Goal: Information Seeking & Learning: Understand process/instructions

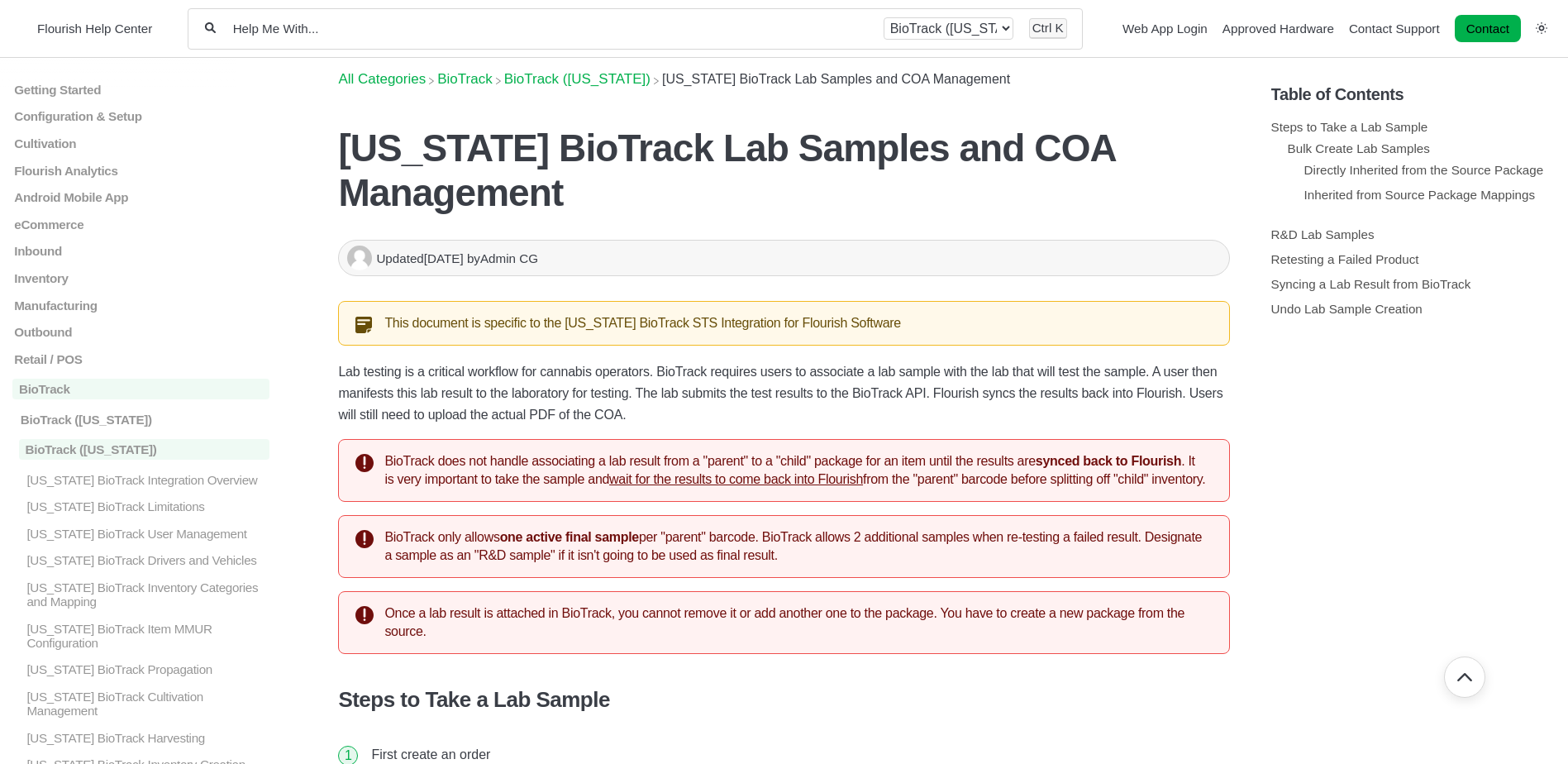
scroll to position [5044, 0]
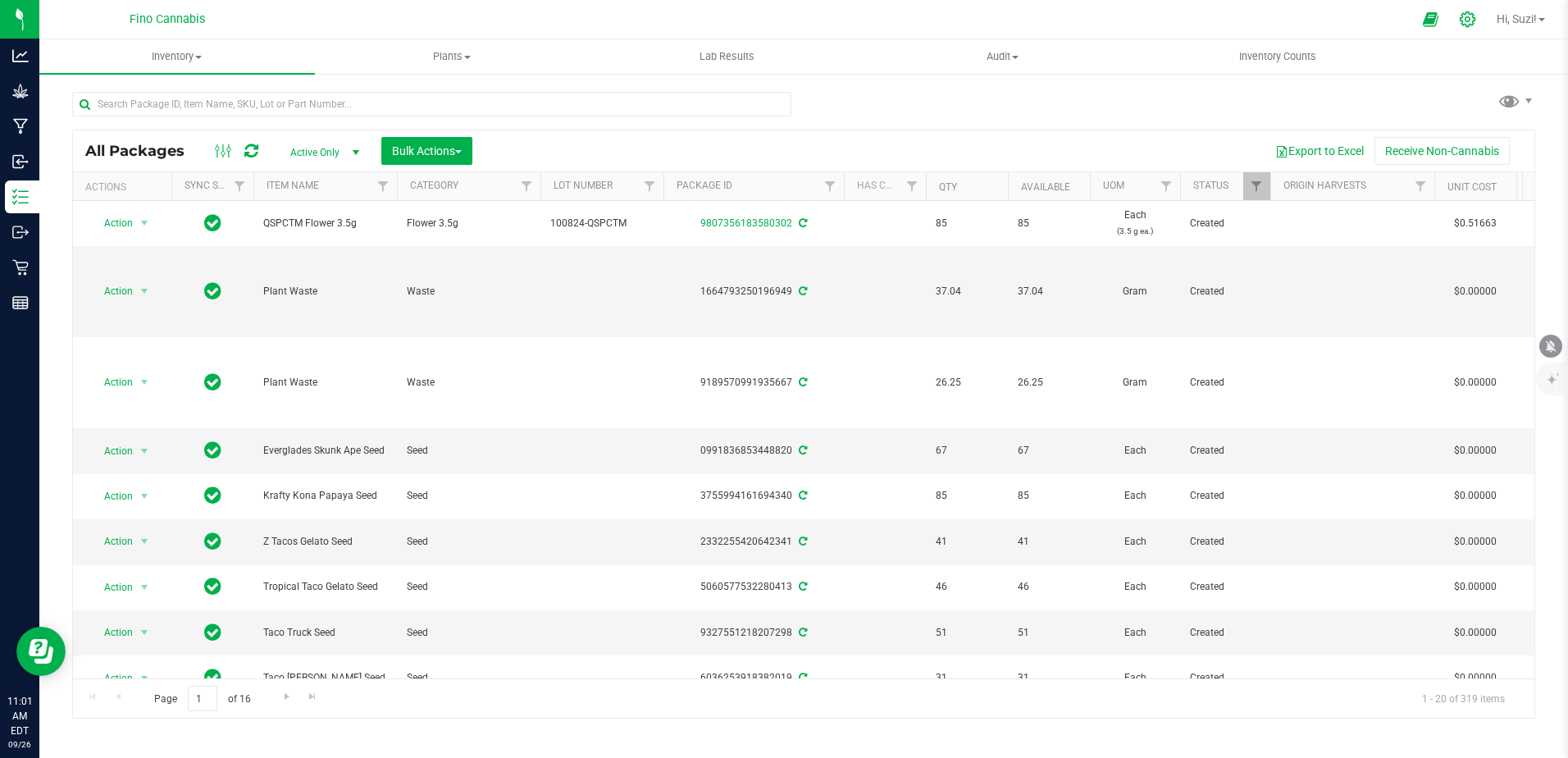
click at [1466, 21] on icon at bounding box center [1467, 20] width 16 height 16
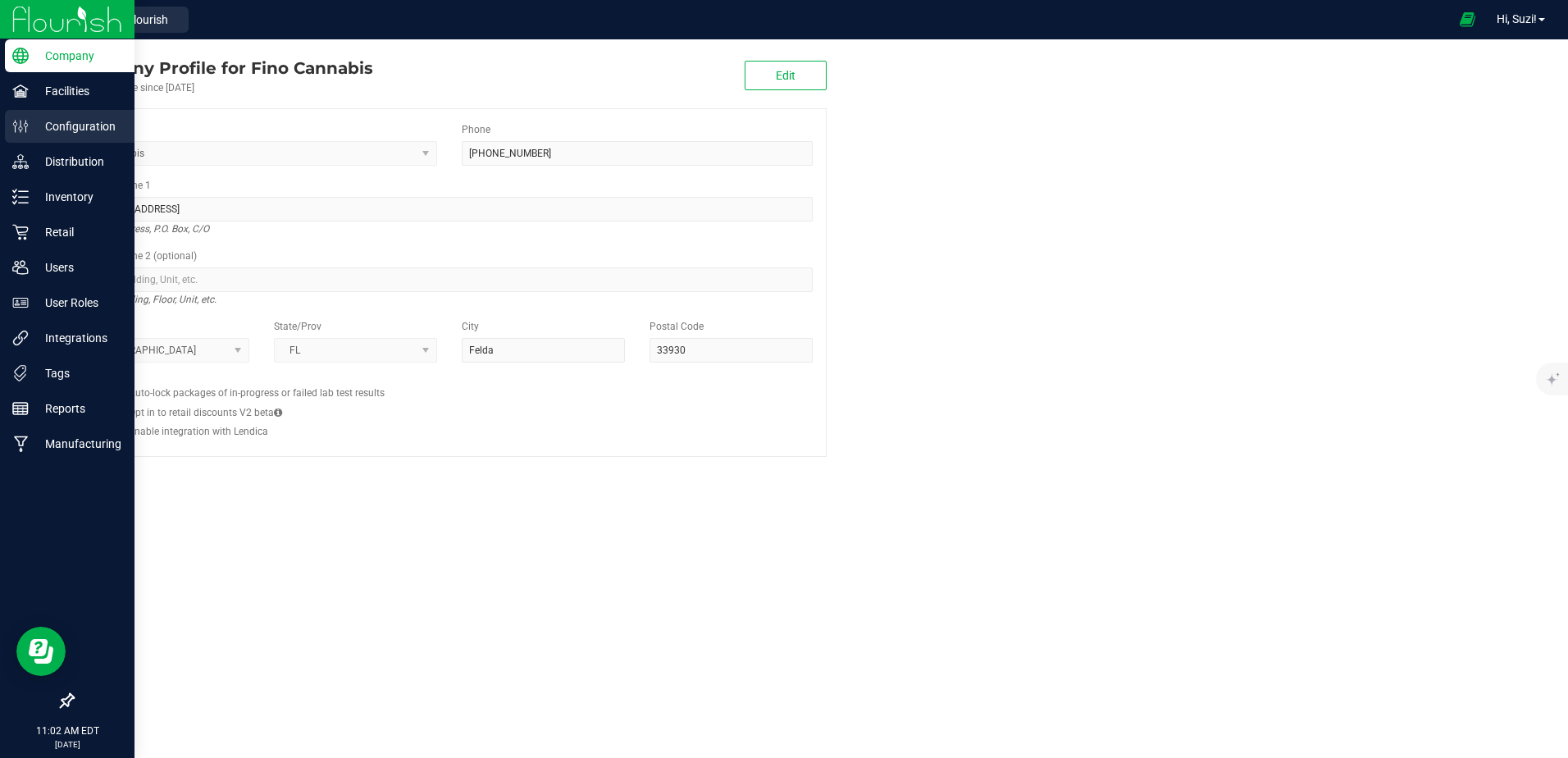
click at [59, 120] on p "Configuration" at bounding box center [77, 126] width 99 height 20
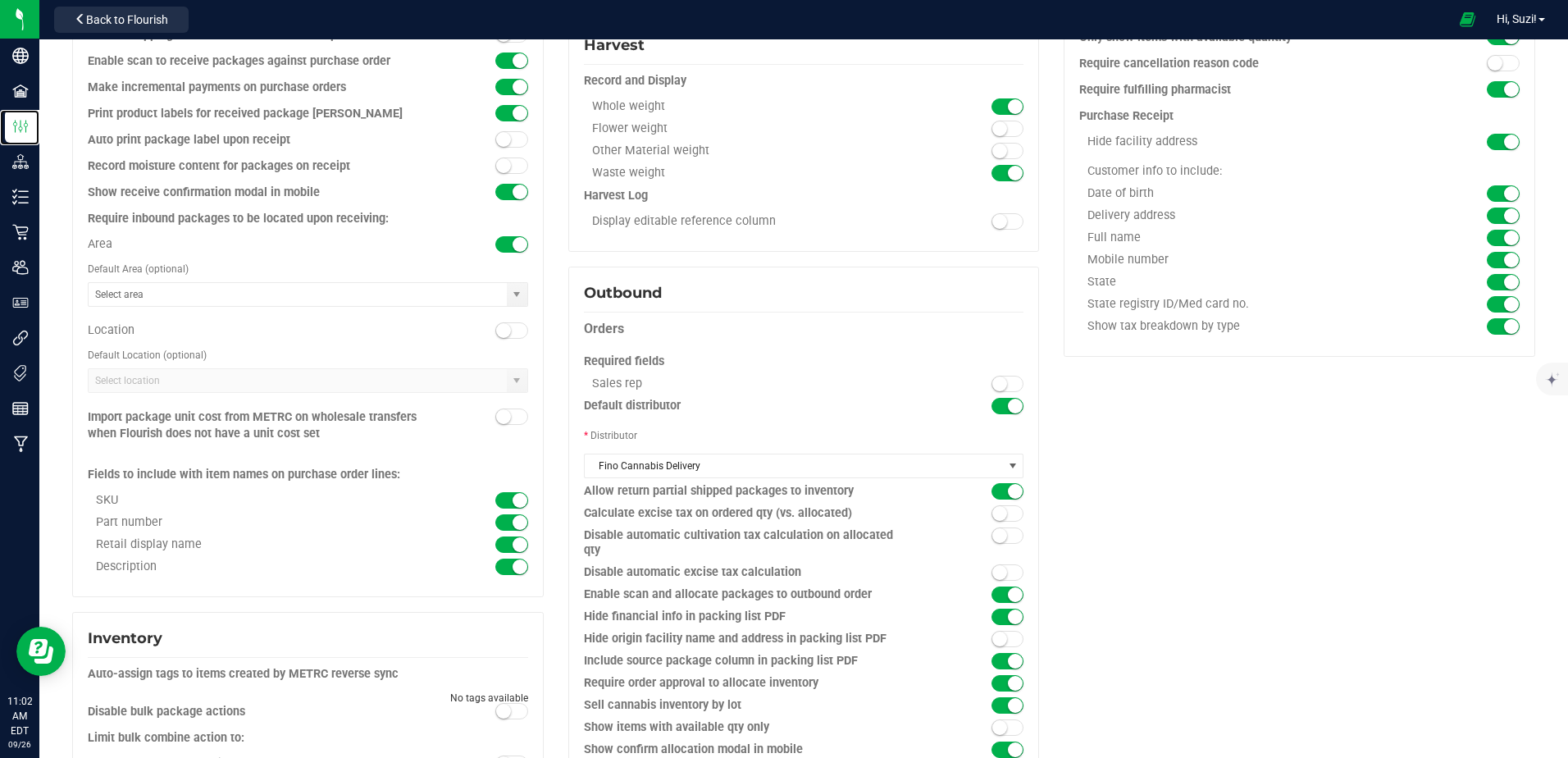
scroll to position [732, 0]
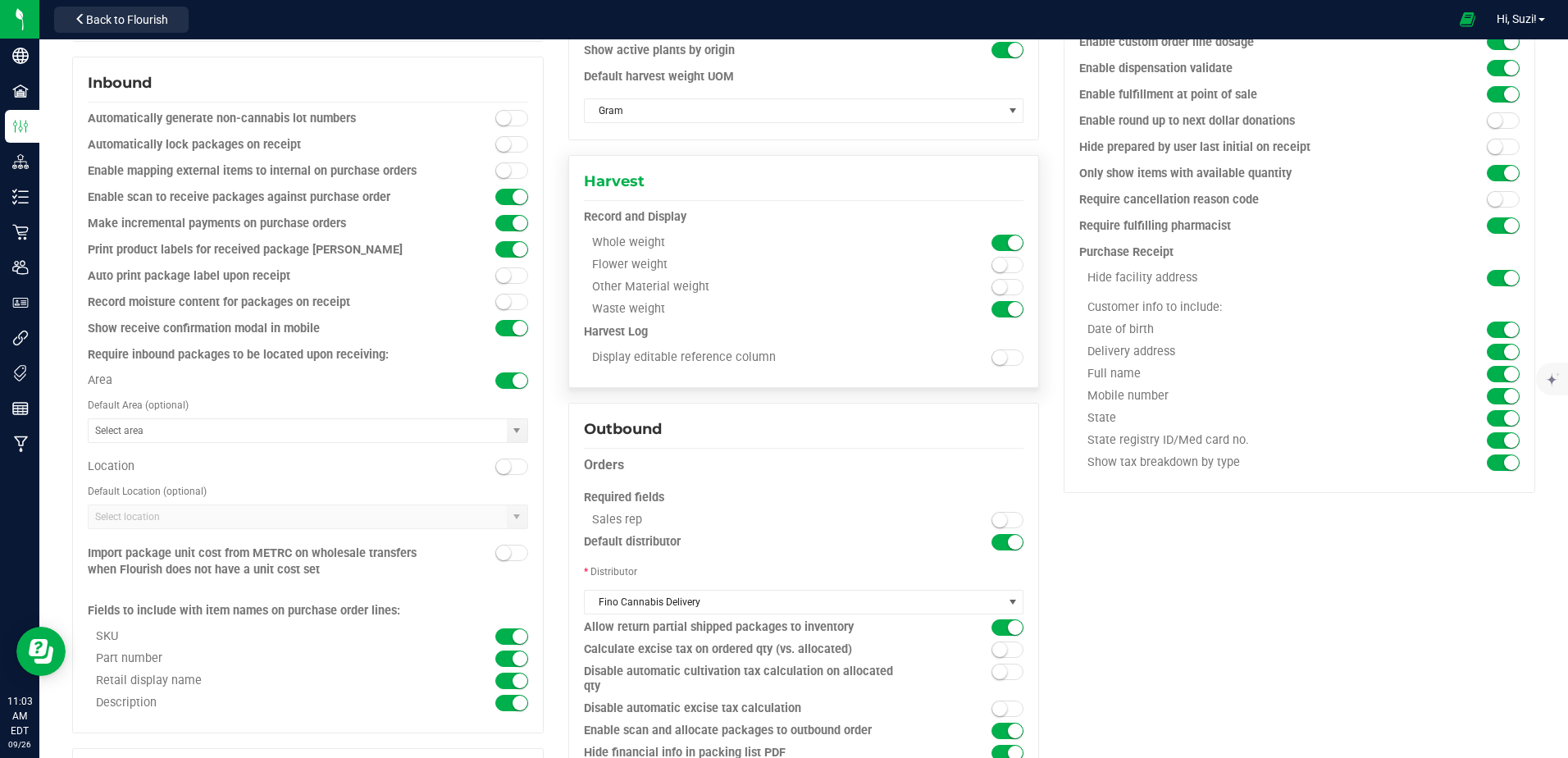
click at [1008, 267] on span at bounding box center [1008, 265] width 33 height 17
click at [1003, 289] on span at bounding box center [1008, 287] width 33 height 17
click at [991, 235] on span at bounding box center [1008, 242] width 33 height 17
click at [1006, 360] on span at bounding box center [1008, 358] width 33 height 17
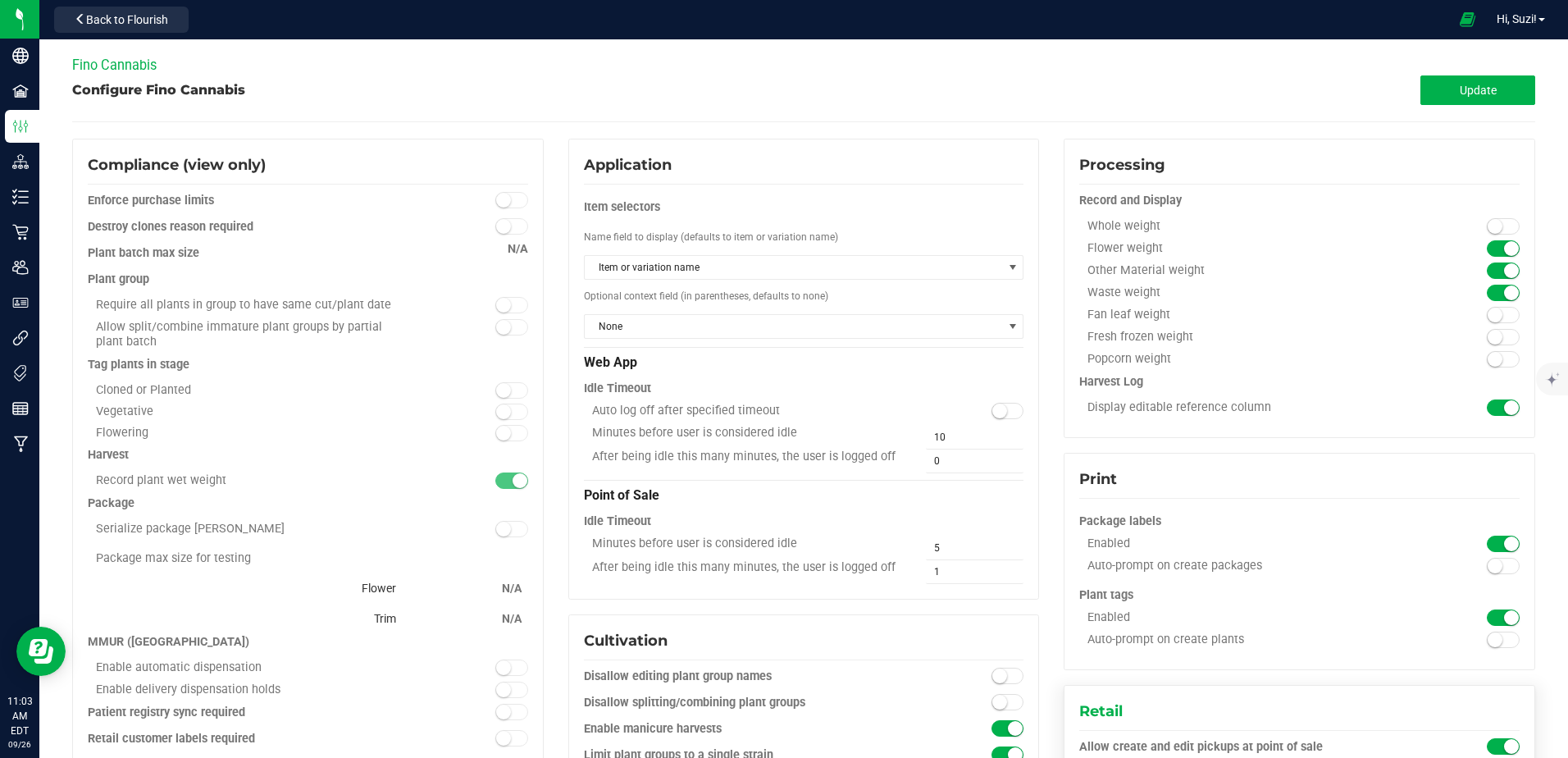
scroll to position [0, 0]
click at [1511, 94] on button "Update" at bounding box center [1478, 91] width 115 height 29
click at [158, 11] on button "Back to Flourish" at bounding box center [121, 20] width 135 height 26
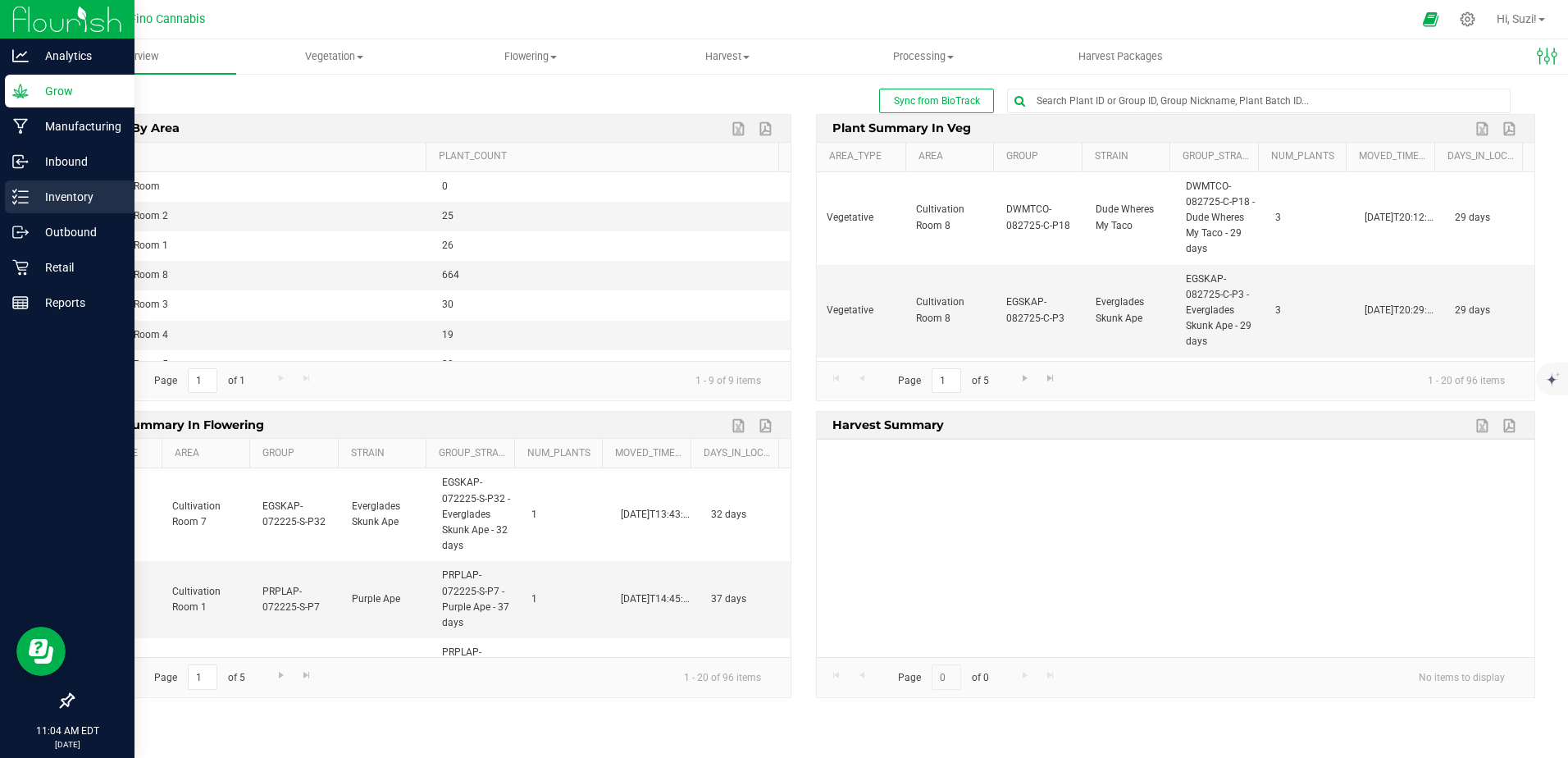
click at [43, 200] on p "Inventory" at bounding box center [77, 196] width 99 height 20
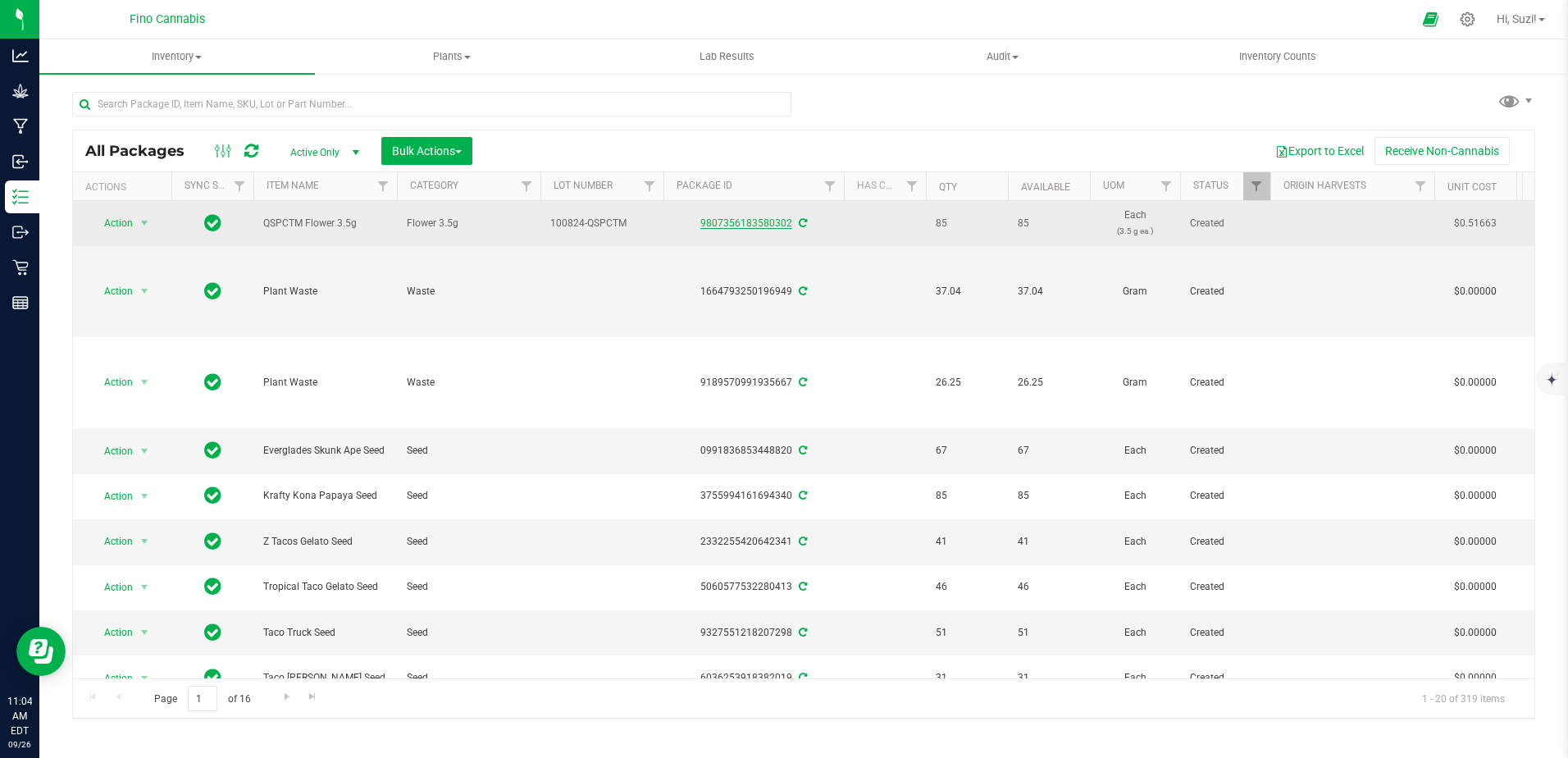
click at [748, 226] on link "9807356183580302" at bounding box center [746, 224] width 92 height 12
click at [730, 225] on link "9807356183580302" at bounding box center [746, 224] width 92 height 12
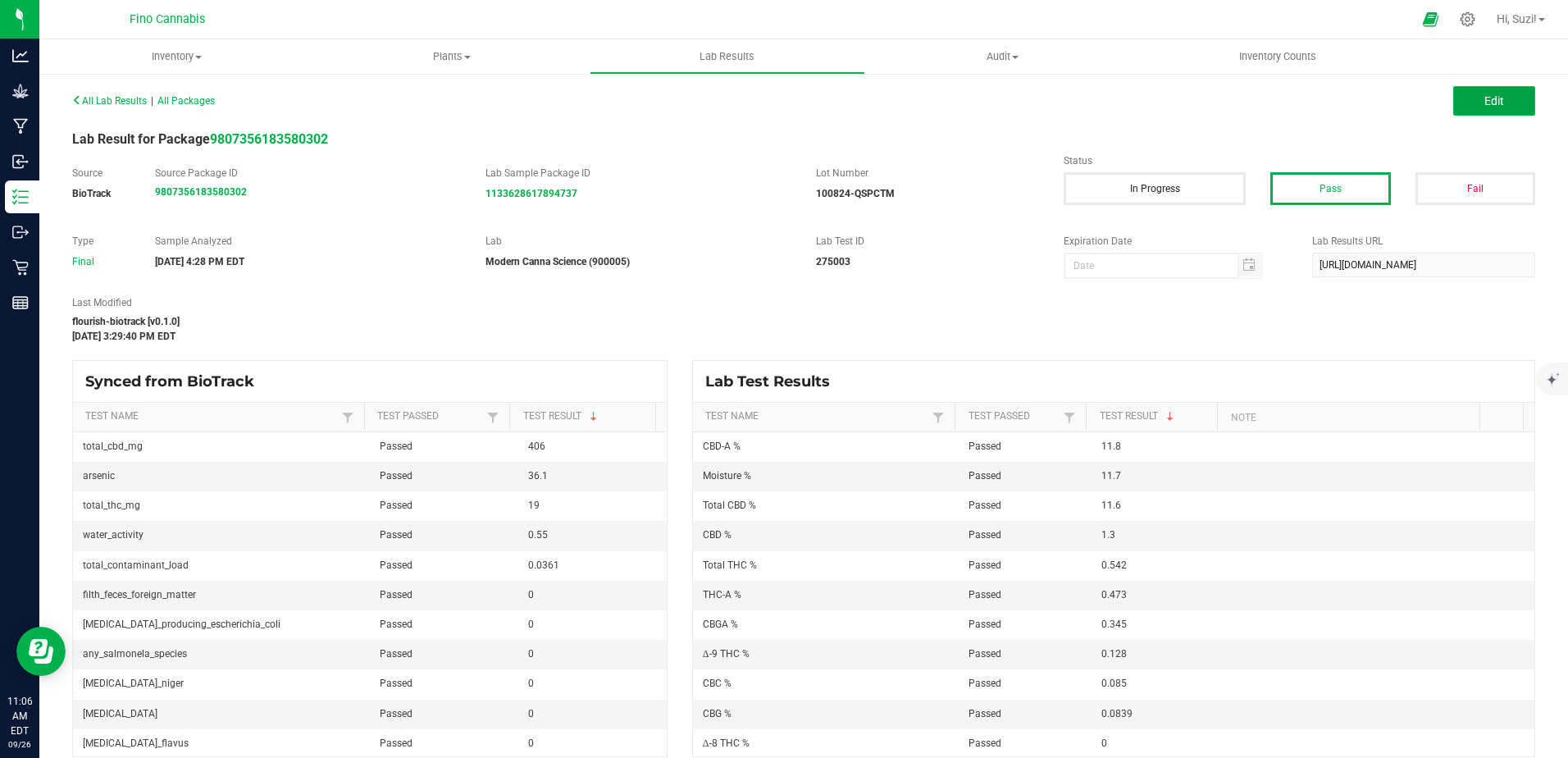
click at [1491, 95] on span "Edit" at bounding box center [1494, 101] width 20 height 13
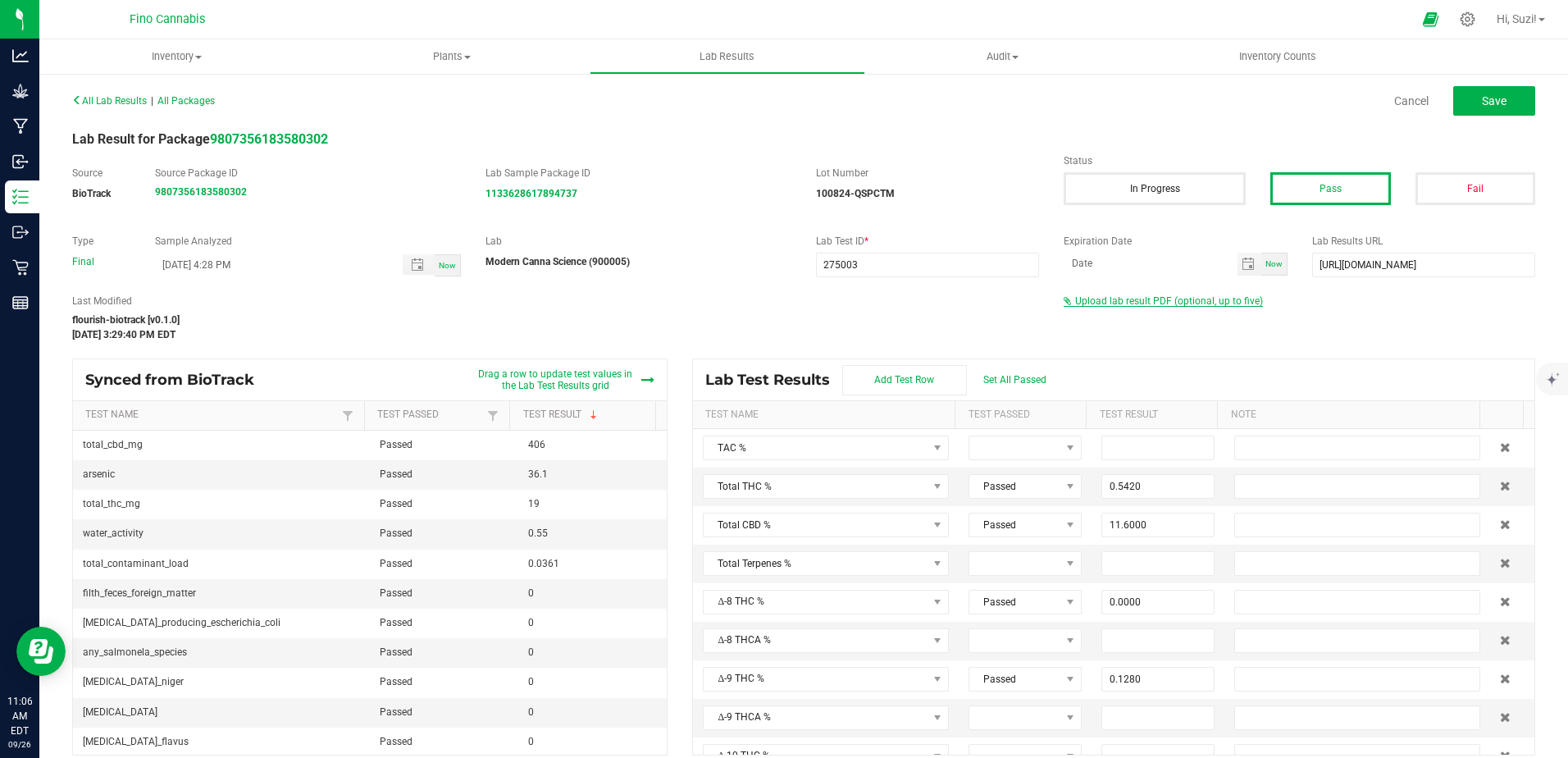
click at [1189, 305] on span "Upload lab result PDF (optional, up to five)" at bounding box center [1169, 301] width 187 height 12
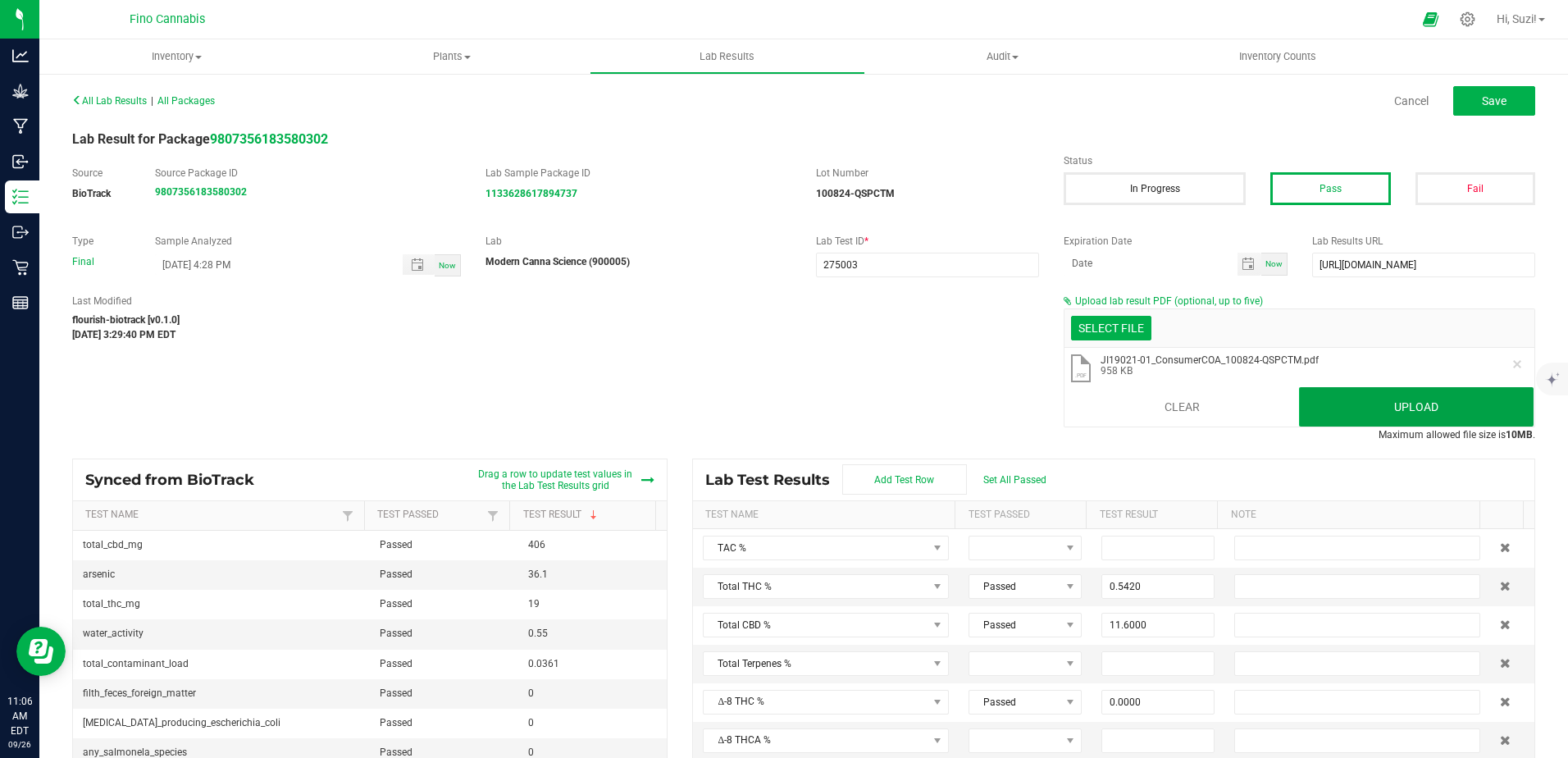
click at [1356, 406] on button "Upload" at bounding box center [1416, 406] width 234 height 39
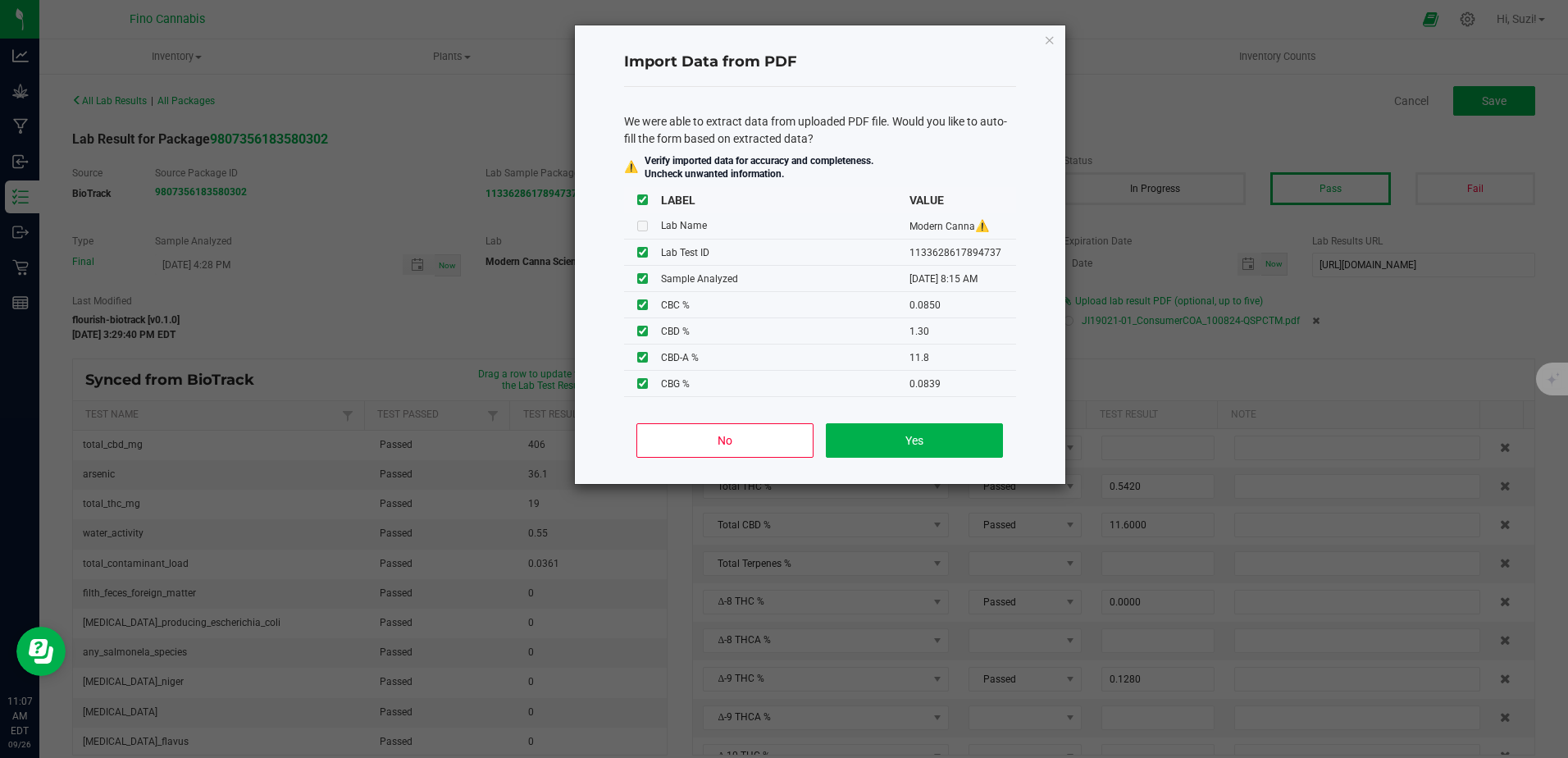
click at [642, 198] on input "checkbox" at bounding box center [642, 199] width 11 height 11
checkbox input "false"
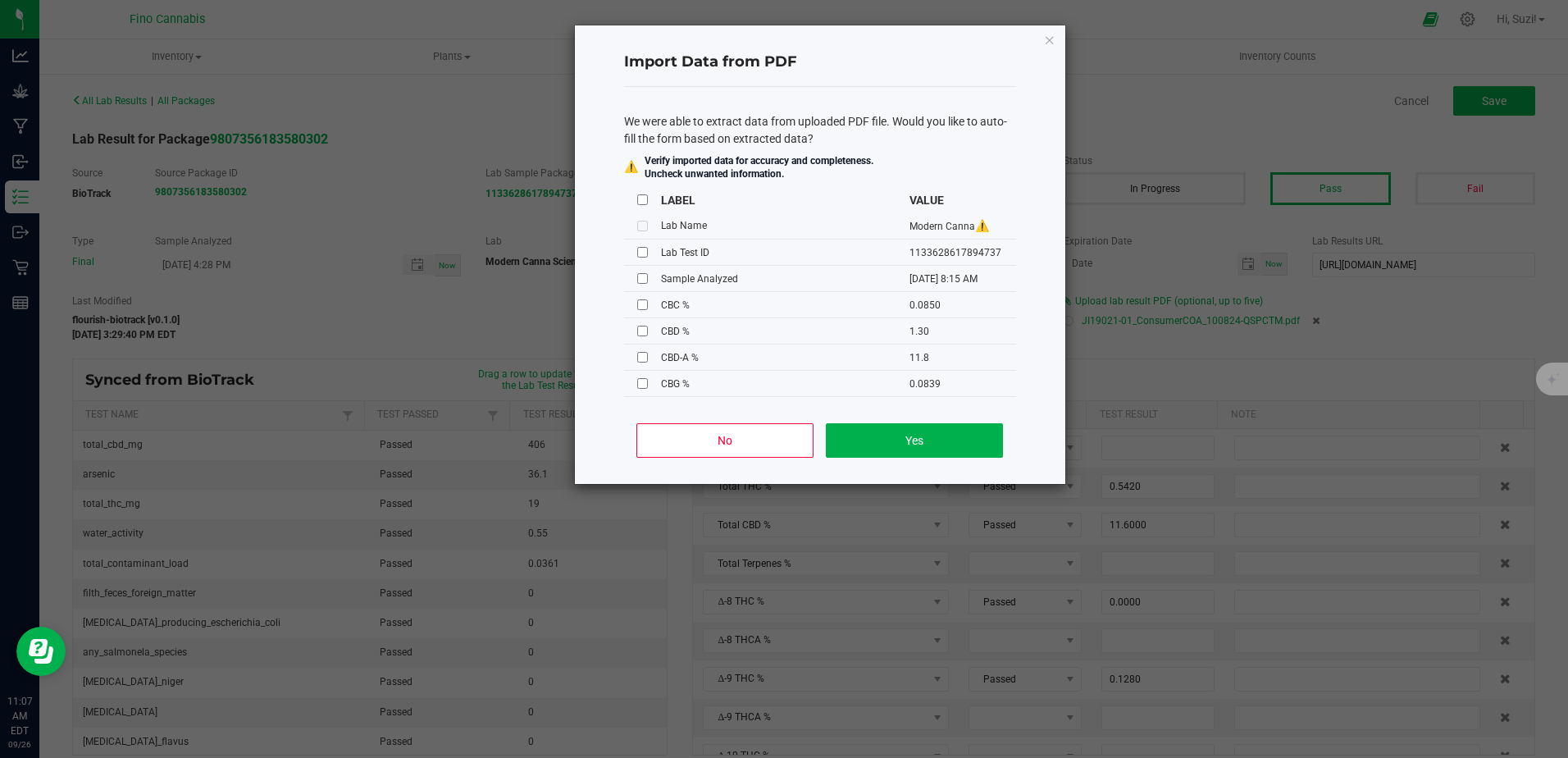
checkbox input "false"
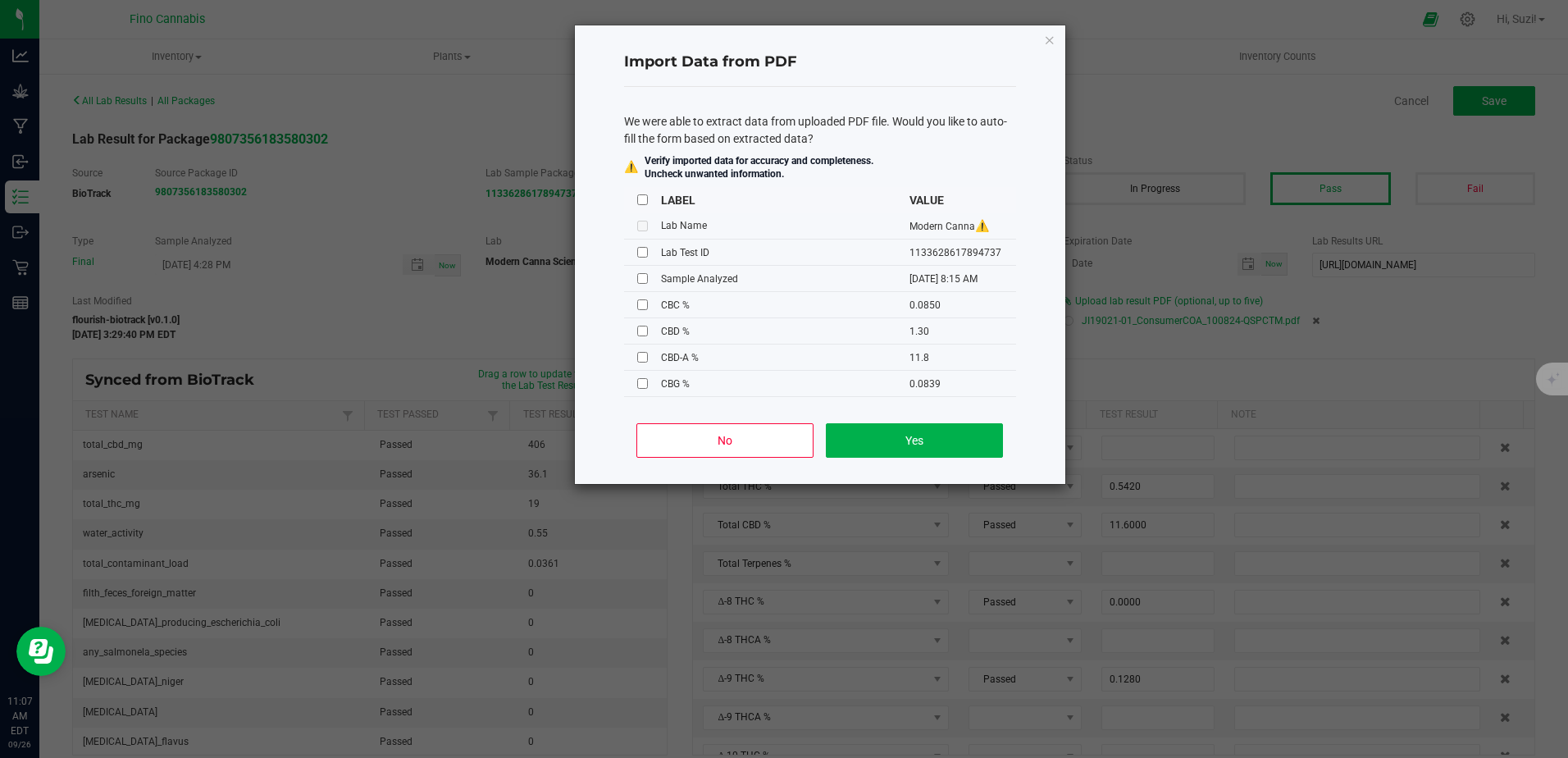
checkbox input "false"
click at [771, 444] on button "No" at bounding box center [724, 440] width 177 height 34
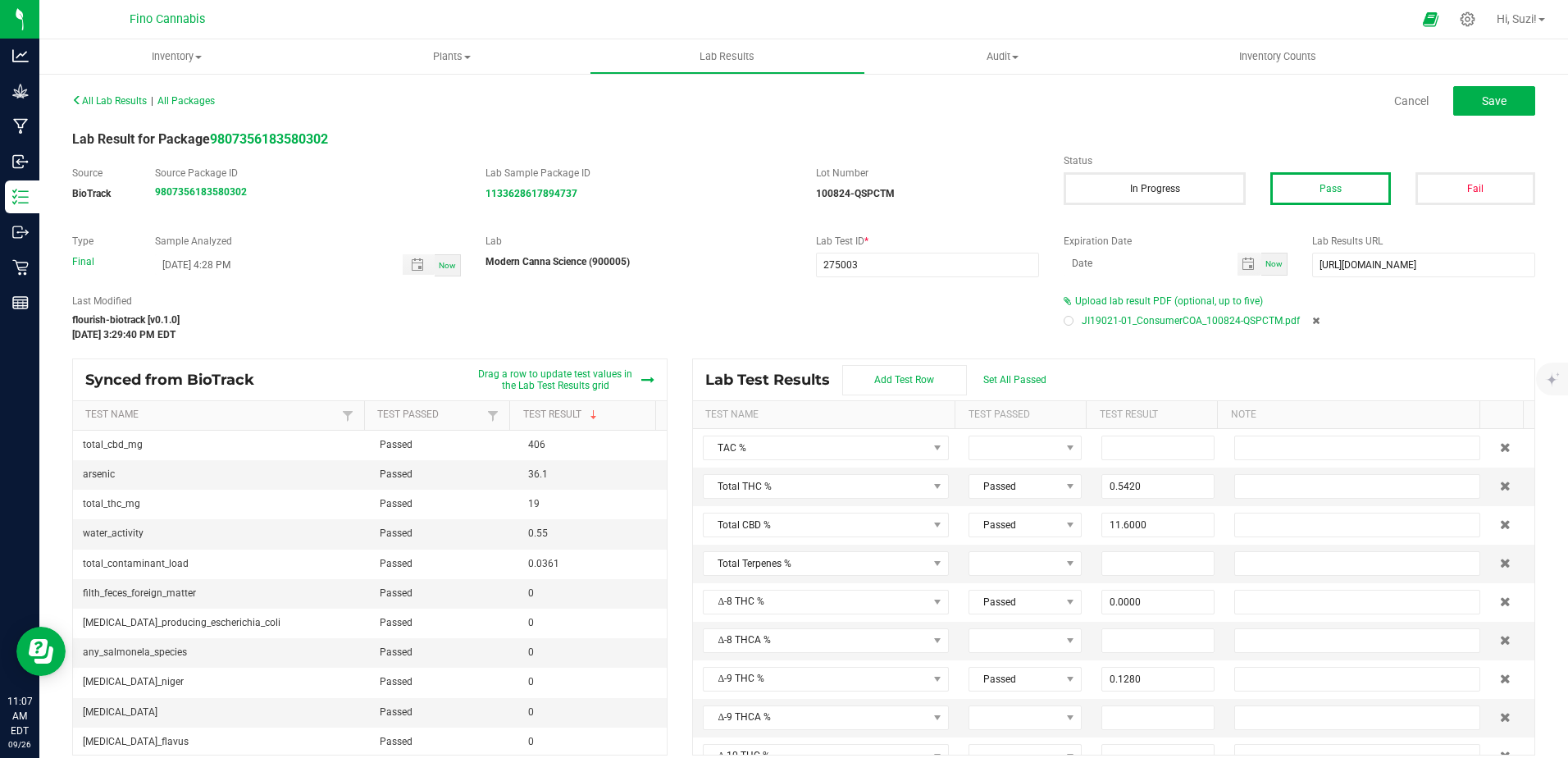
click at [1066, 320] on div at bounding box center [1068, 320] width 5 height 5
click at [1467, 96] on button "Save" at bounding box center [1494, 101] width 82 height 29
type input "0.5420"
type input "11.6000"
type input "0.0000"
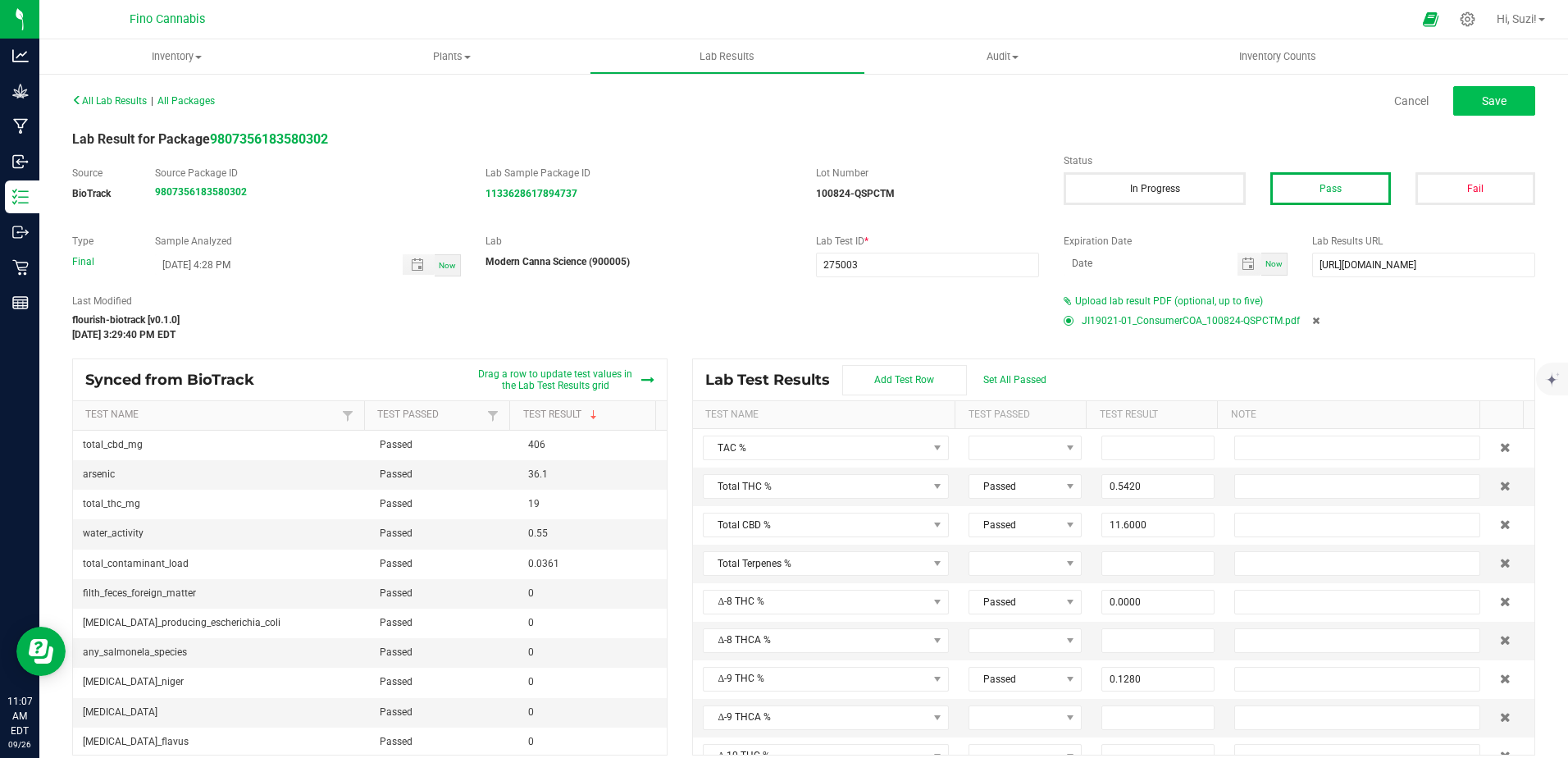
type input "0.1280"
type input "0.4730"
type input "0.0000"
type input "0.0850"
type input "1.3000"
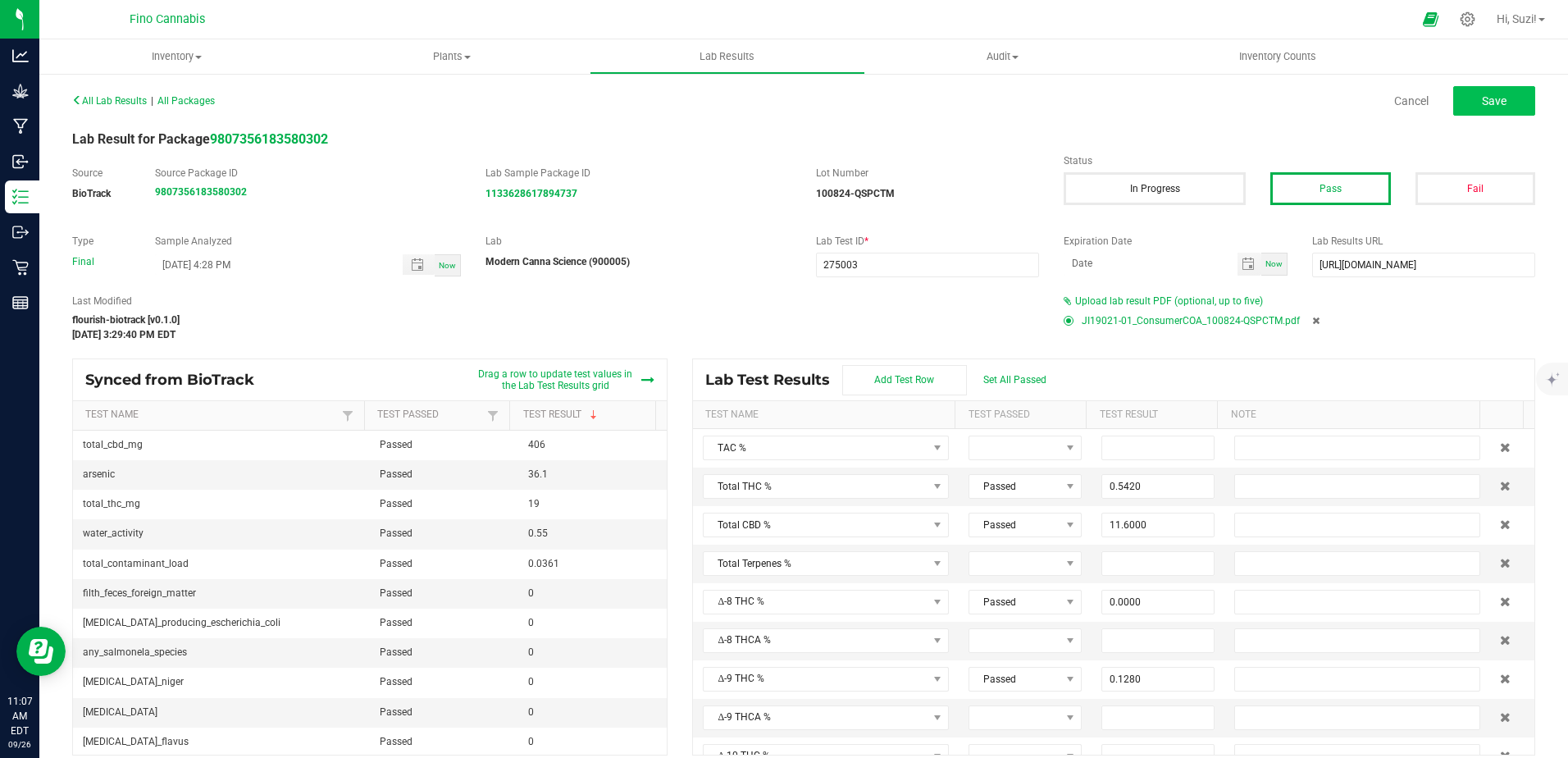
type input "11.8000"
type input "0.0000"
type input "0.0839"
type input "0.3450"
type input "0.0000"
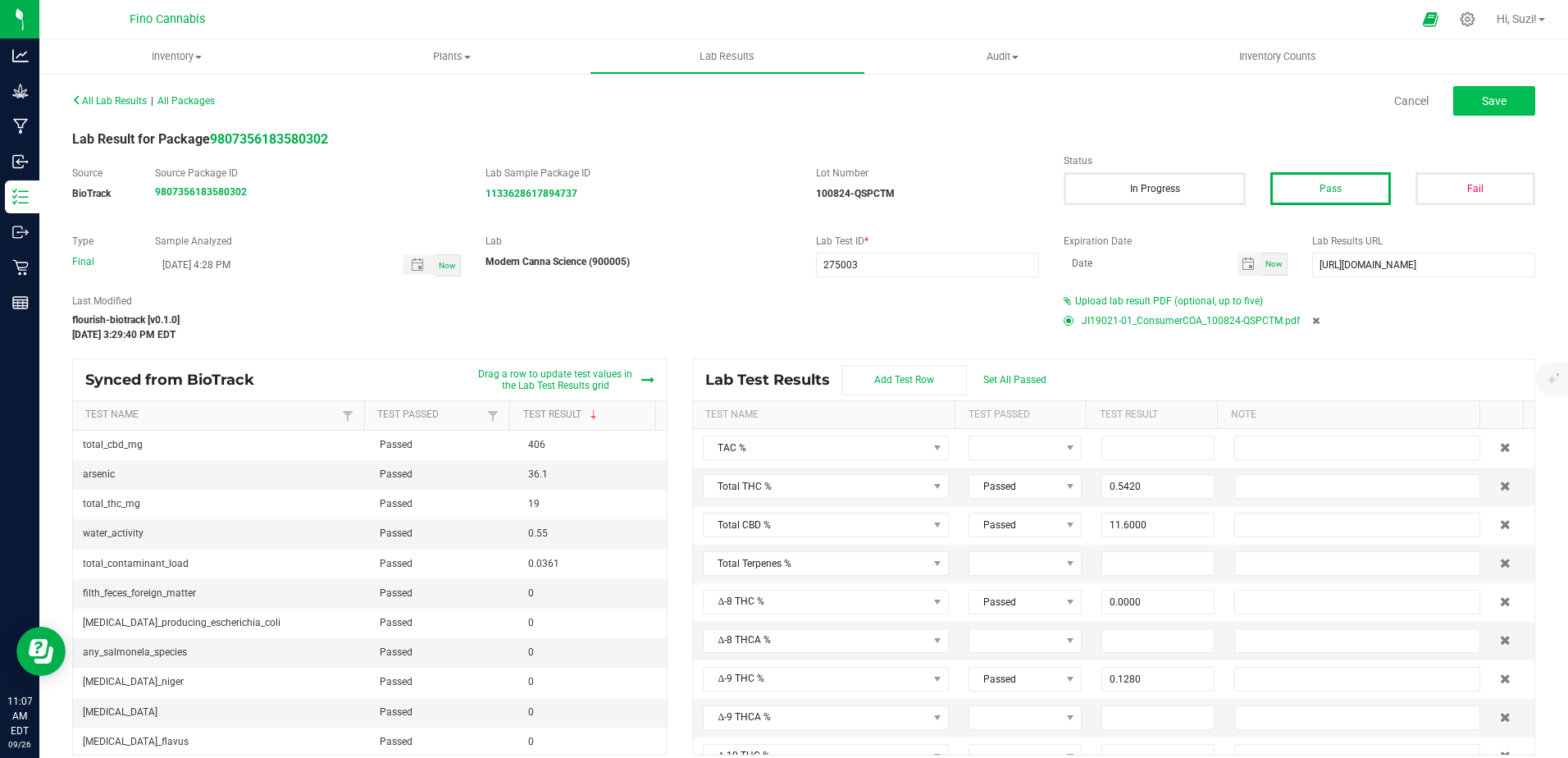
type input "11.7000"
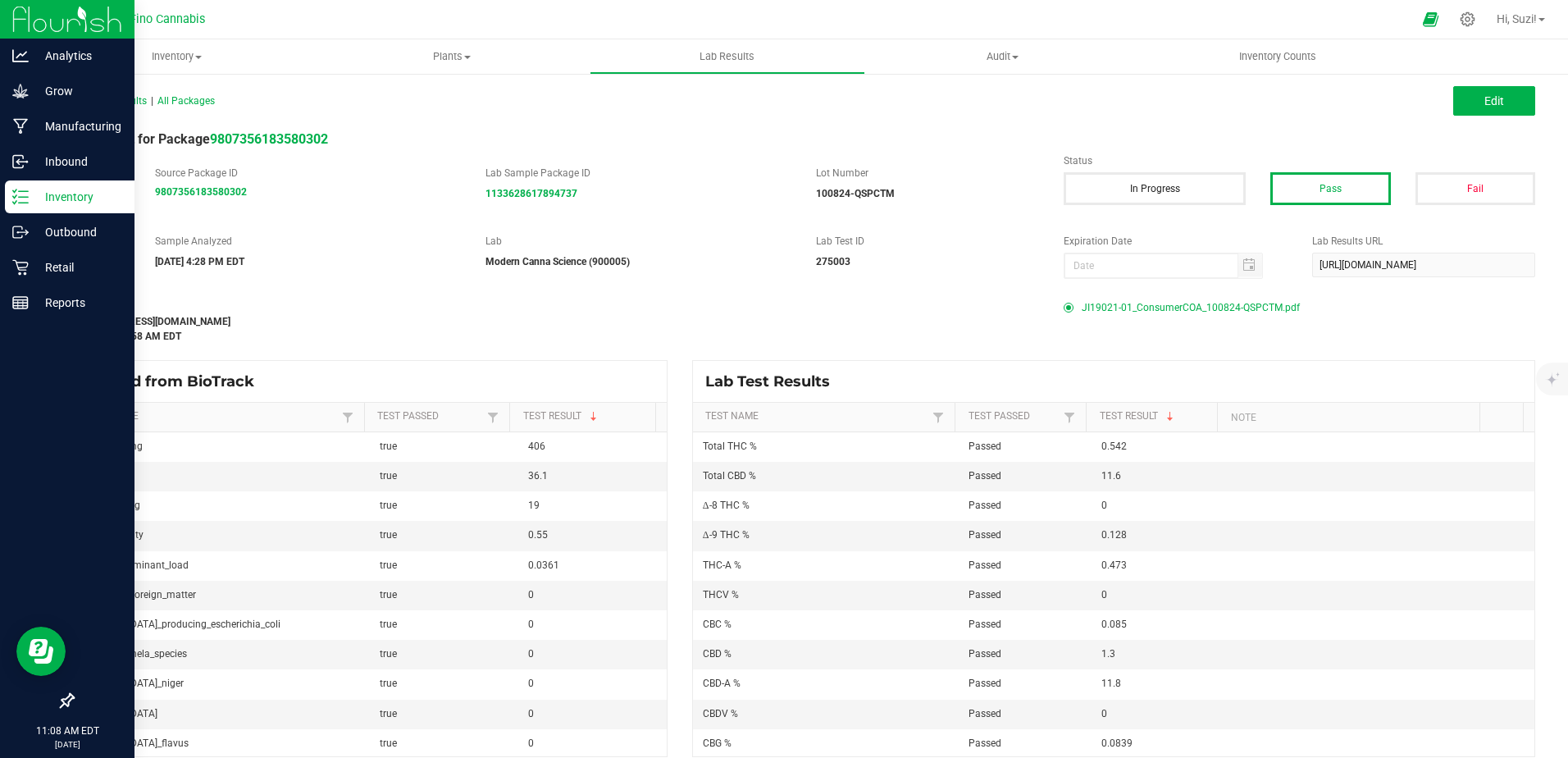
click at [31, 197] on p "Inventory" at bounding box center [77, 196] width 99 height 20
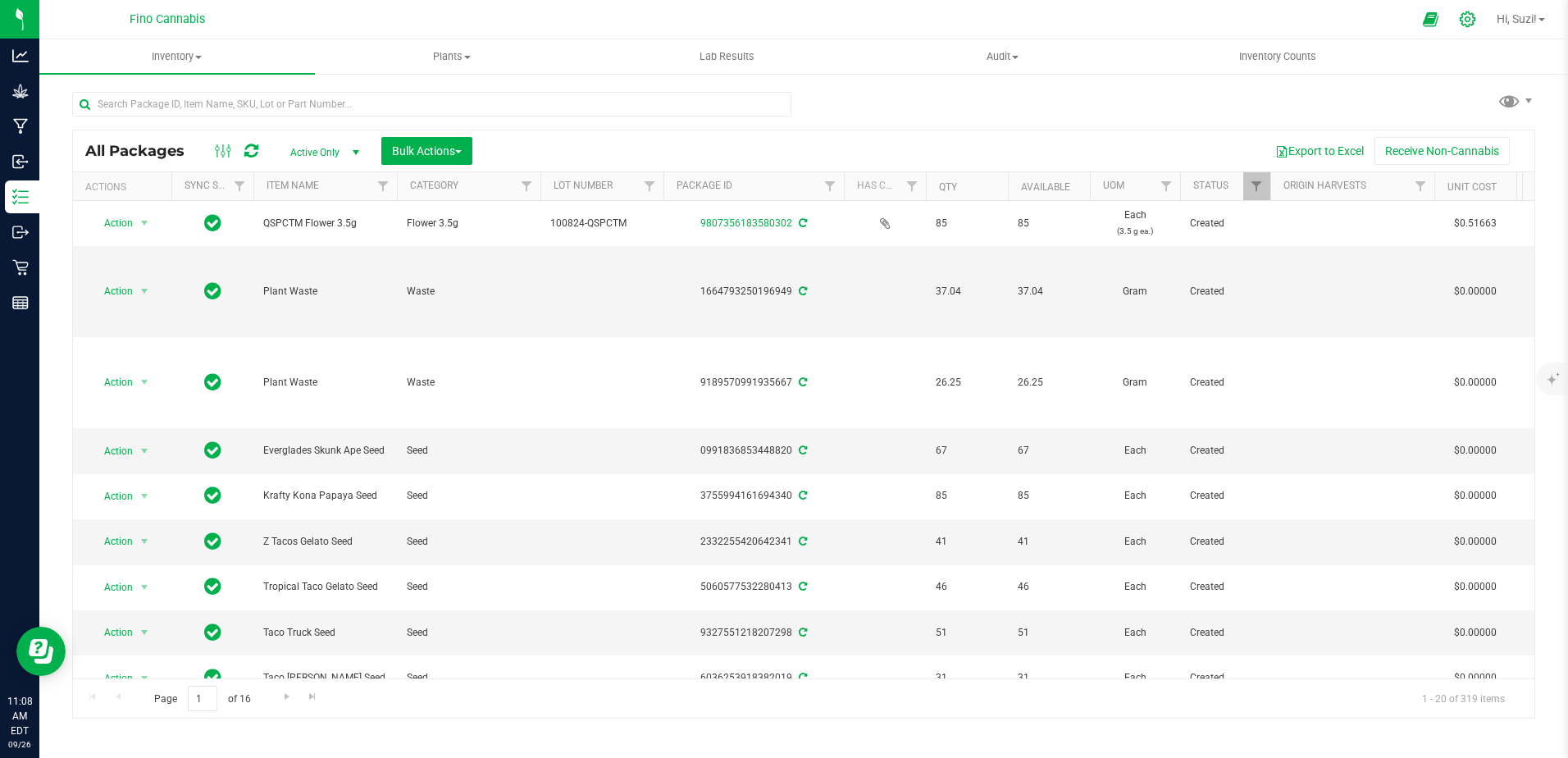
click at [1466, 21] on icon at bounding box center [1467, 20] width 18 height 18
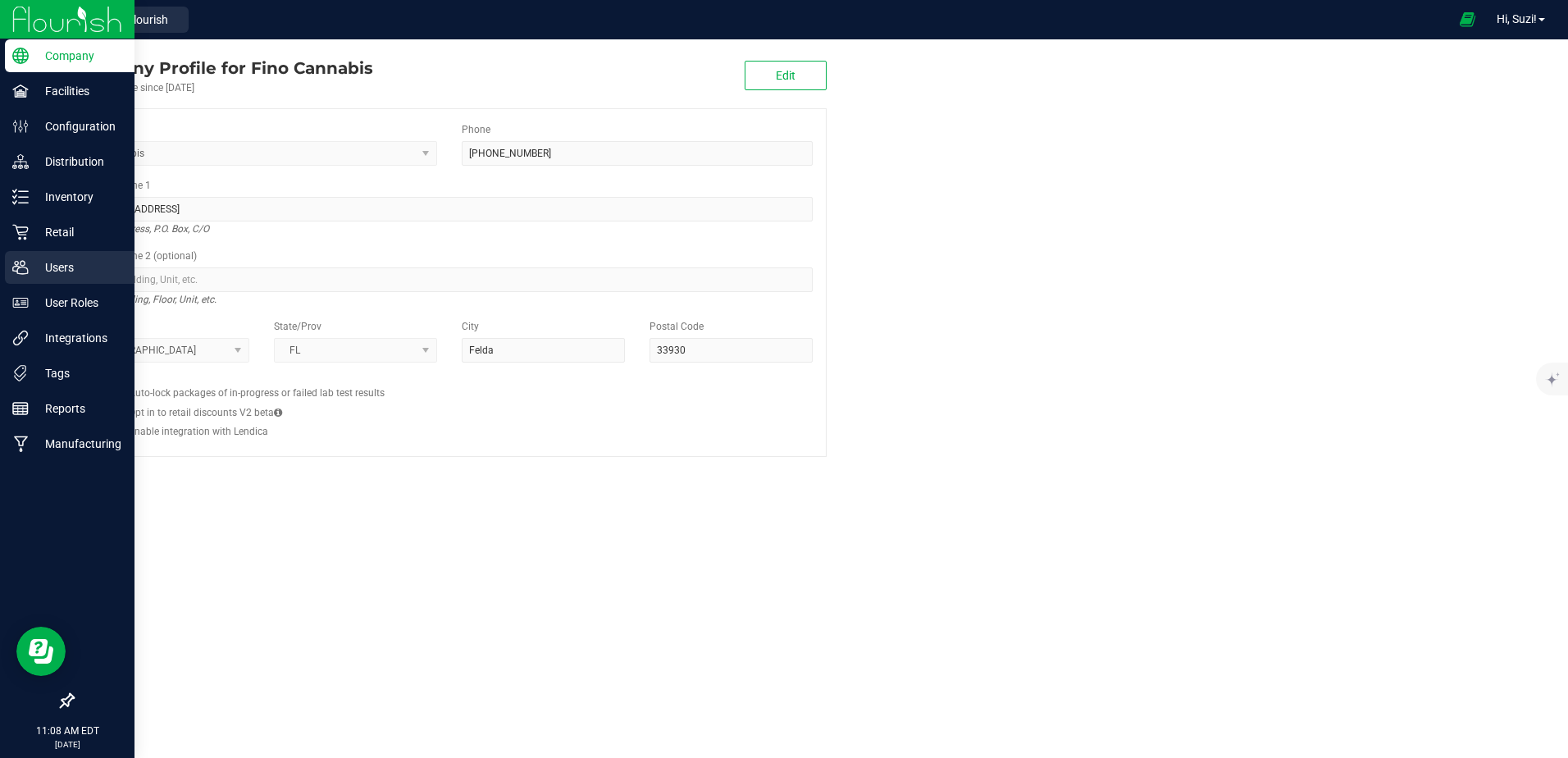
click at [68, 271] on p "Users" at bounding box center [77, 268] width 99 height 20
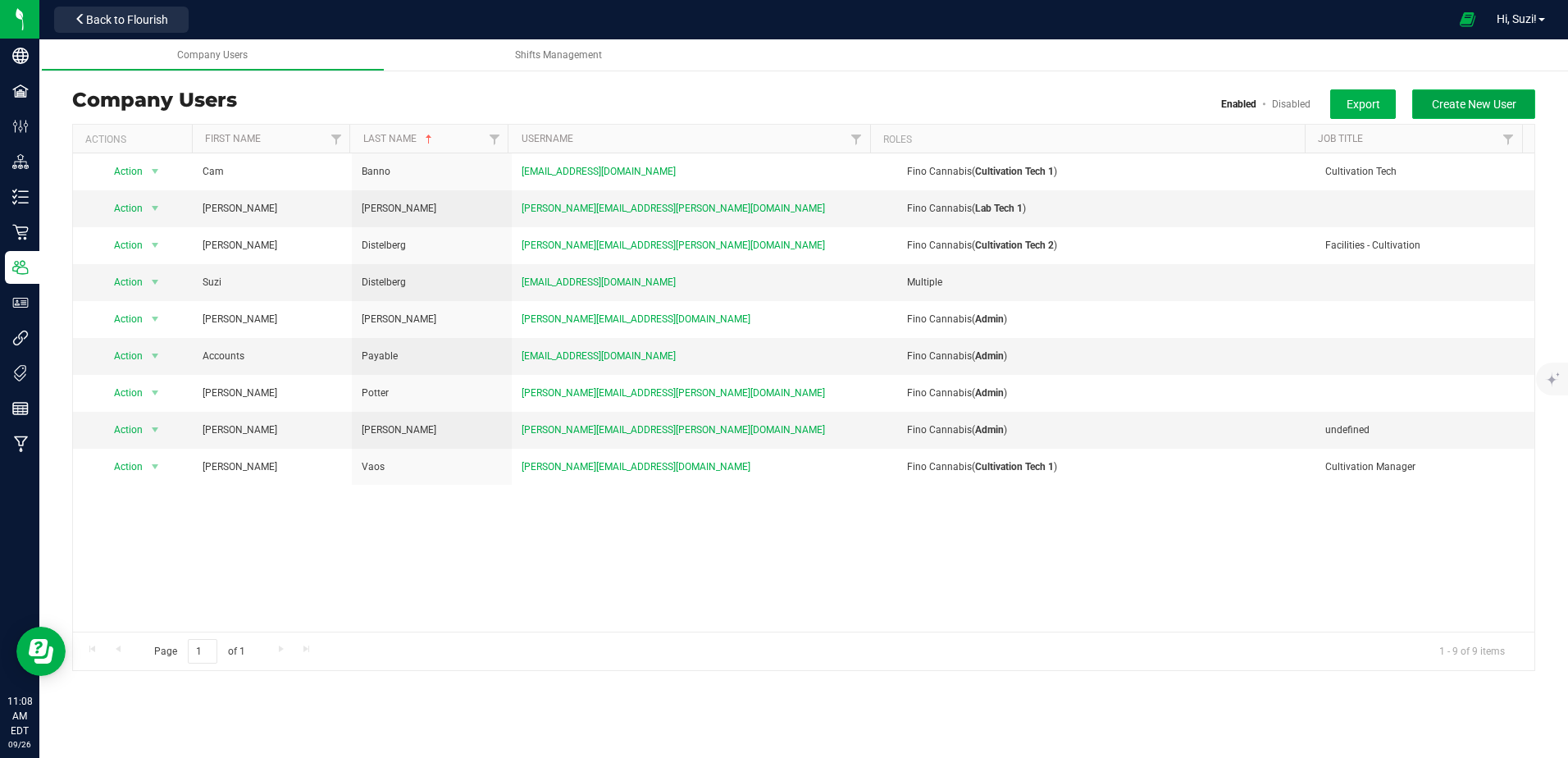
click at [1463, 104] on span "Create New User" at bounding box center [1473, 104] width 85 height 13
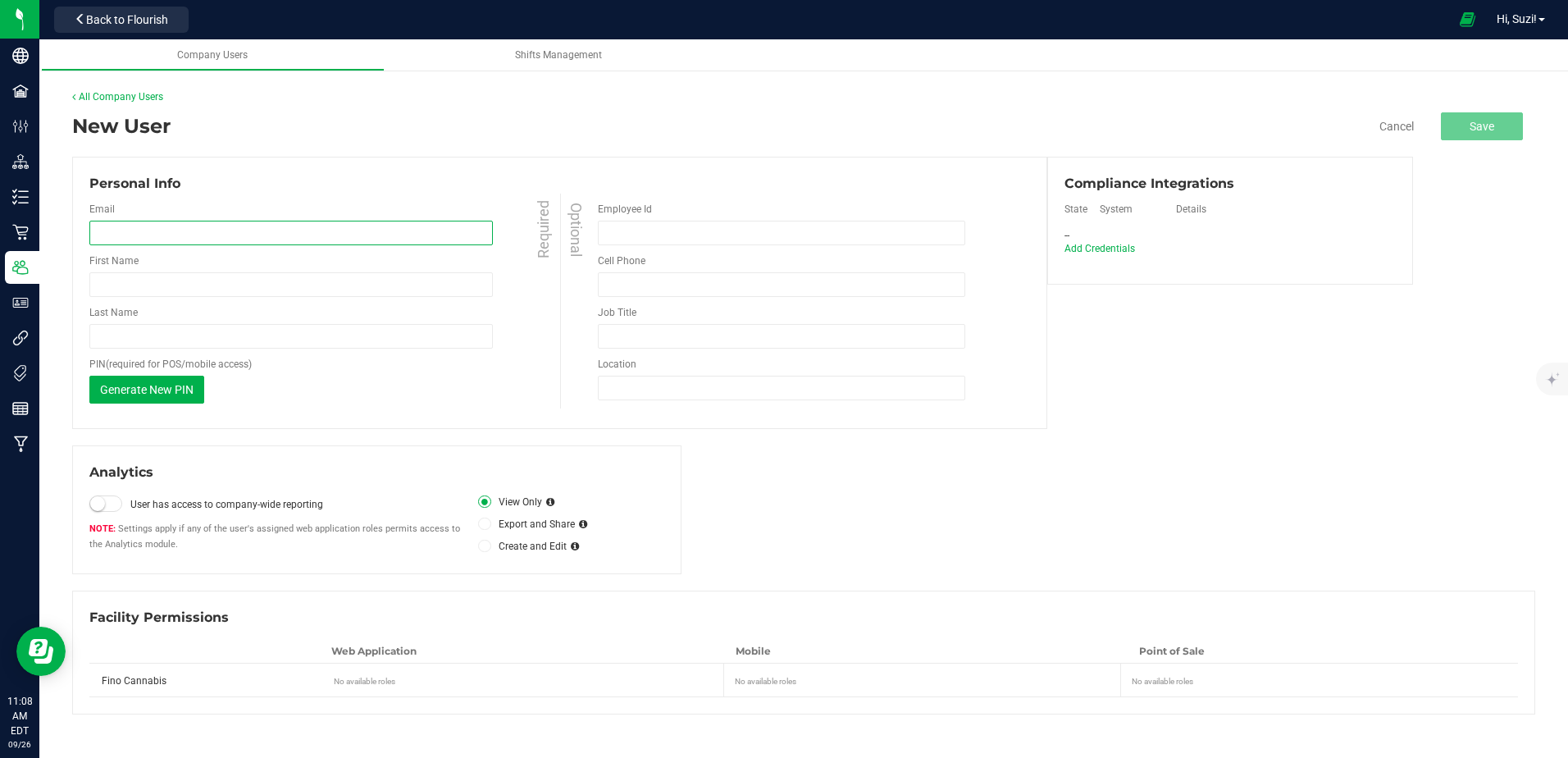
click at [193, 233] on input "email" at bounding box center [291, 232] width 403 height 24
paste input "[EMAIL_ADDRESS][DOMAIN_NAME]"
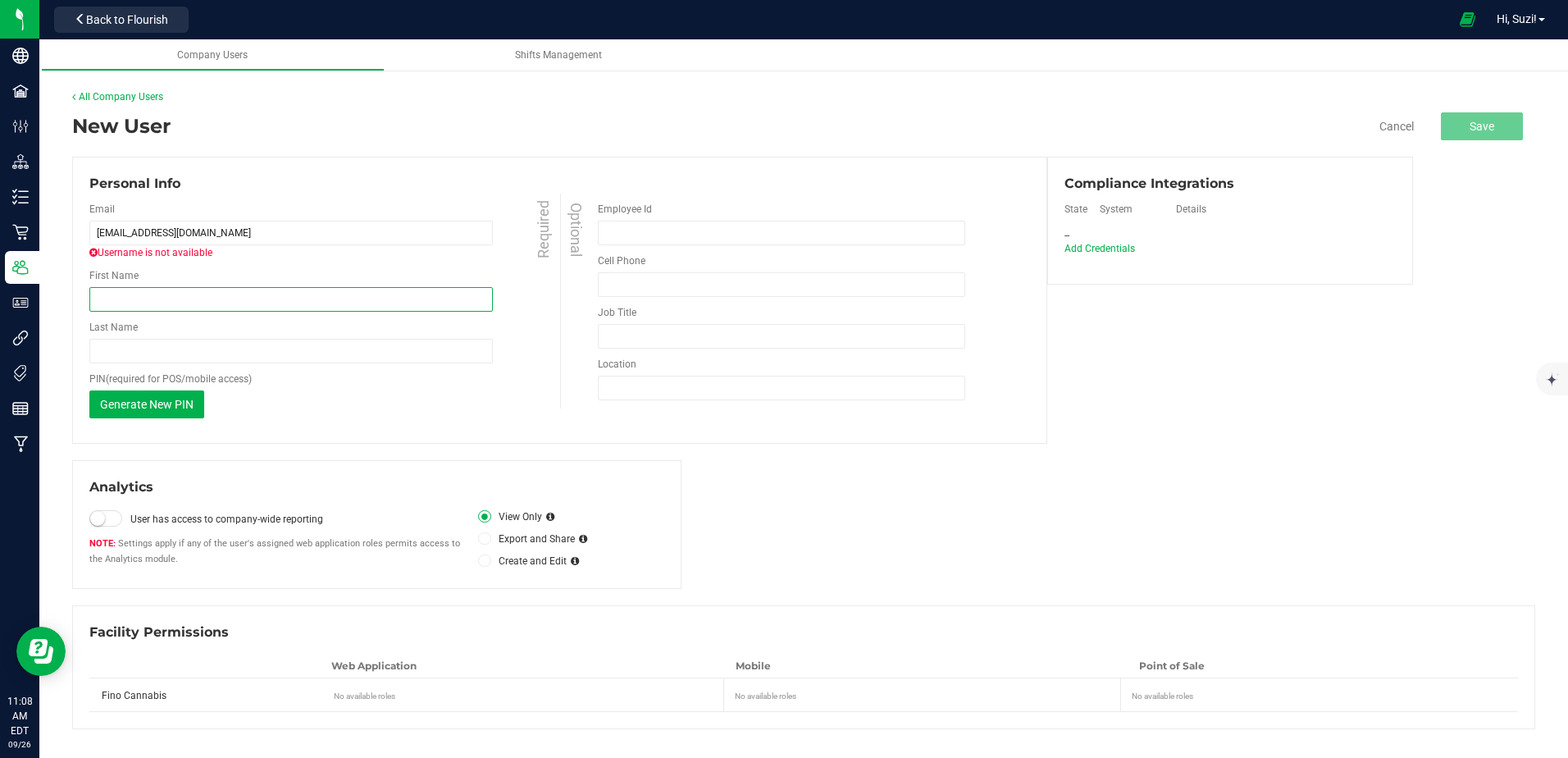
click at [332, 295] on input "First Name" at bounding box center [291, 299] width 403 height 24
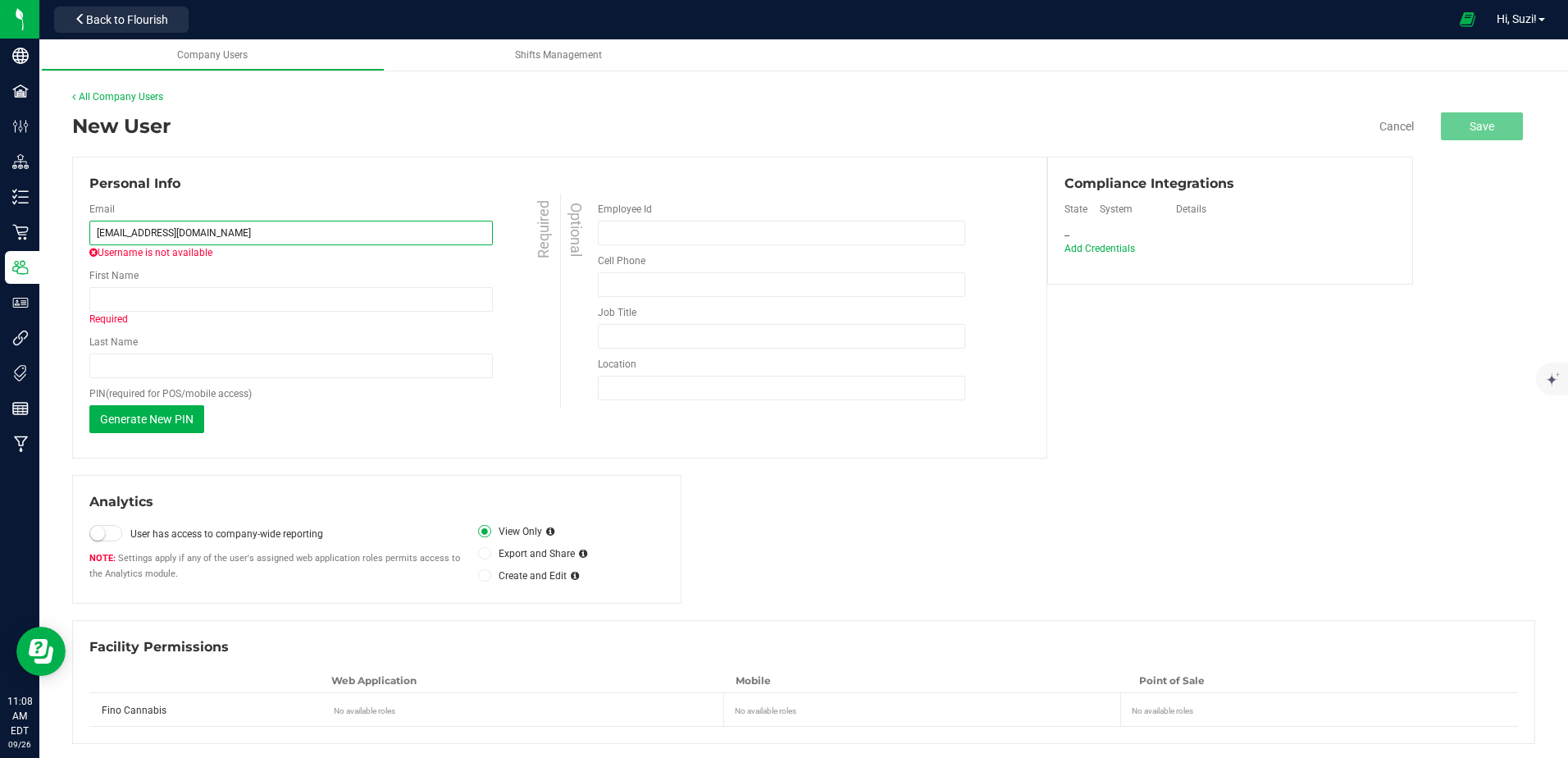
click at [121, 232] on input "[EMAIL_ADDRESS][DOMAIN_NAME]" at bounding box center [291, 232] width 403 height 24
type input "[EMAIL_ADDRESS][DOMAIN_NAME]"
click at [161, 96] on link "All Company Users" at bounding box center [117, 97] width 91 height 12
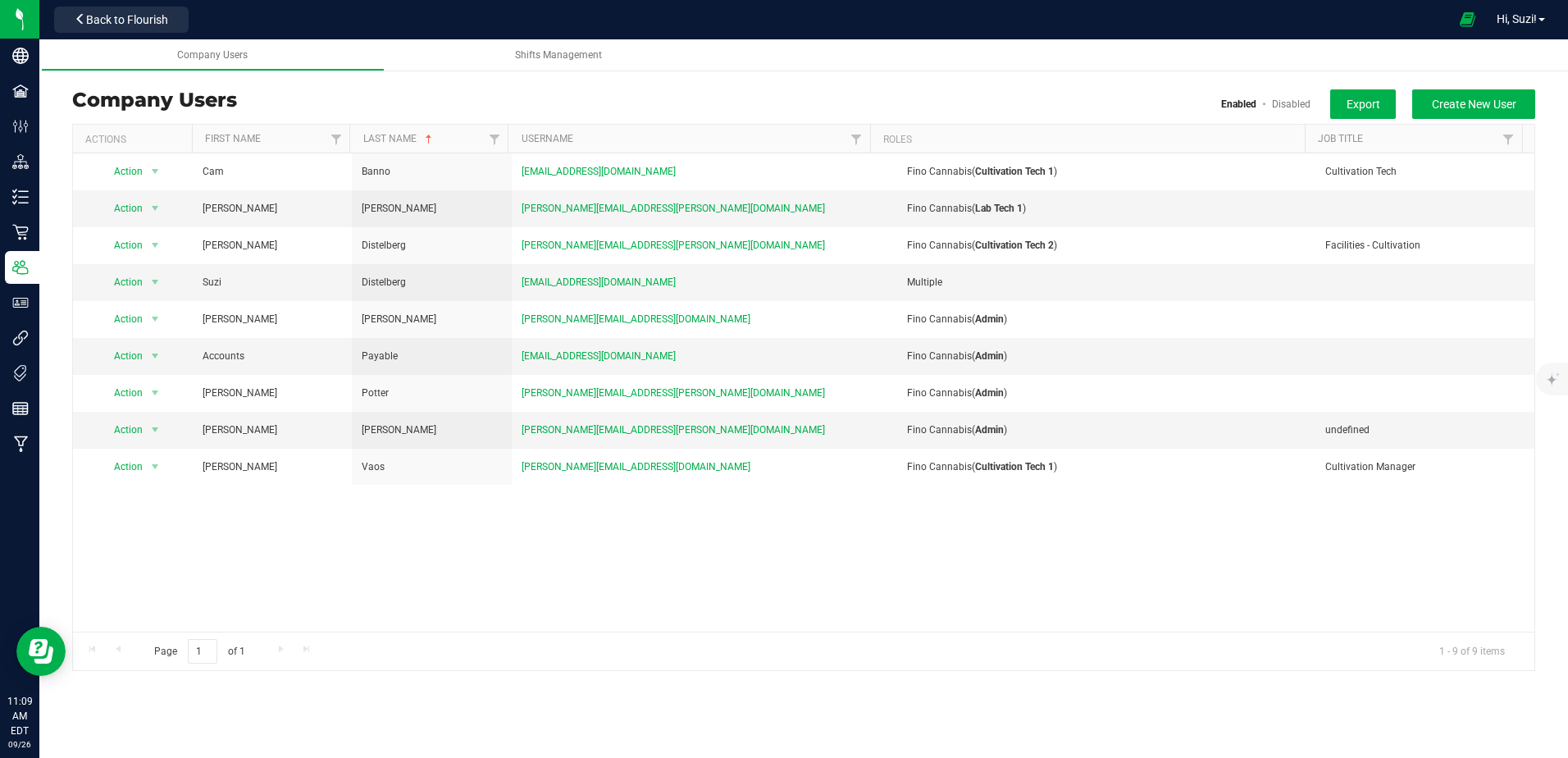
click at [852, 561] on div "Action Action Delete user Disable user Edit user View user detail Cam Banno [EM…" at bounding box center [804, 392] width 1462 height 478
click at [1446, 110] on span "Create New User" at bounding box center [1473, 104] width 85 height 13
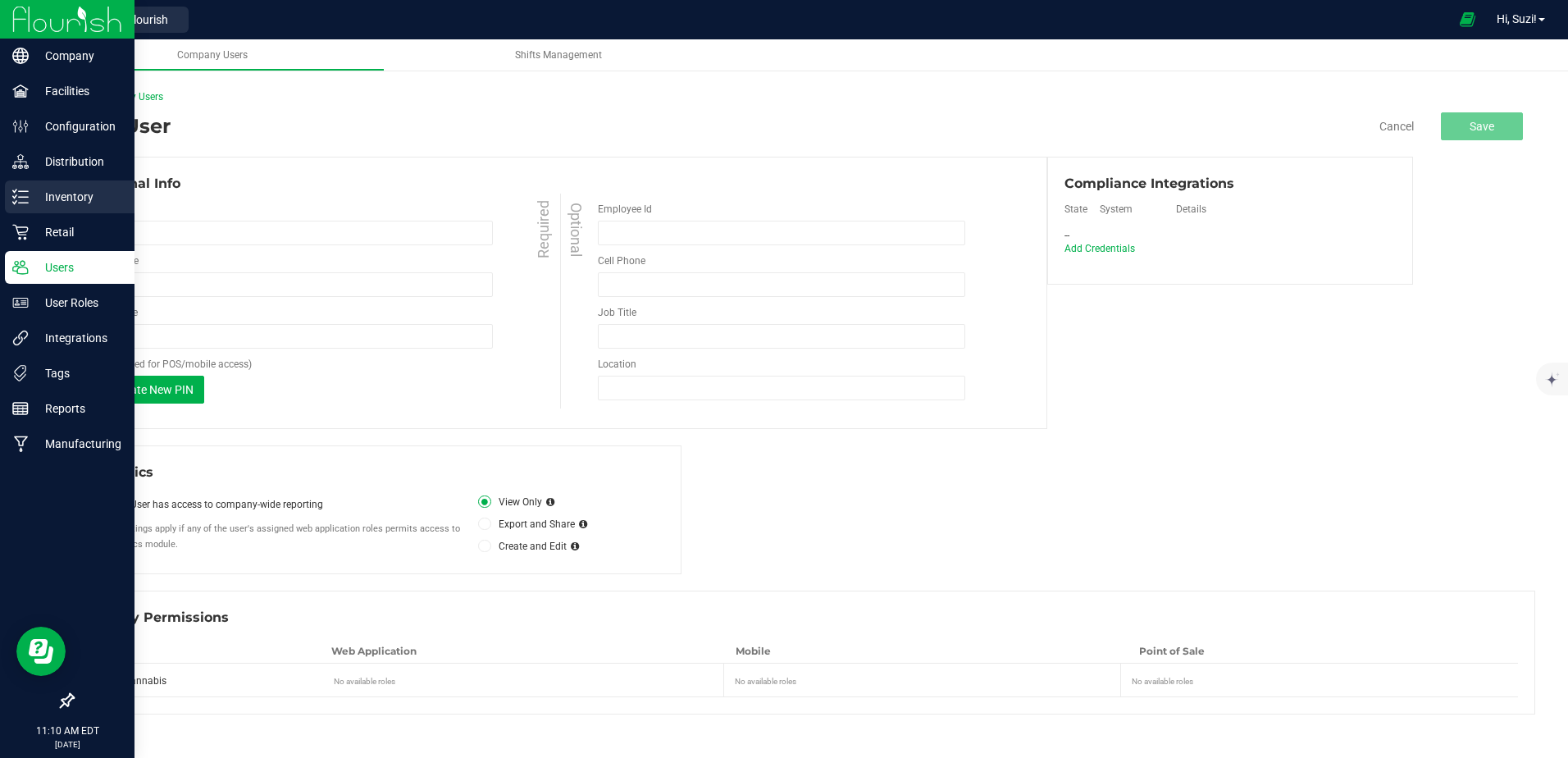
click at [34, 200] on p "Inventory" at bounding box center [77, 196] width 99 height 20
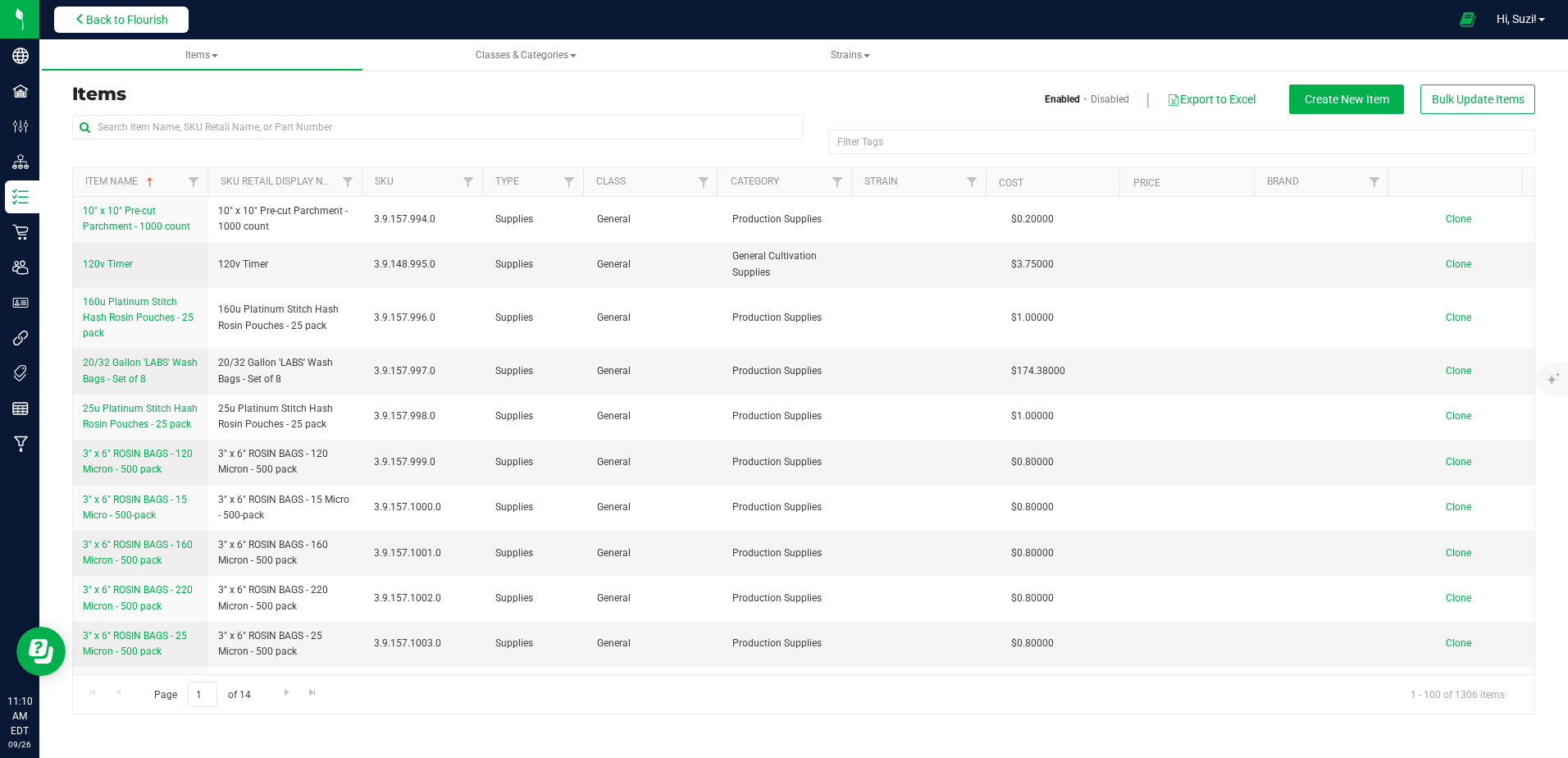
click at [154, 15] on span "Back to Flourish" at bounding box center [127, 19] width 82 height 13
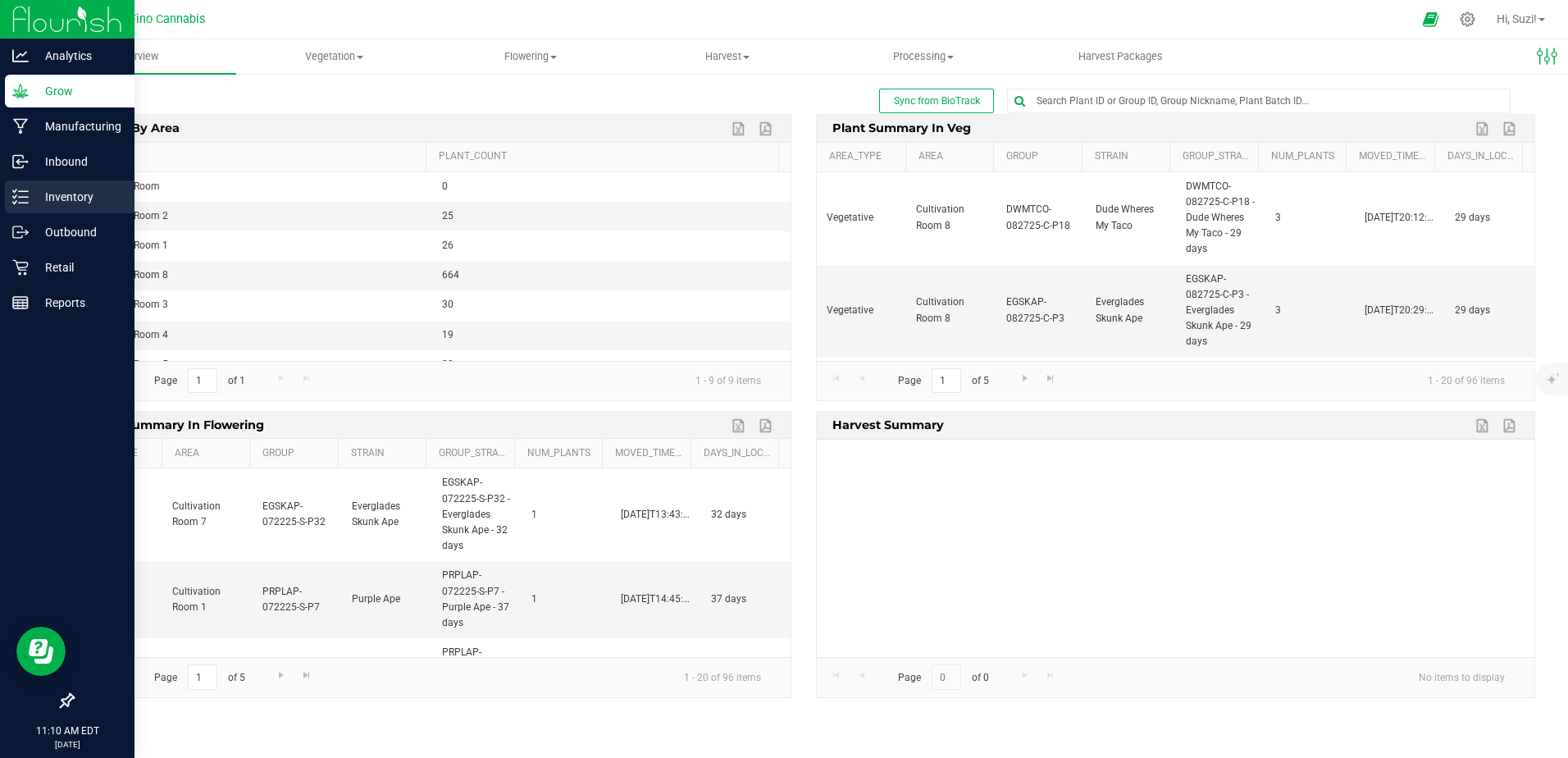
click at [34, 201] on p "Inventory" at bounding box center [77, 196] width 99 height 20
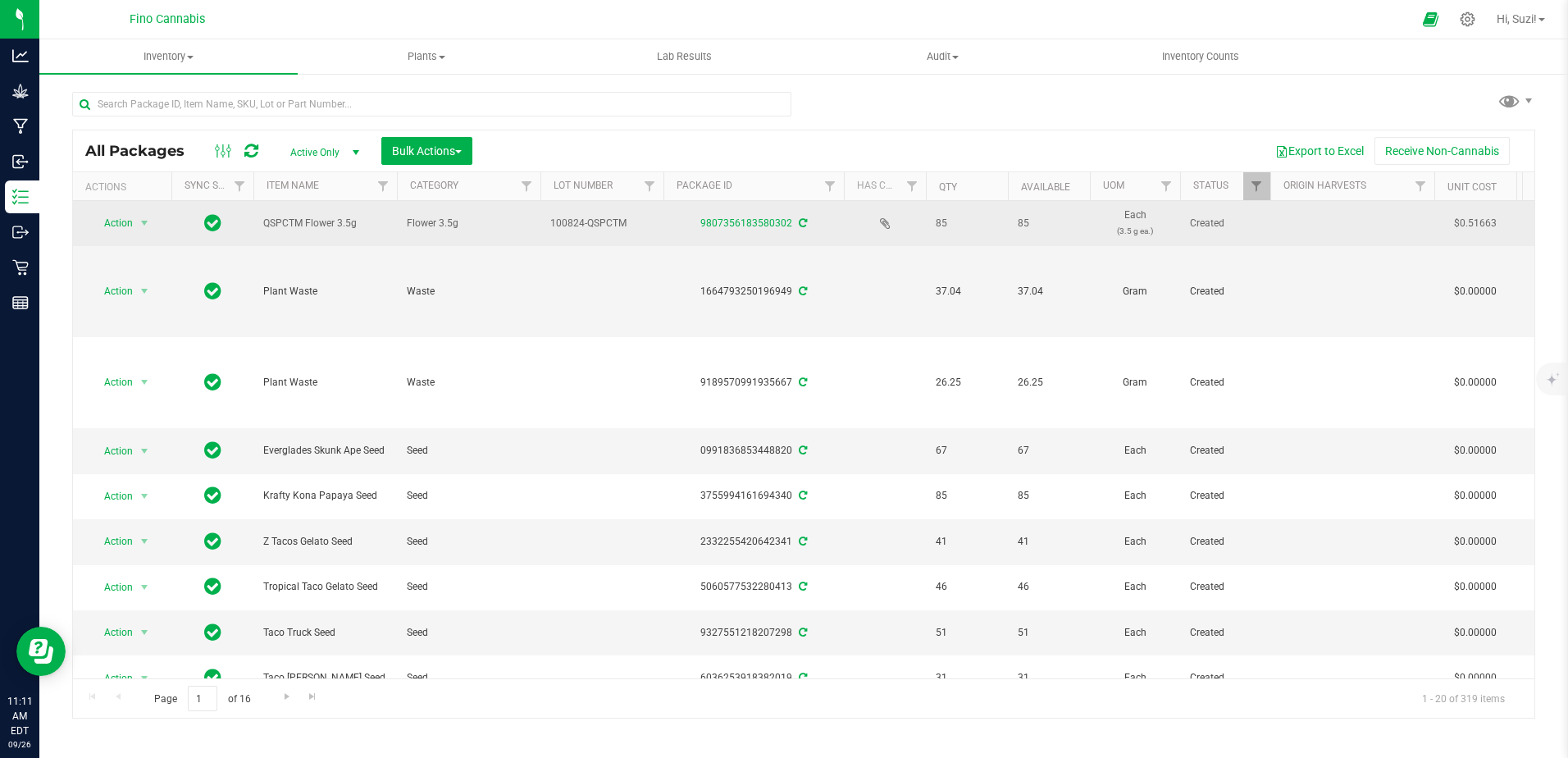
click at [535, 229] on td "Flower 3.5g" at bounding box center [469, 224] width 144 height 45
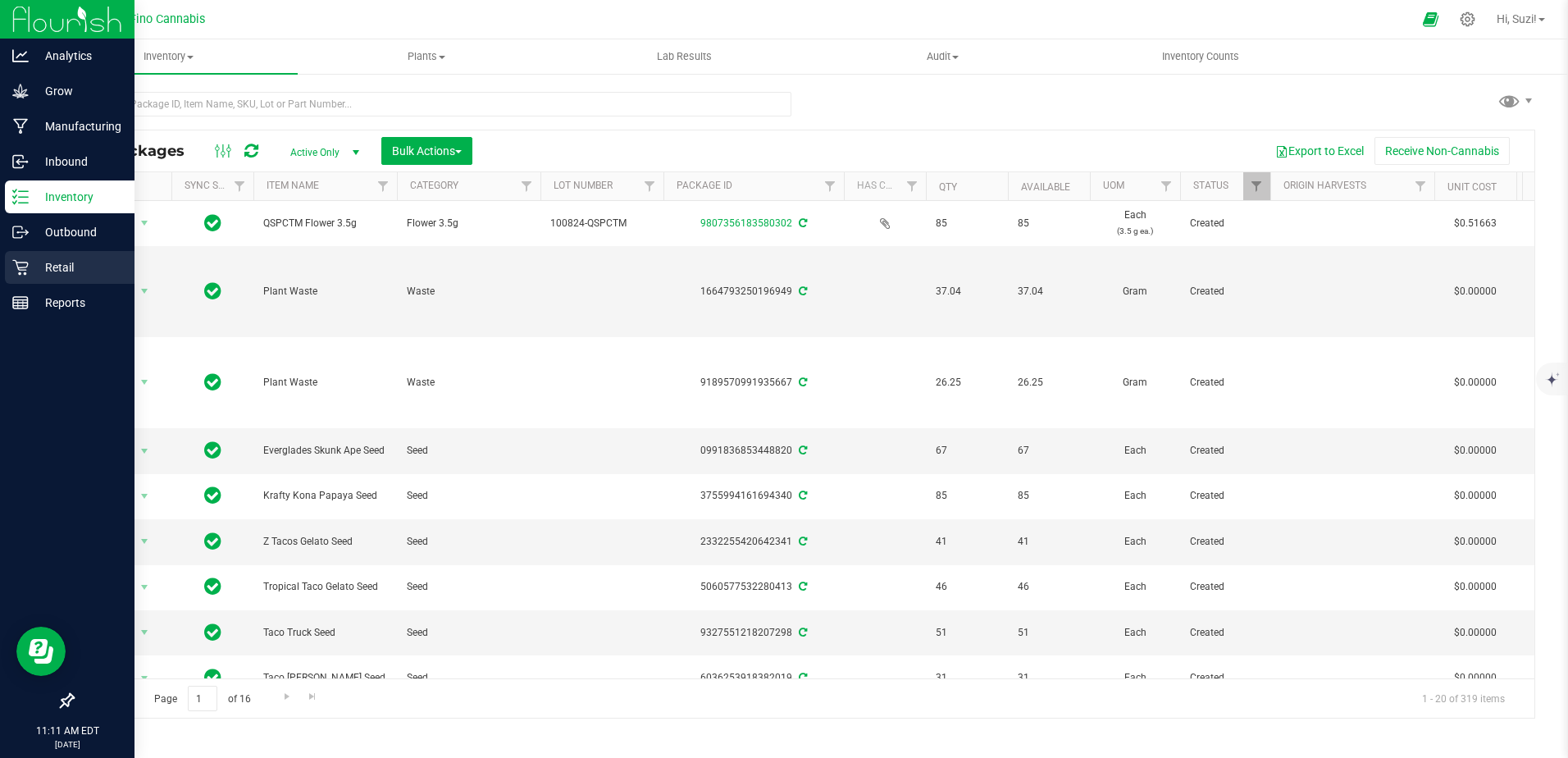
drag, startPoint x: 24, startPoint y: 264, endPoint x: 76, endPoint y: 256, distance: 52.6
click at [24, 264] on icon at bounding box center [21, 267] width 17 height 17
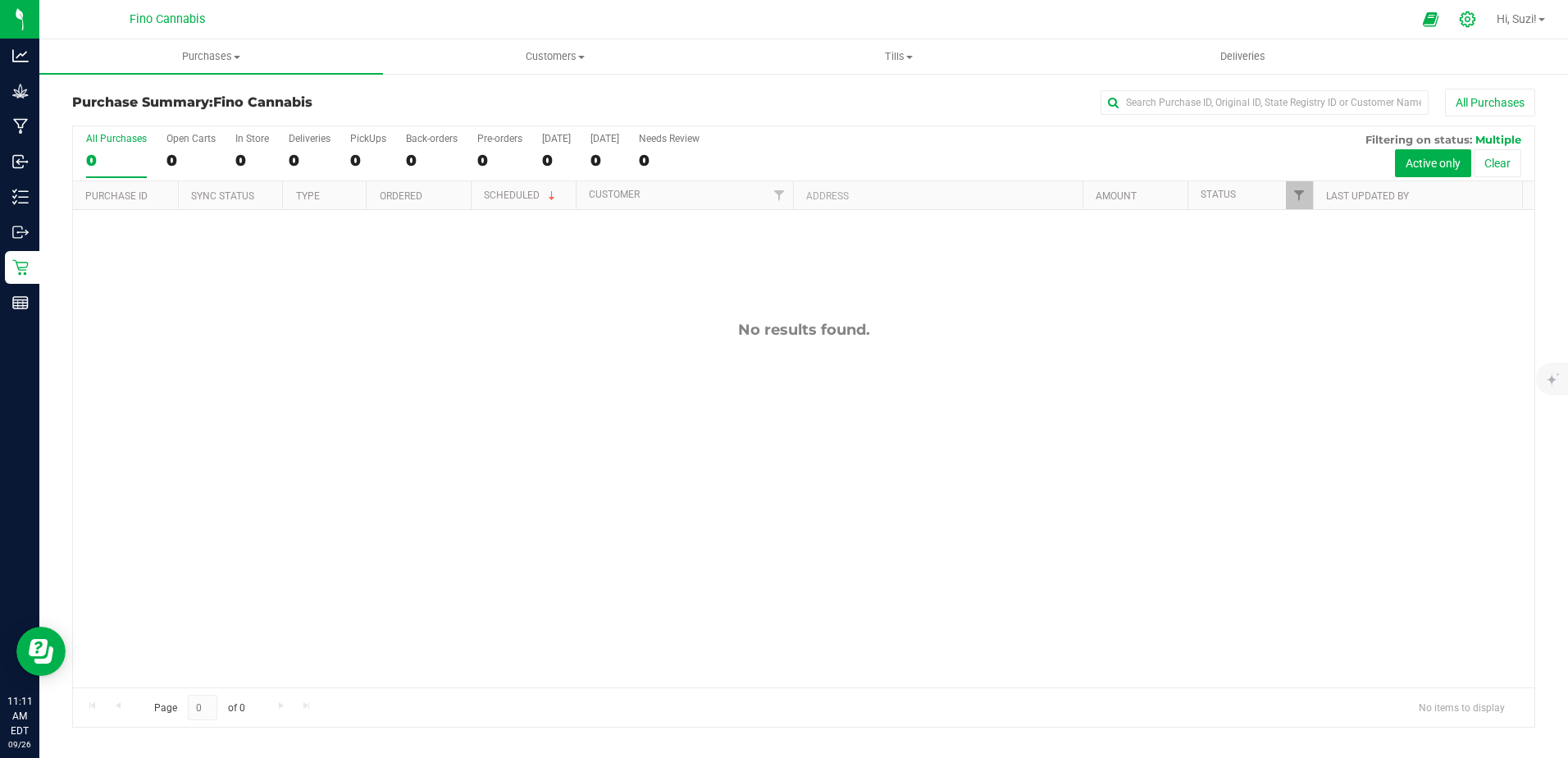
click at [1465, 19] on icon at bounding box center [1467, 20] width 18 height 18
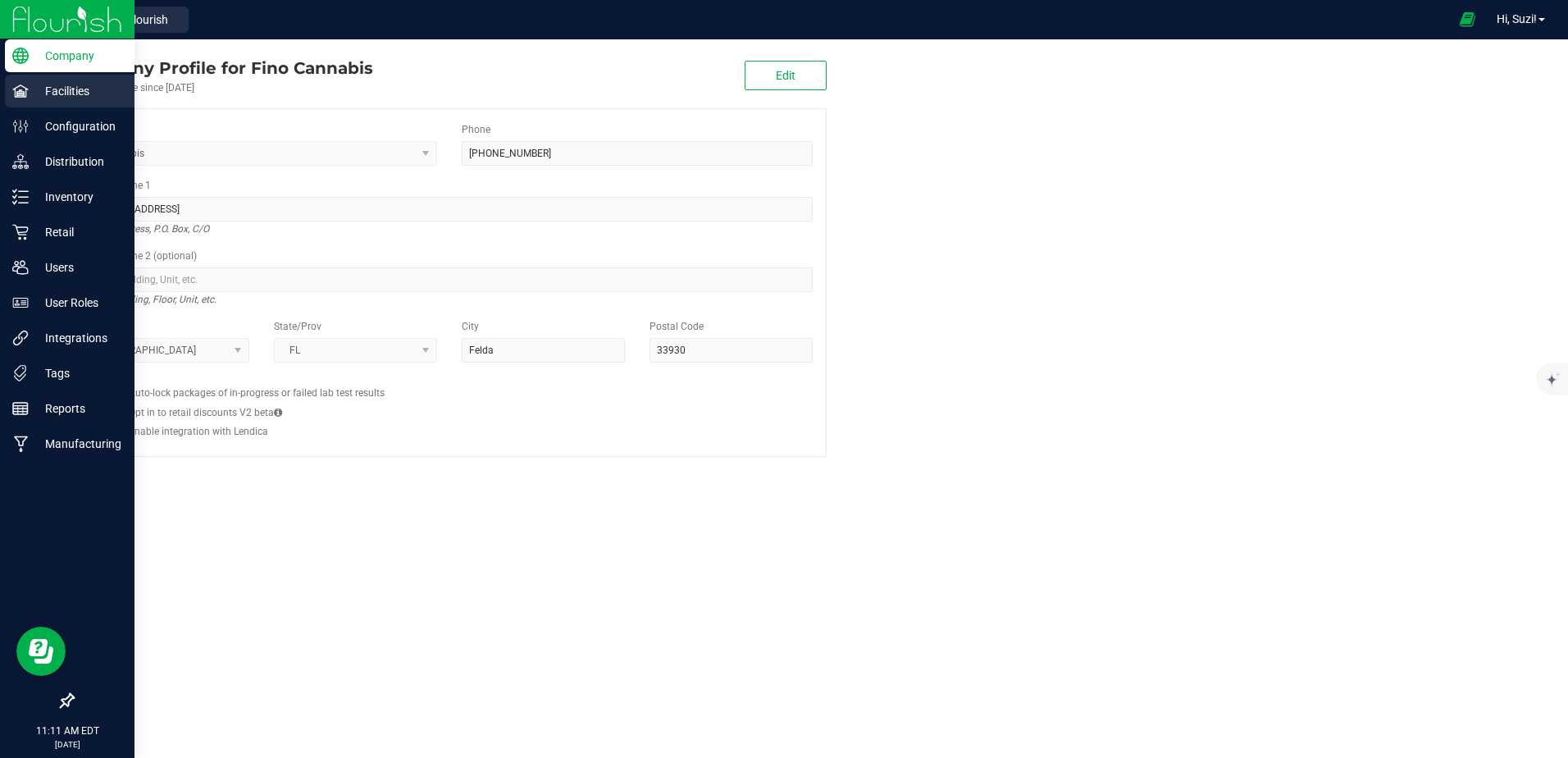
click at [44, 90] on p "Facilities" at bounding box center [77, 91] width 99 height 20
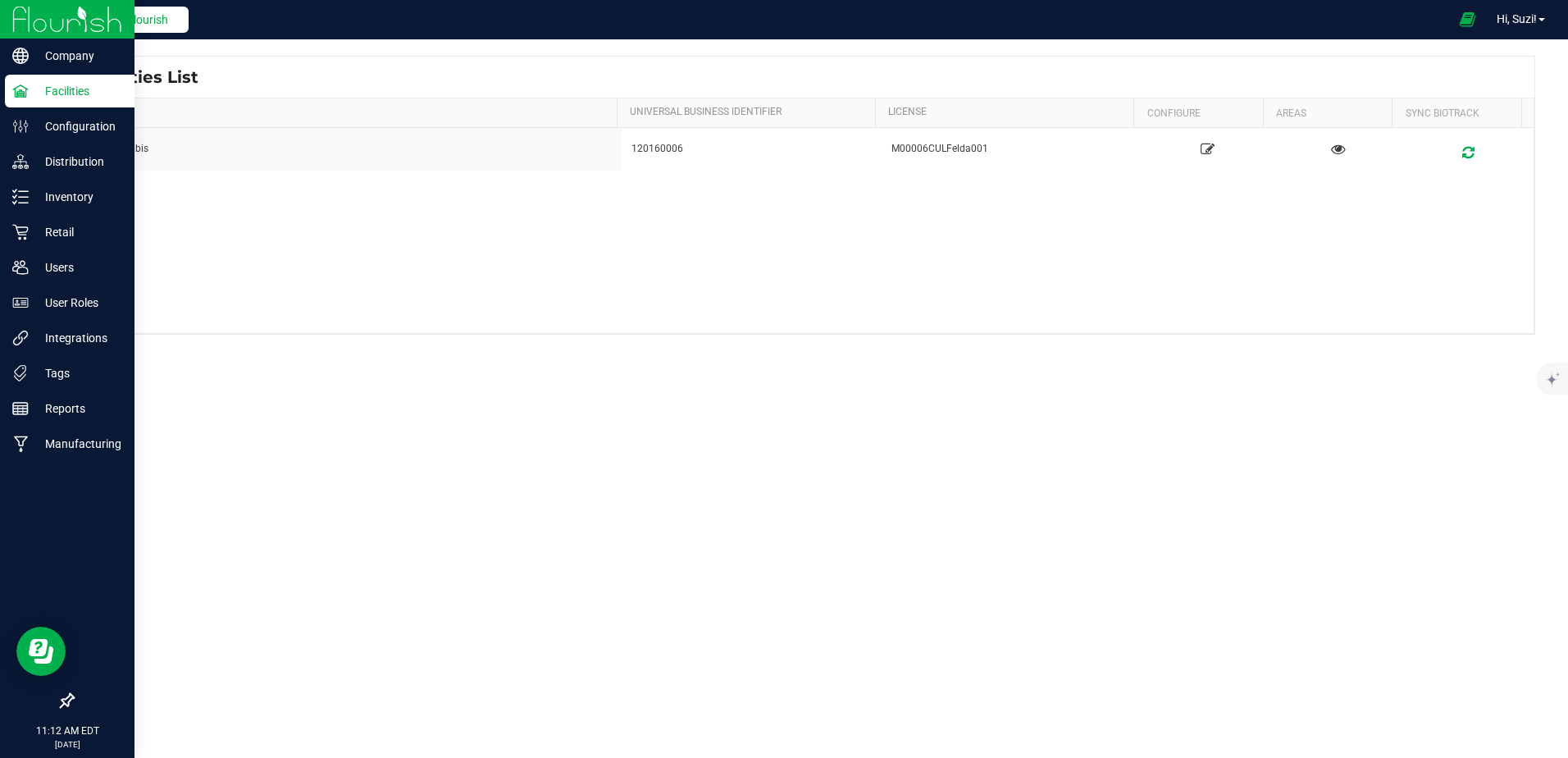
click at [132, 21] on span "Back to Flourish" at bounding box center [127, 19] width 82 height 13
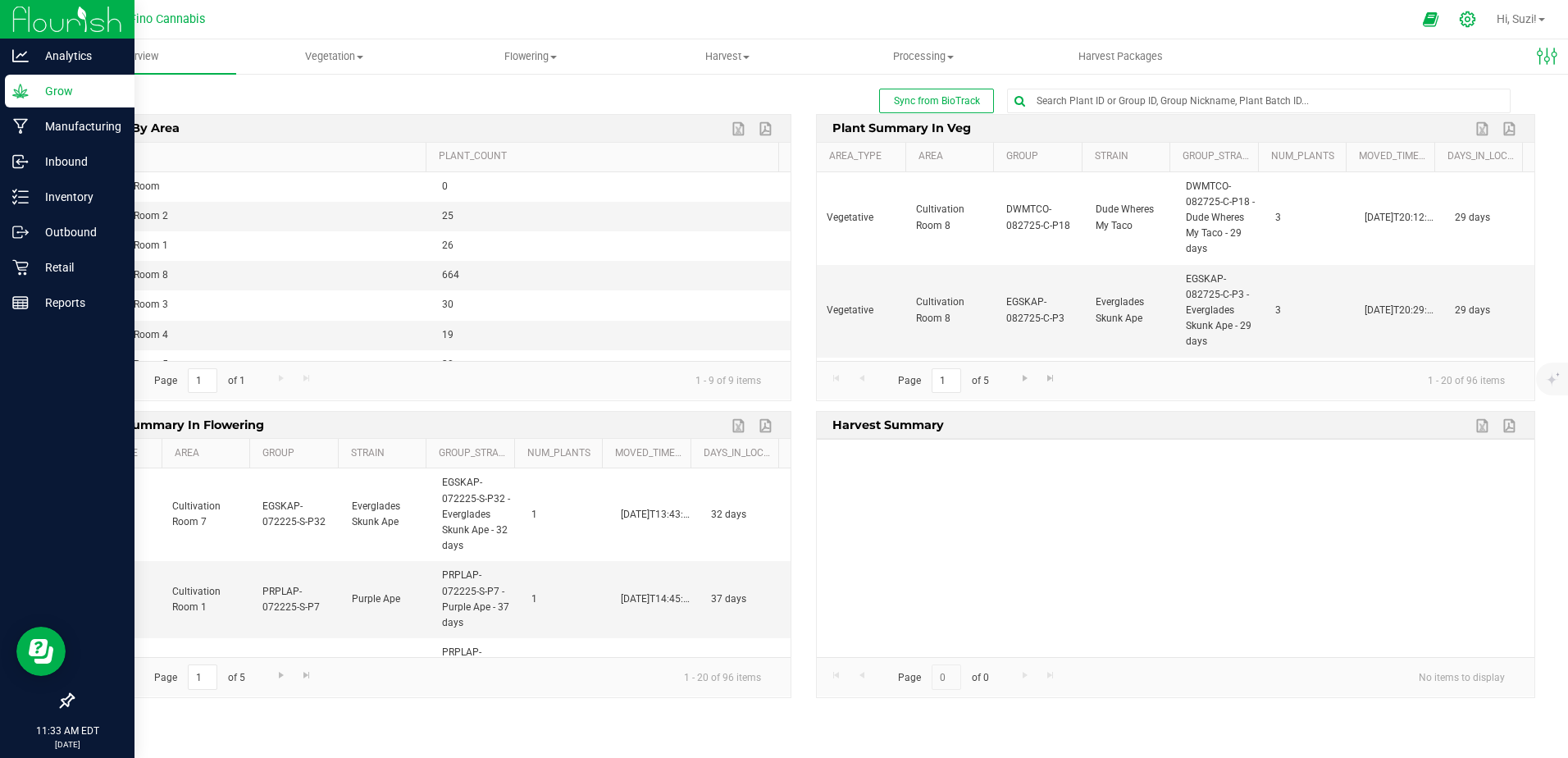
click at [1462, 19] on icon at bounding box center [1467, 20] width 18 height 18
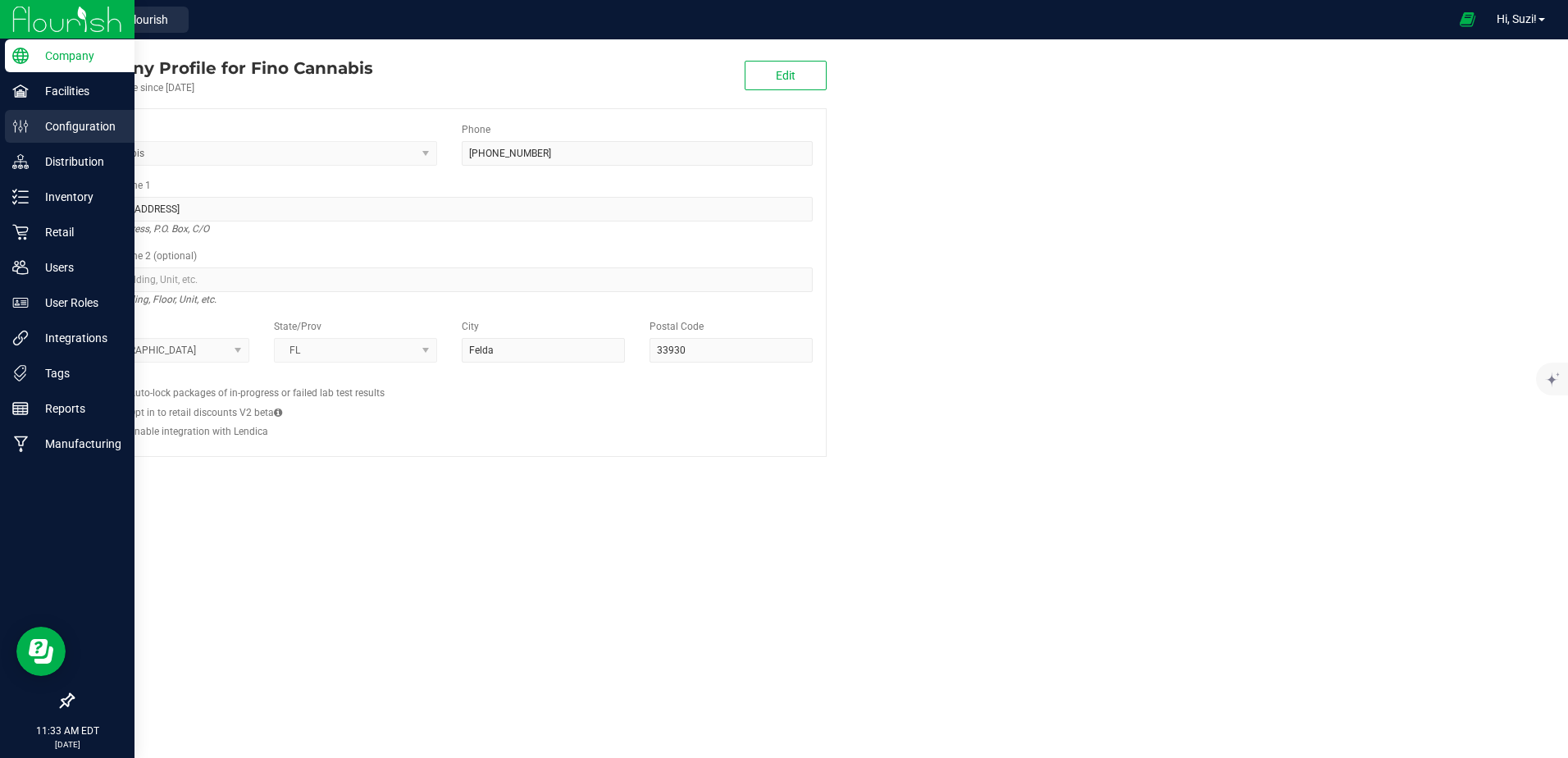
click at [47, 117] on p "Configuration" at bounding box center [77, 126] width 99 height 20
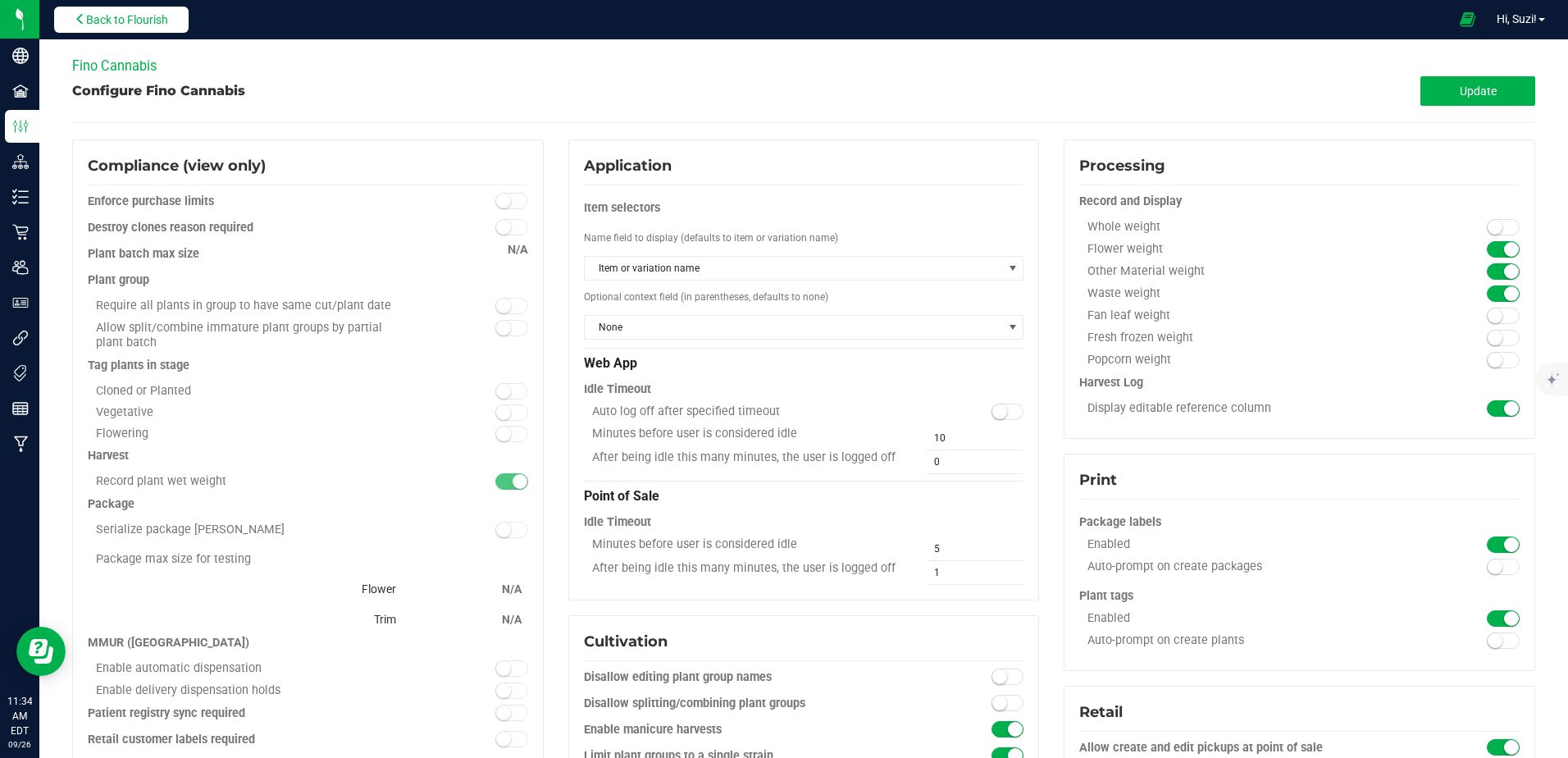
click at [113, 14] on span "Back to Flourish" at bounding box center [127, 19] width 82 height 13
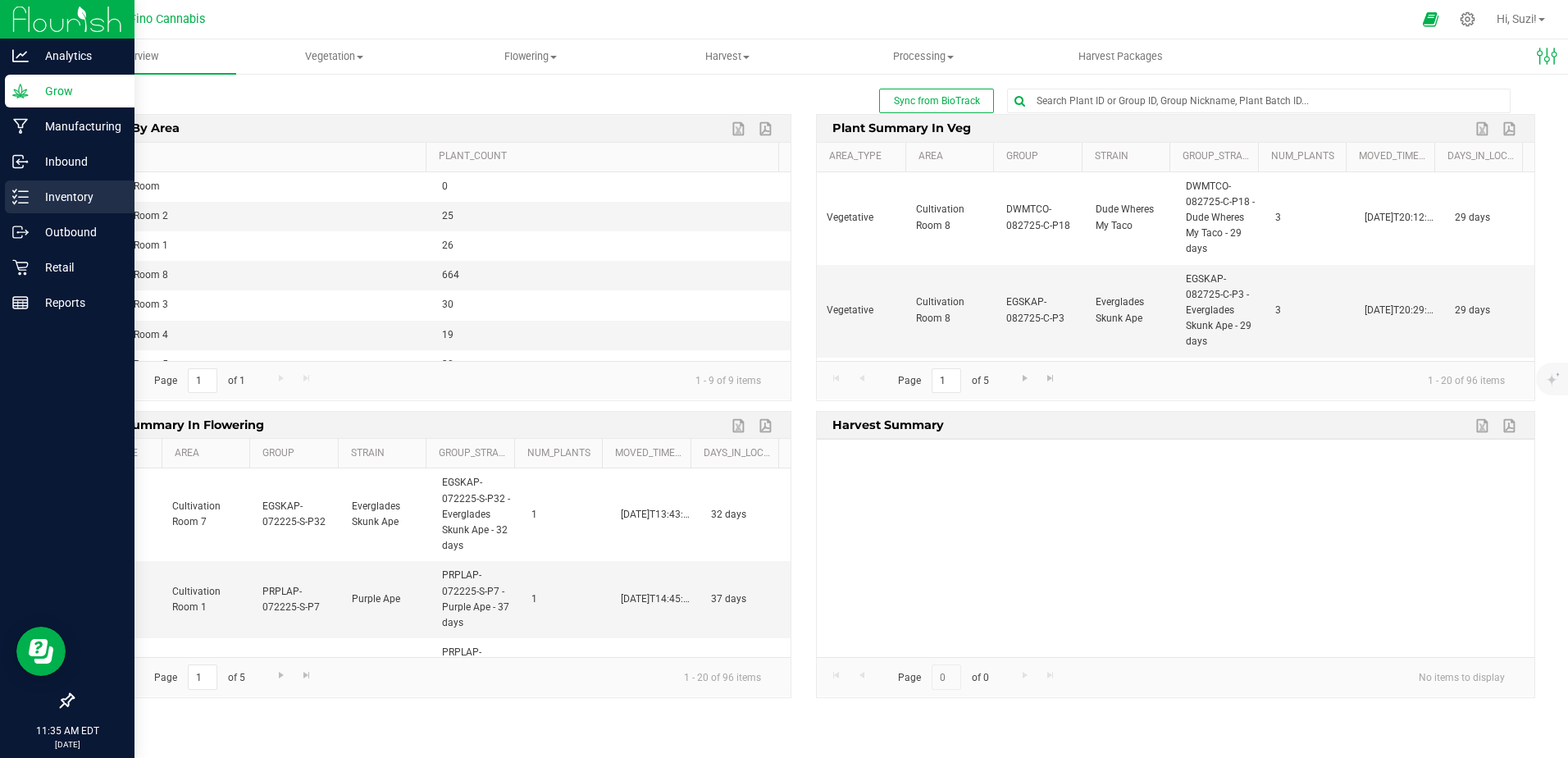
click at [28, 192] on icon at bounding box center [21, 196] width 17 height 17
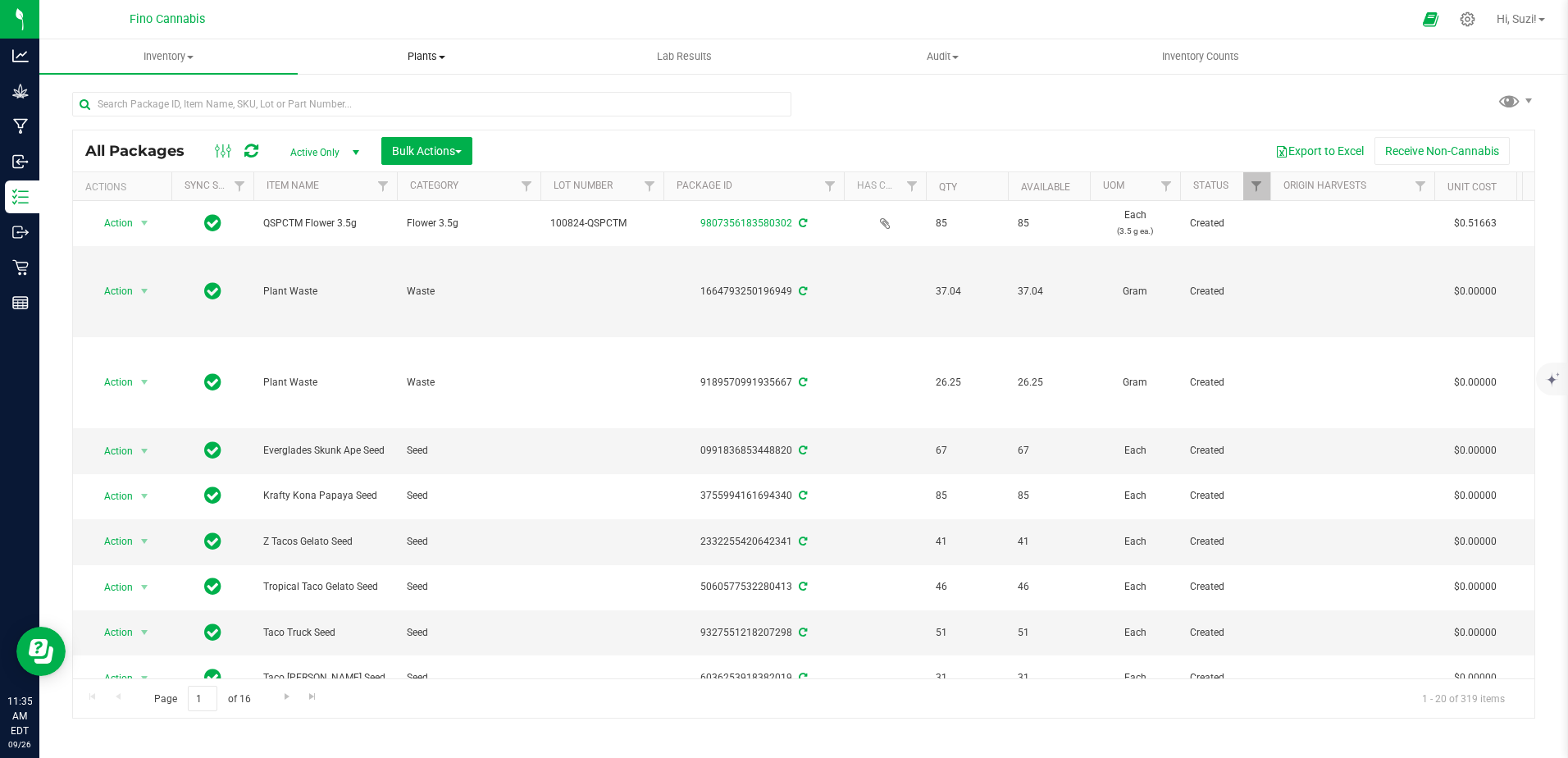
click at [443, 59] on span at bounding box center [441, 57] width 7 height 3
click at [356, 115] on span "Waste log" at bounding box center [347, 118] width 98 height 14
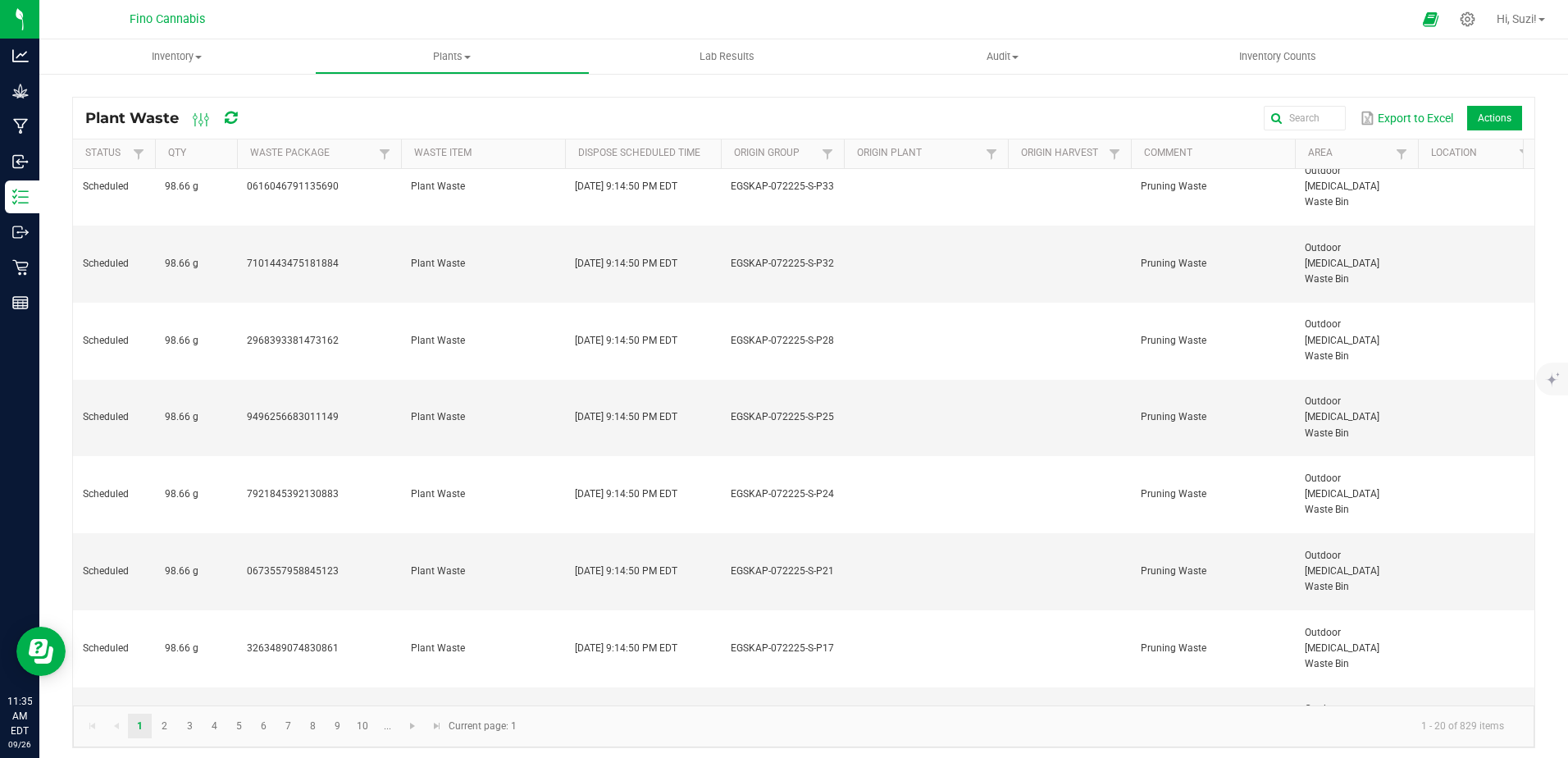
scroll to position [384, 0]
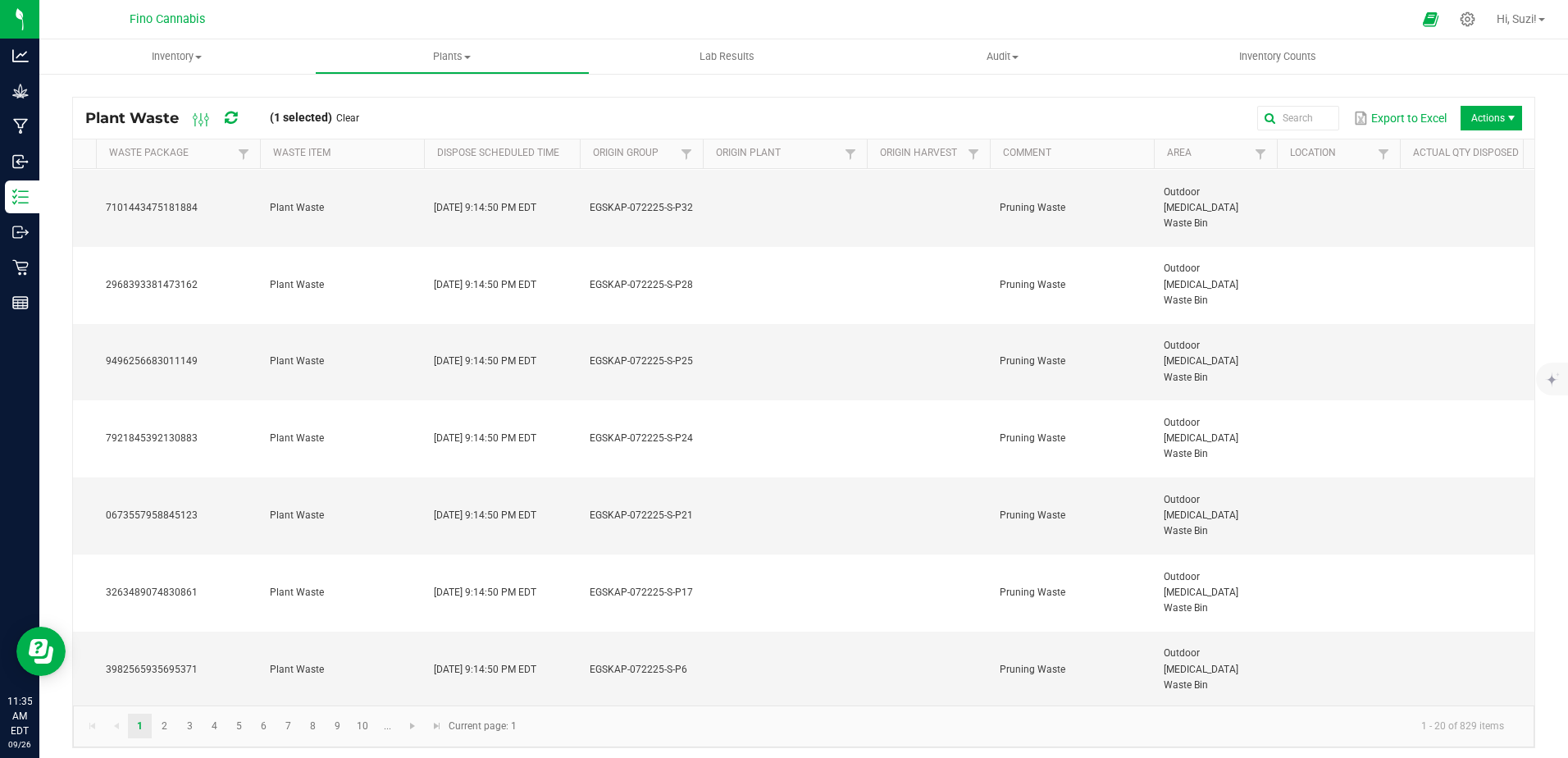
scroll to position [0, 0]
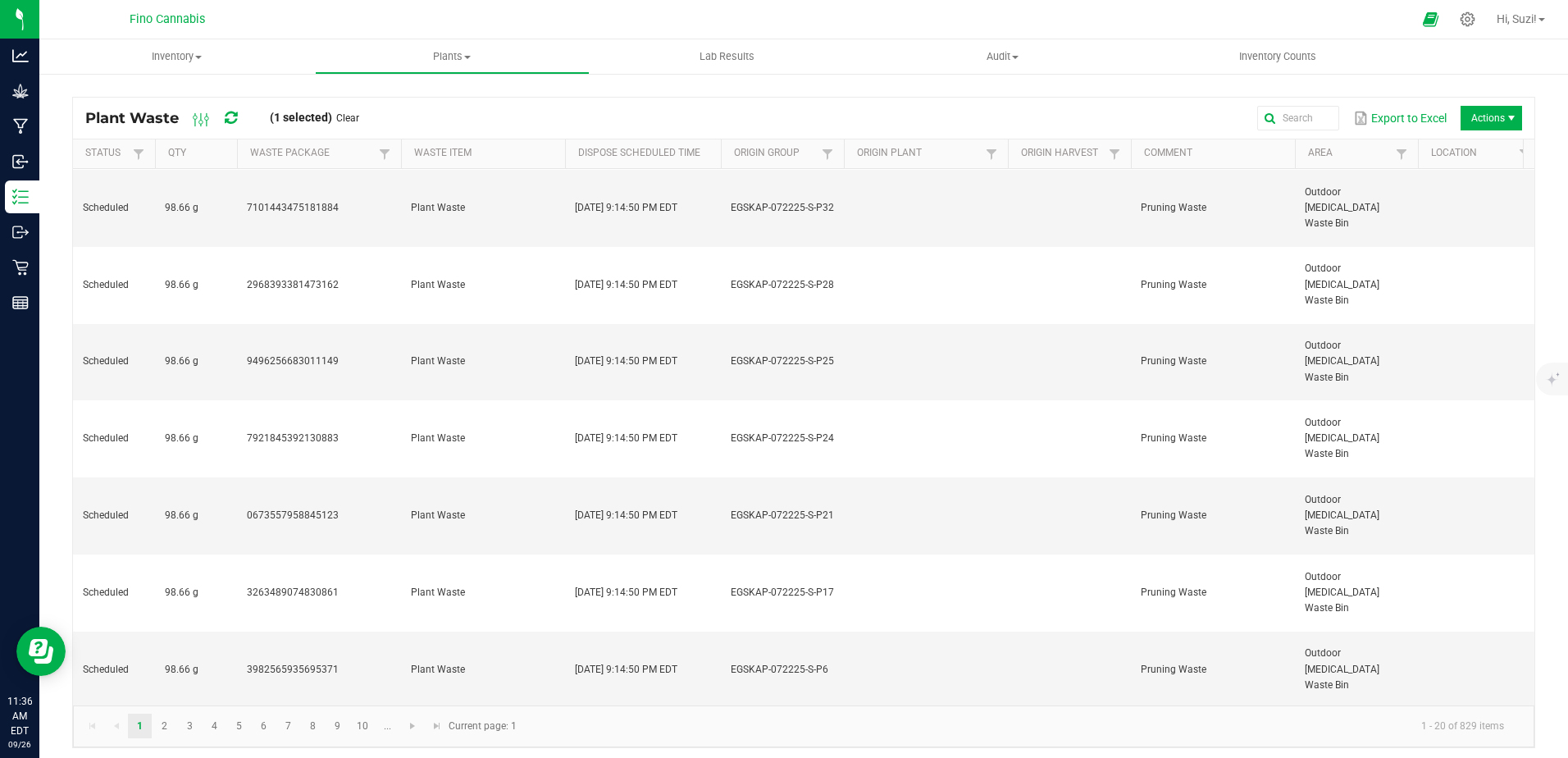
click at [194, 61] on span "Inventory" at bounding box center [177, 56] width 275 height 15
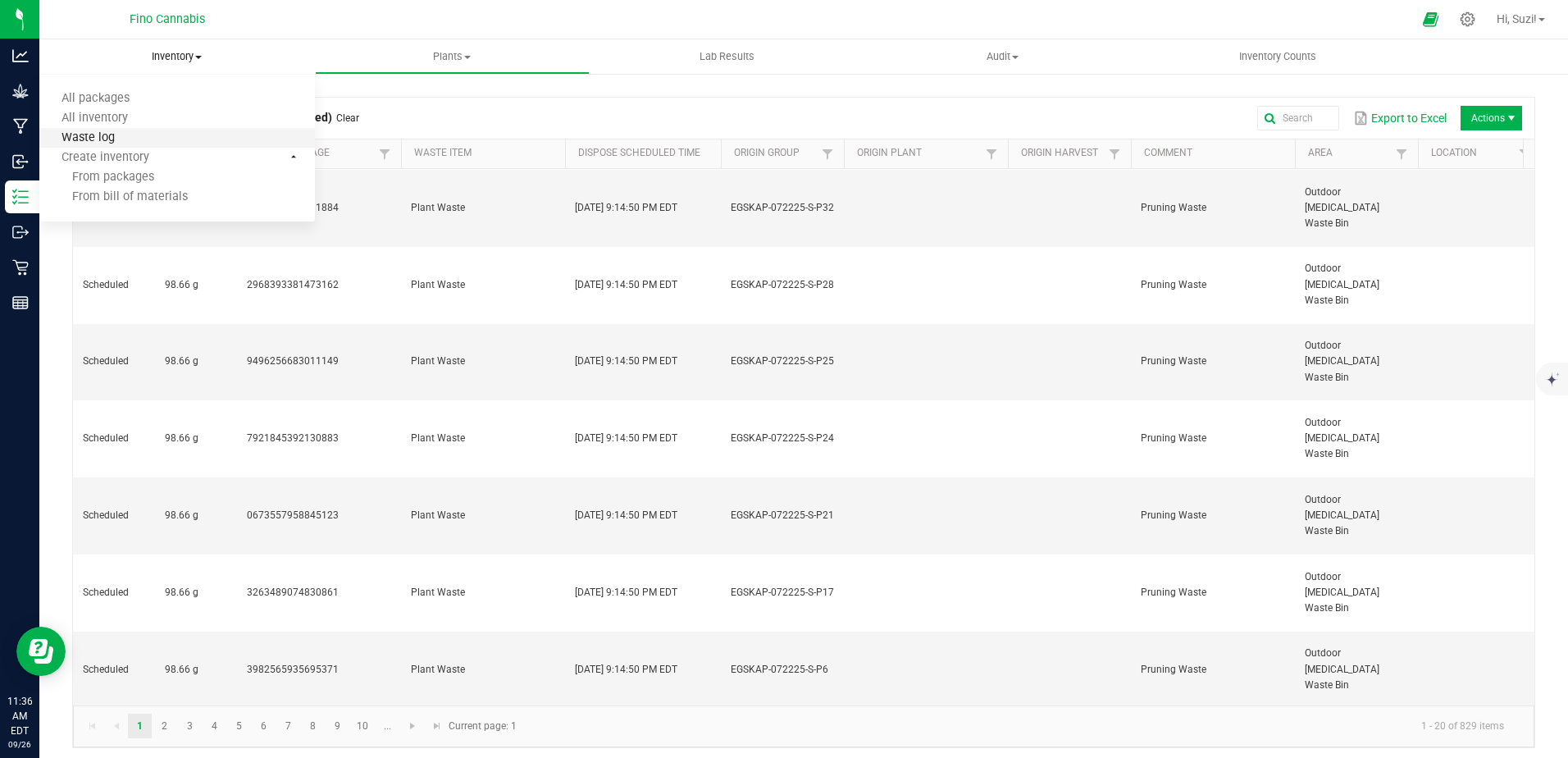
click at [131, 142] on span "Waste log" at bounding box center [88, 138] width 98 height 14
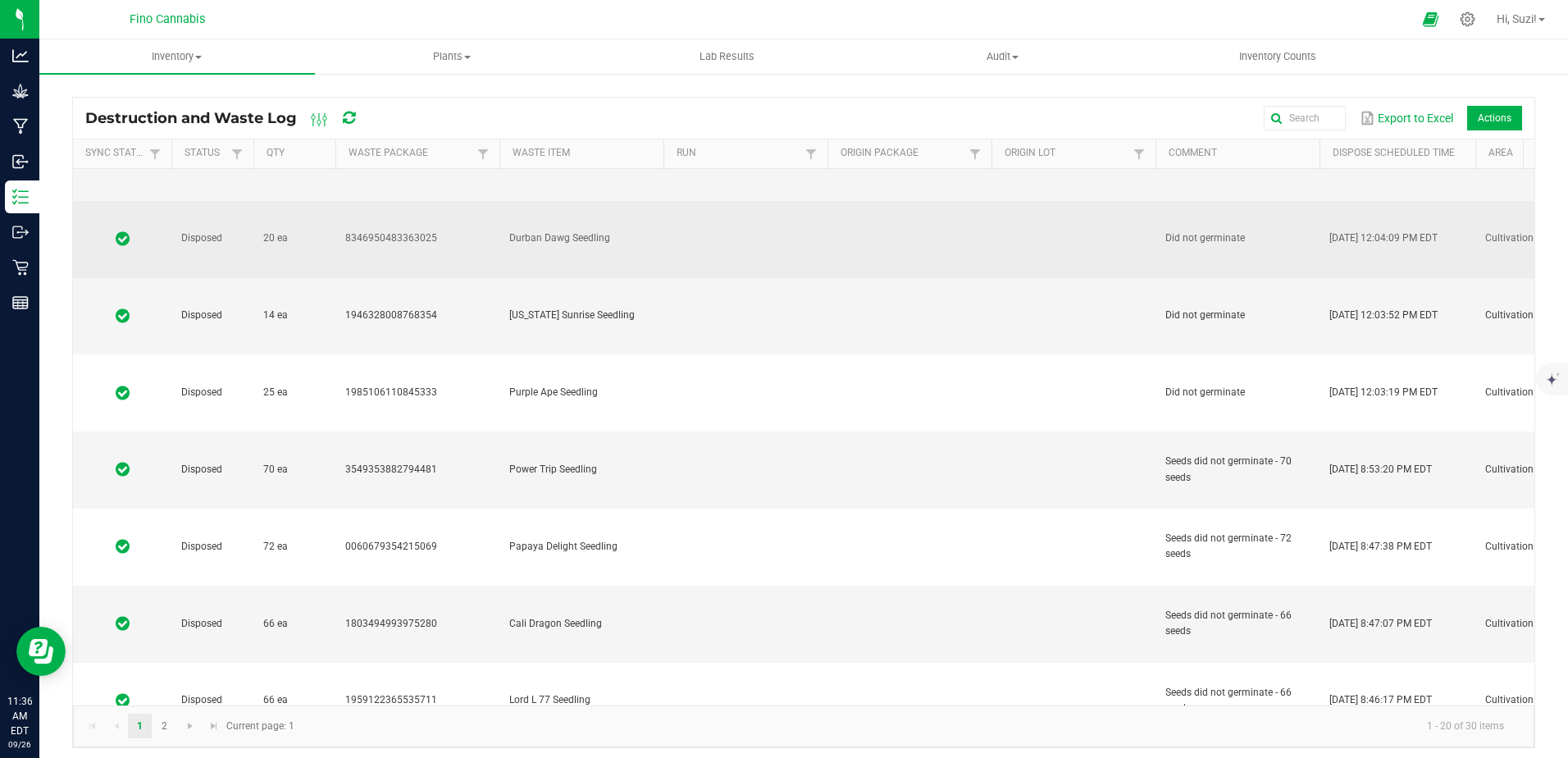
scroll to position [246, 0]
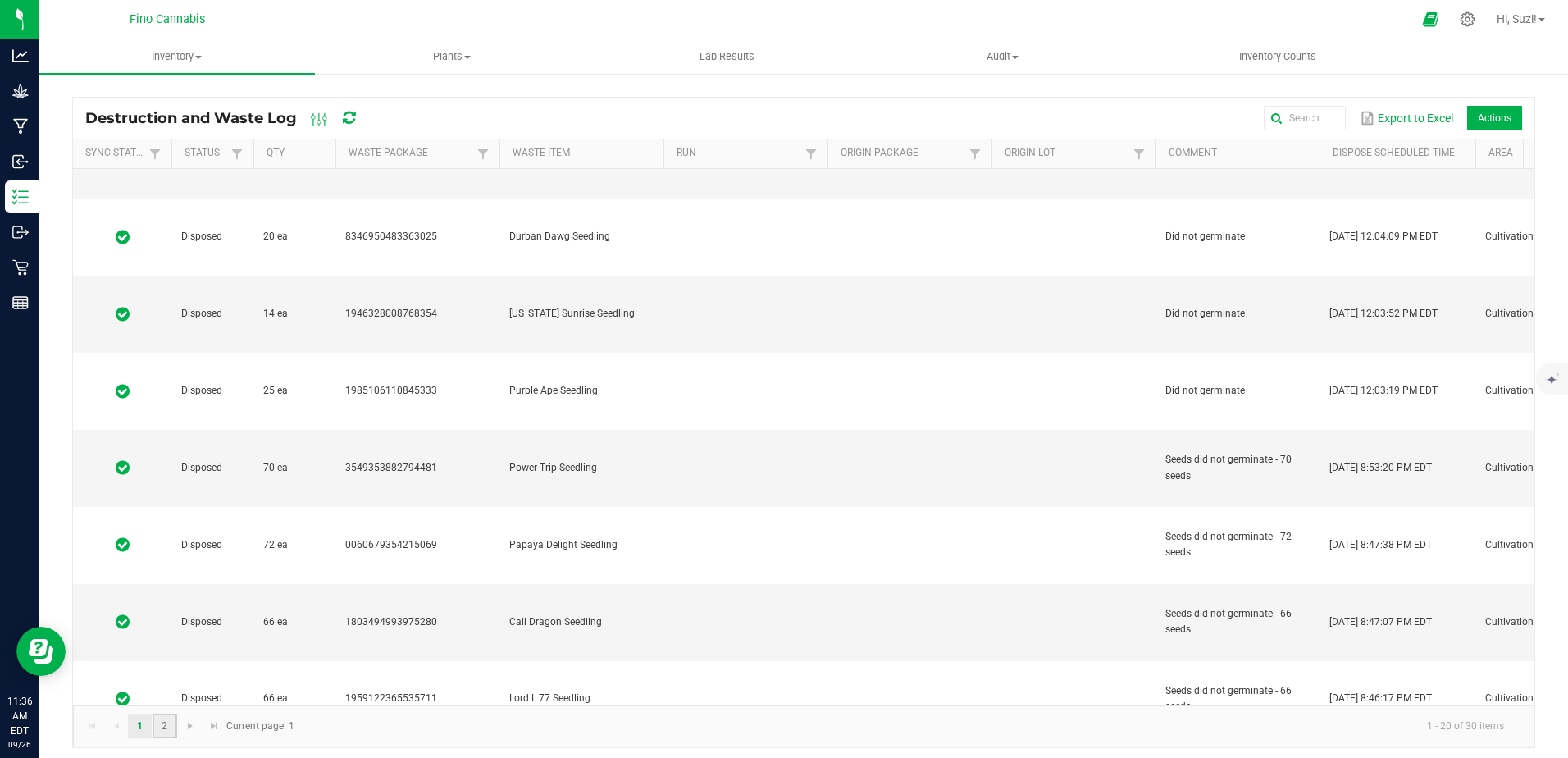
click at [161, 725] on link "2" at bounding box center [164, 726] width 23 height 24
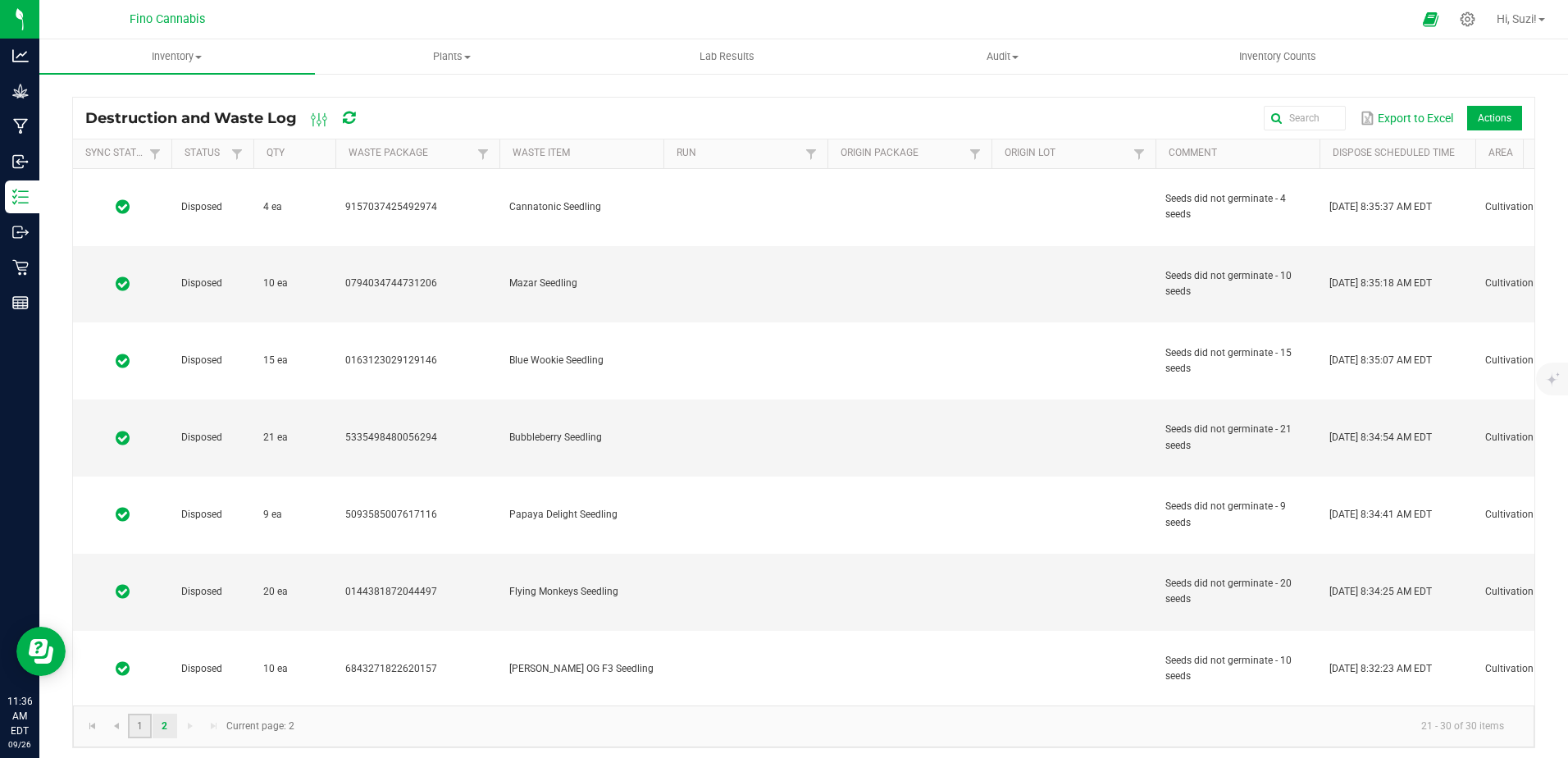
click at [141, 724] on link "1" at bounding box center [140, 726] width 23 height 24
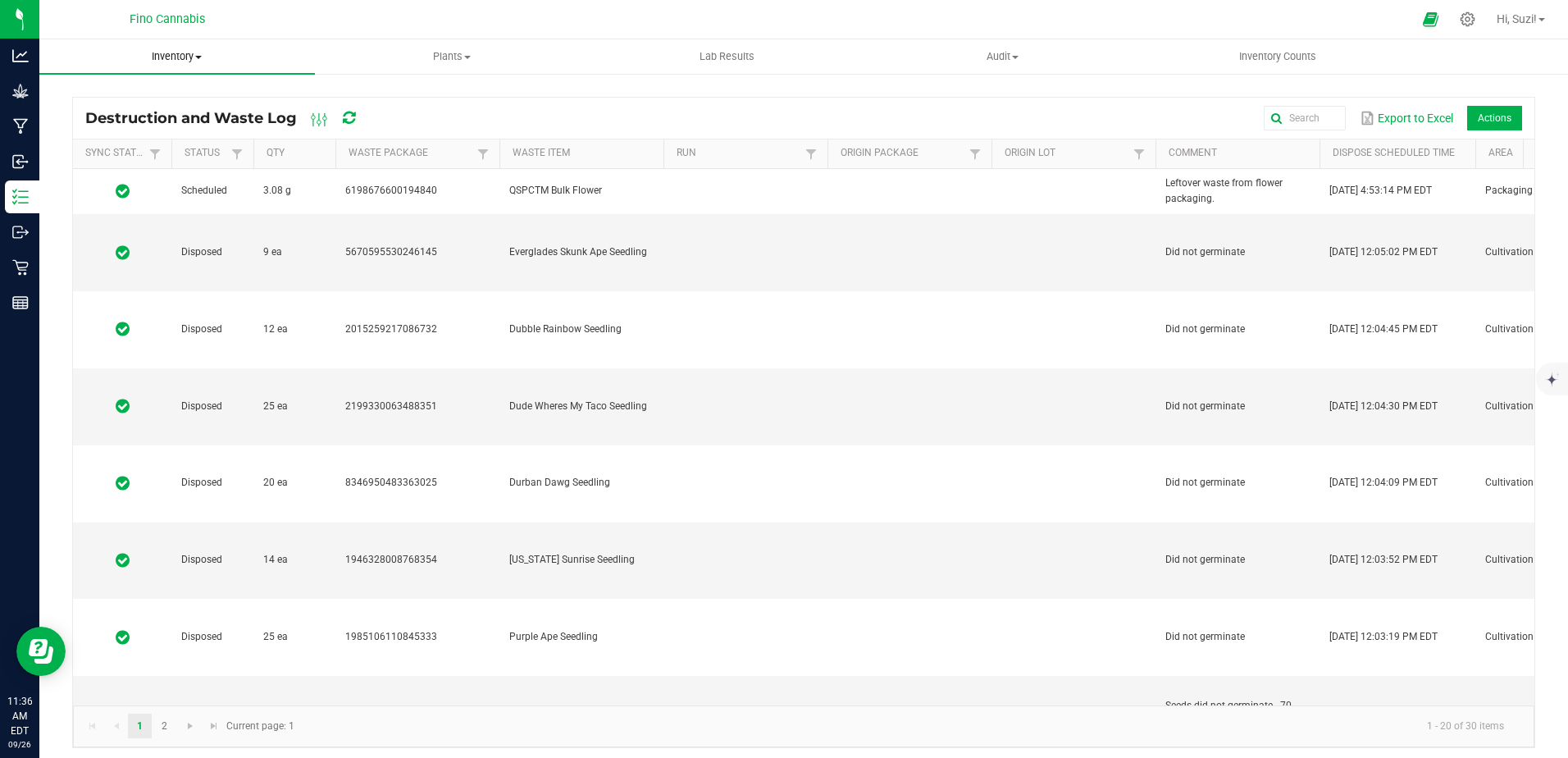
click at [197, 56] on span at bounding box center [198, 57] width 7 height 3
drag, startPoint x: 487, startPoint y: 90, endPoint x: 485, endPoint y: 70, distance: 20.1
click at [487, 90] on div "Destruction and Waste Log Export to Excel Actions Sync Status Status Qty Waste …" at bounding box center [804, 332] width 1529 height 521
click at [467, 59] on span at bounding box center [467, 57] width 7 height 3
click at [348, 110] on li "Waste log" at bounding box center [453, 119] width 275 height 20
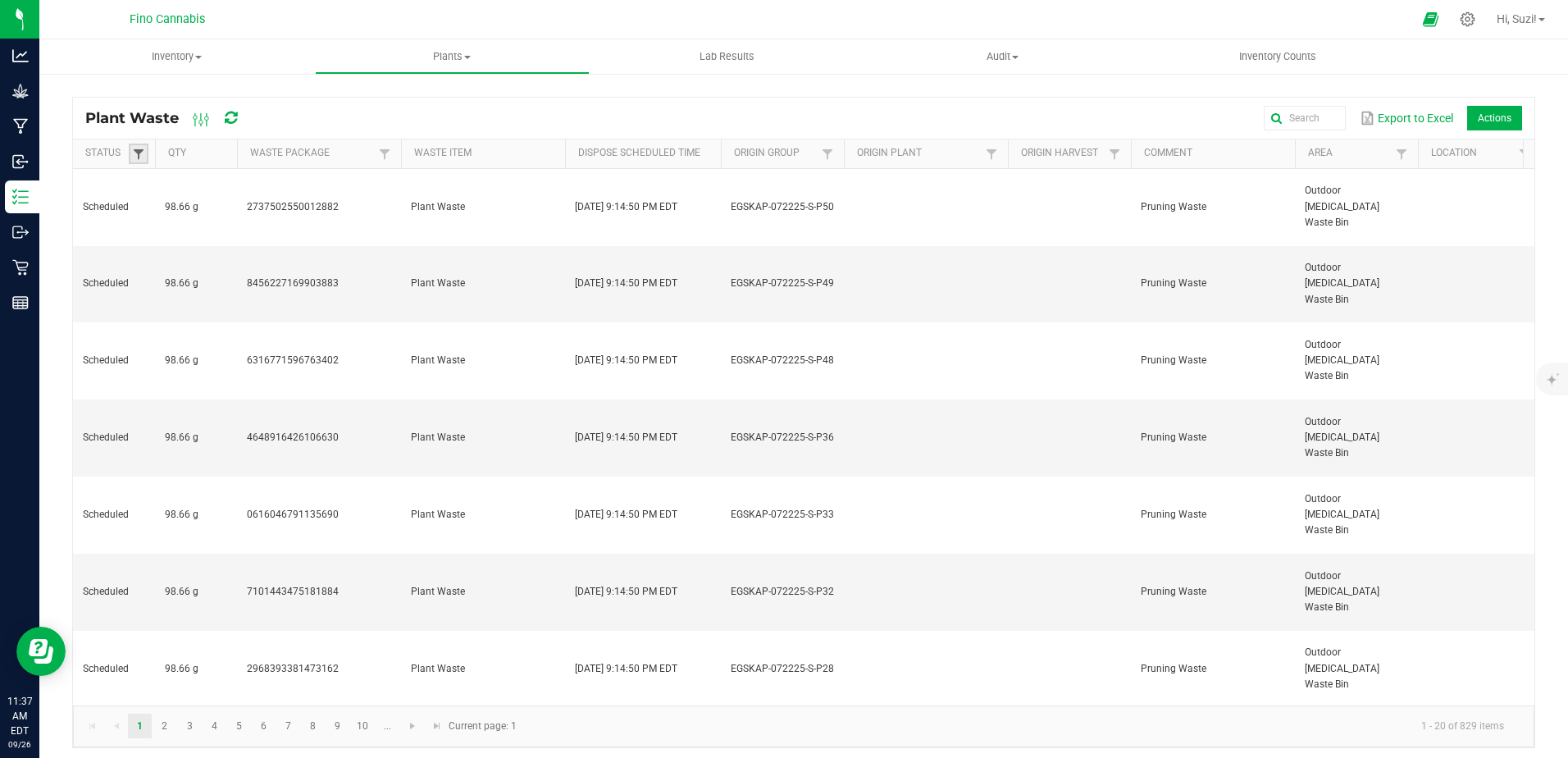
click at [134, 156] on span at bounding box center [138, 153] width 13 height 13
click at [155, 243] on li "Created" at bounding box center [219, 244] width 159 height 21
checkbox input "true"
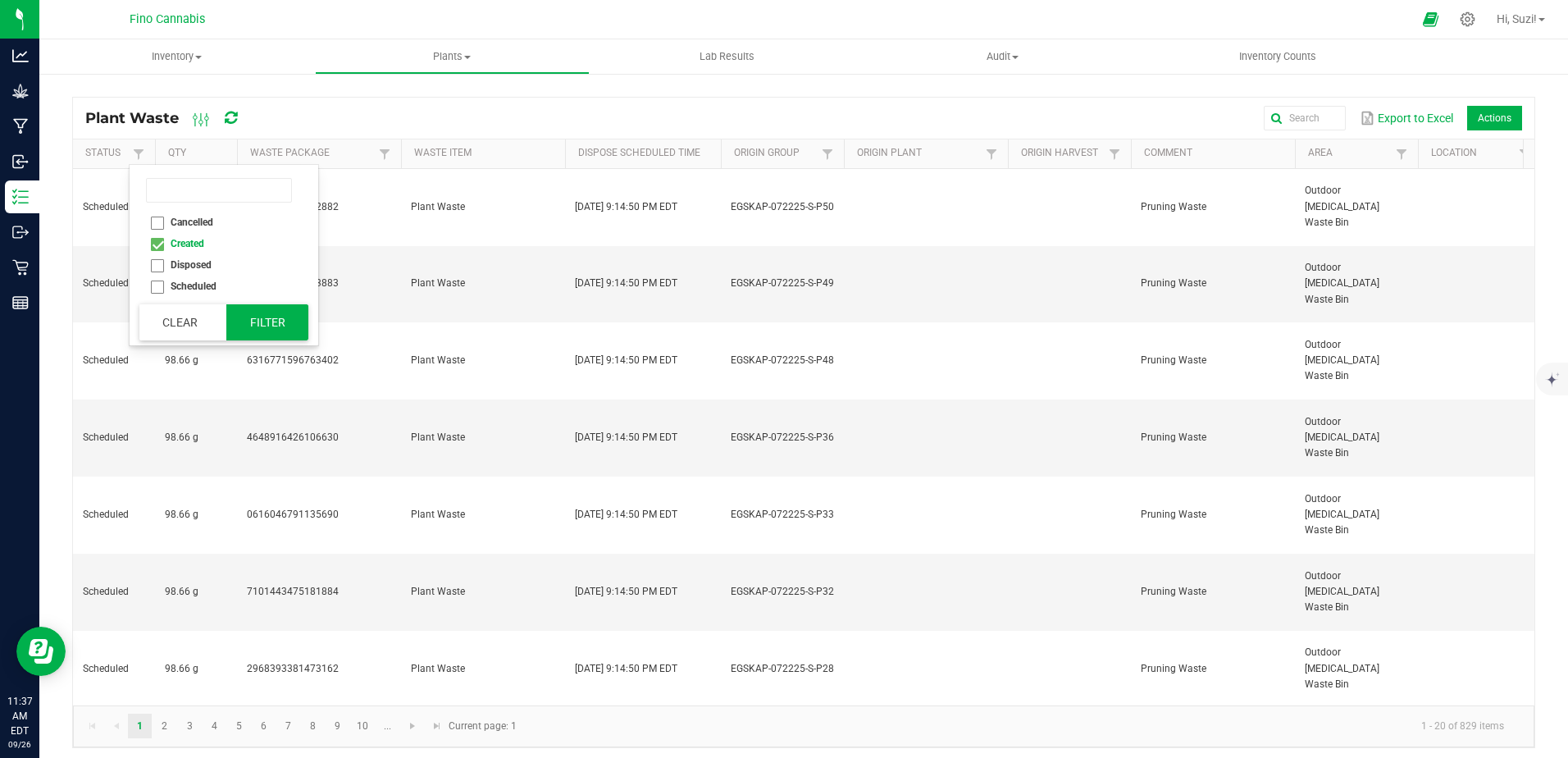
click at [264, 326] on button "Filter" at bounding box center [268, 322] width 82 height 36
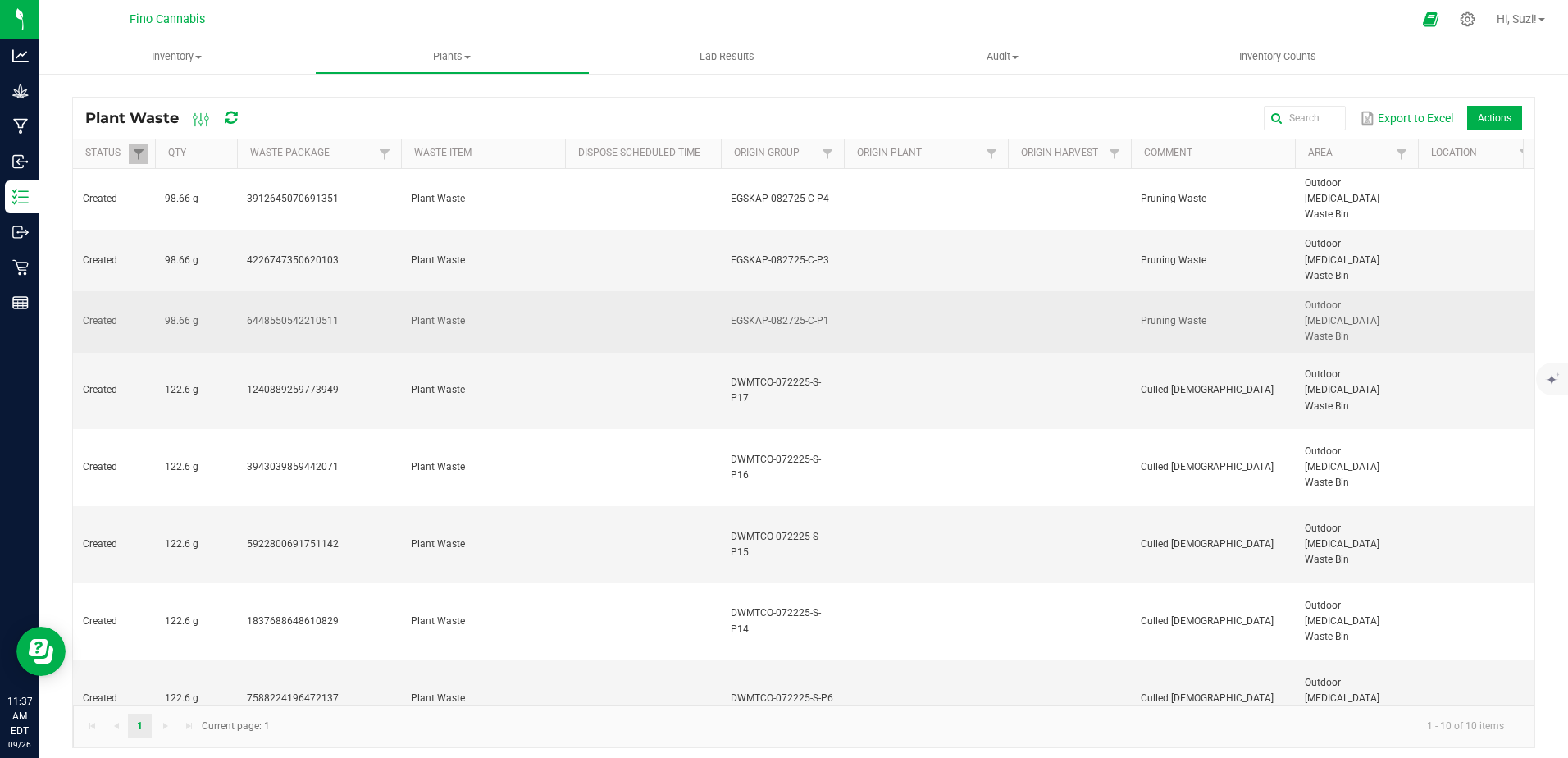
click at [600, 291] on td at bounding box center [643, 321] width 156 height 62
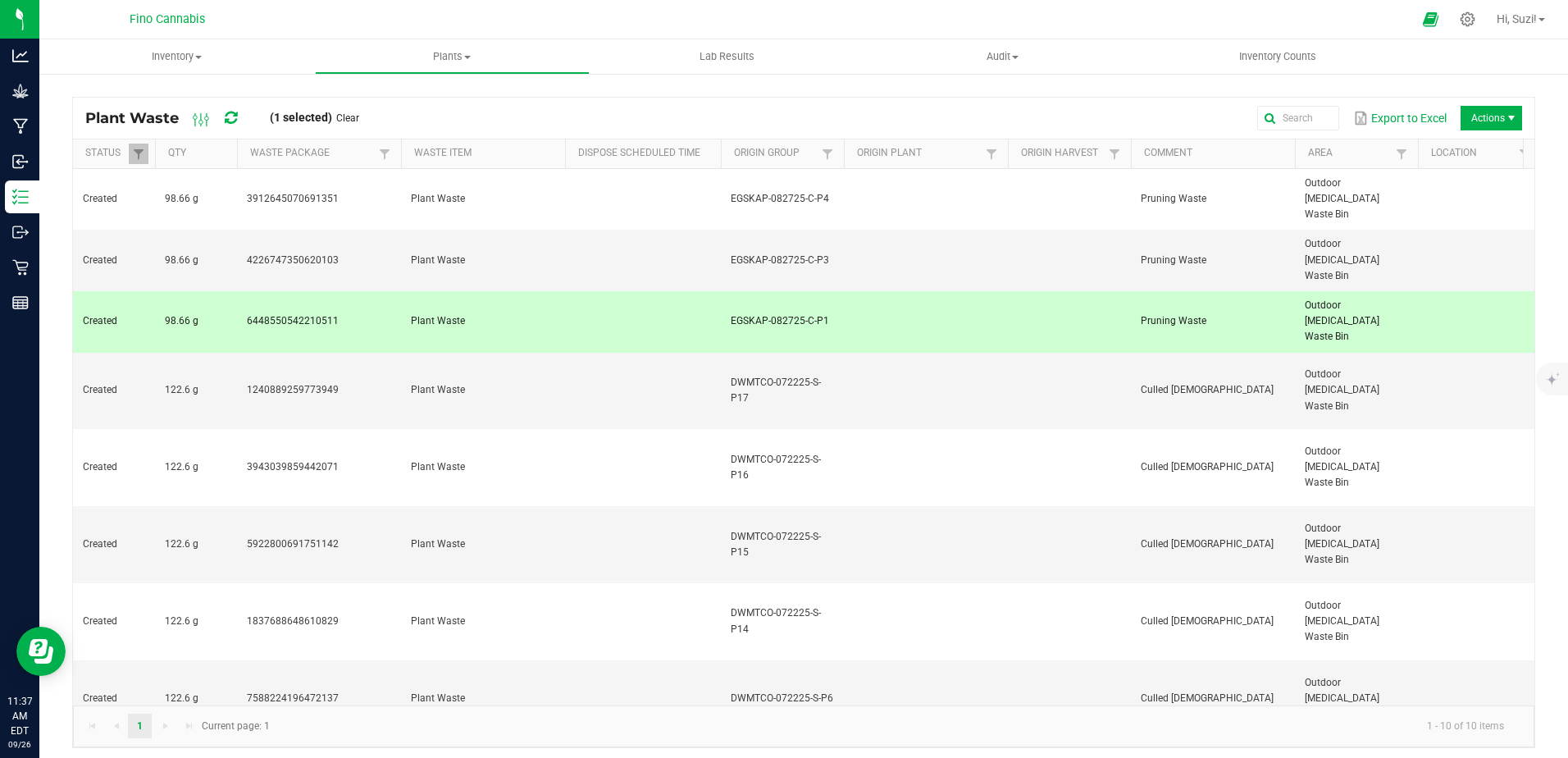
click at [1499, 125] on span "Actions" at bounding box center [1491, 117] width 62 height 24
click at [894, 116] on div "Export to Excel Actions" at bounding box center [946, 118] width 1150 height 28
click at [580, 300] on td at bounding box center [643, 321] width 156 height 62
click at [1155, 384] on span "Culled [DEMOGRAPHIC_DATA]" at bounding box center [1207, 390] width 133 height 12
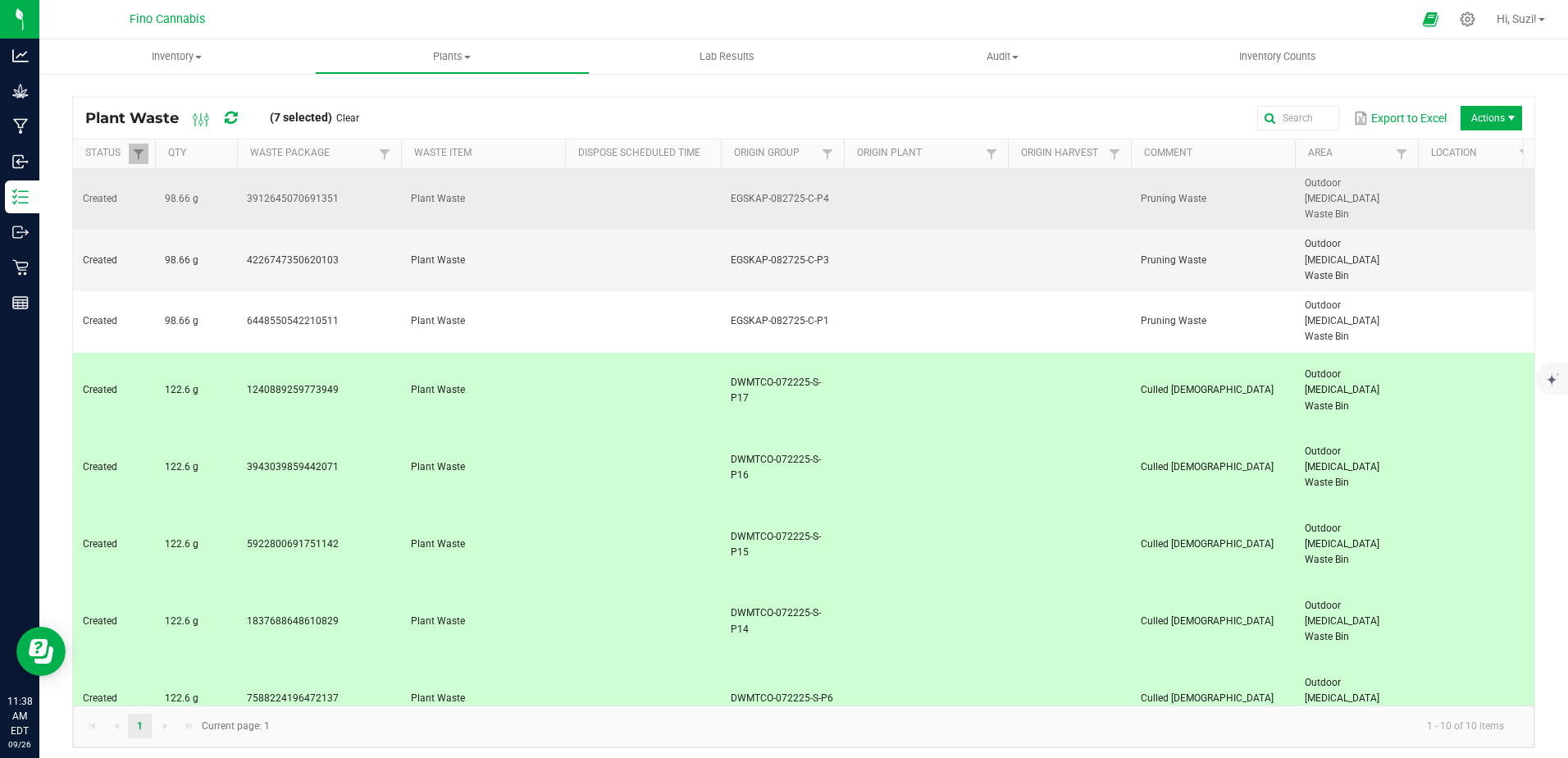
click at [1110, 188] on td at bounding box center [1069, 199] width 123 height 62
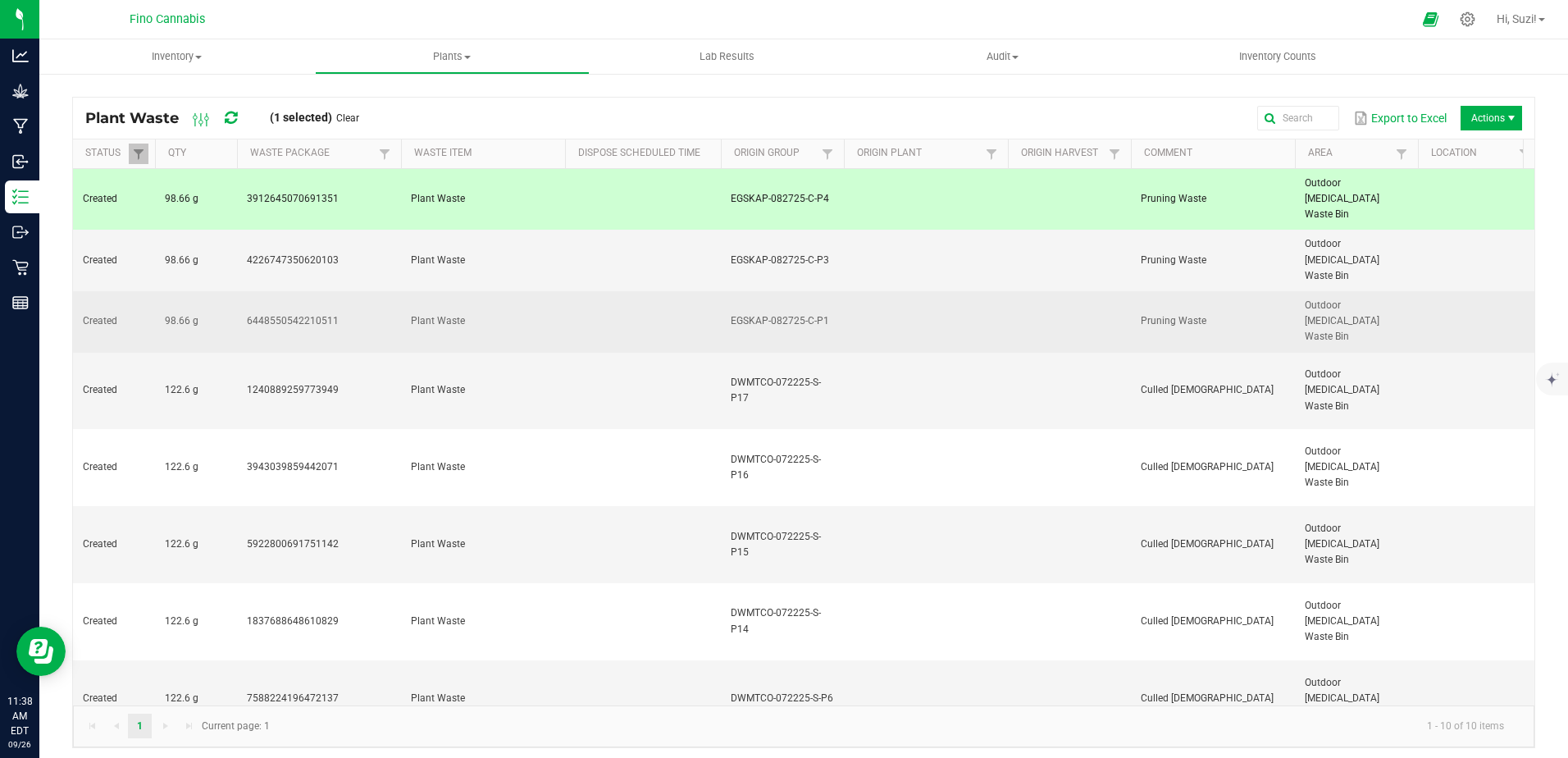
click at [1111, 291] on td at bounding box center [1069, 321] width 123 height 62
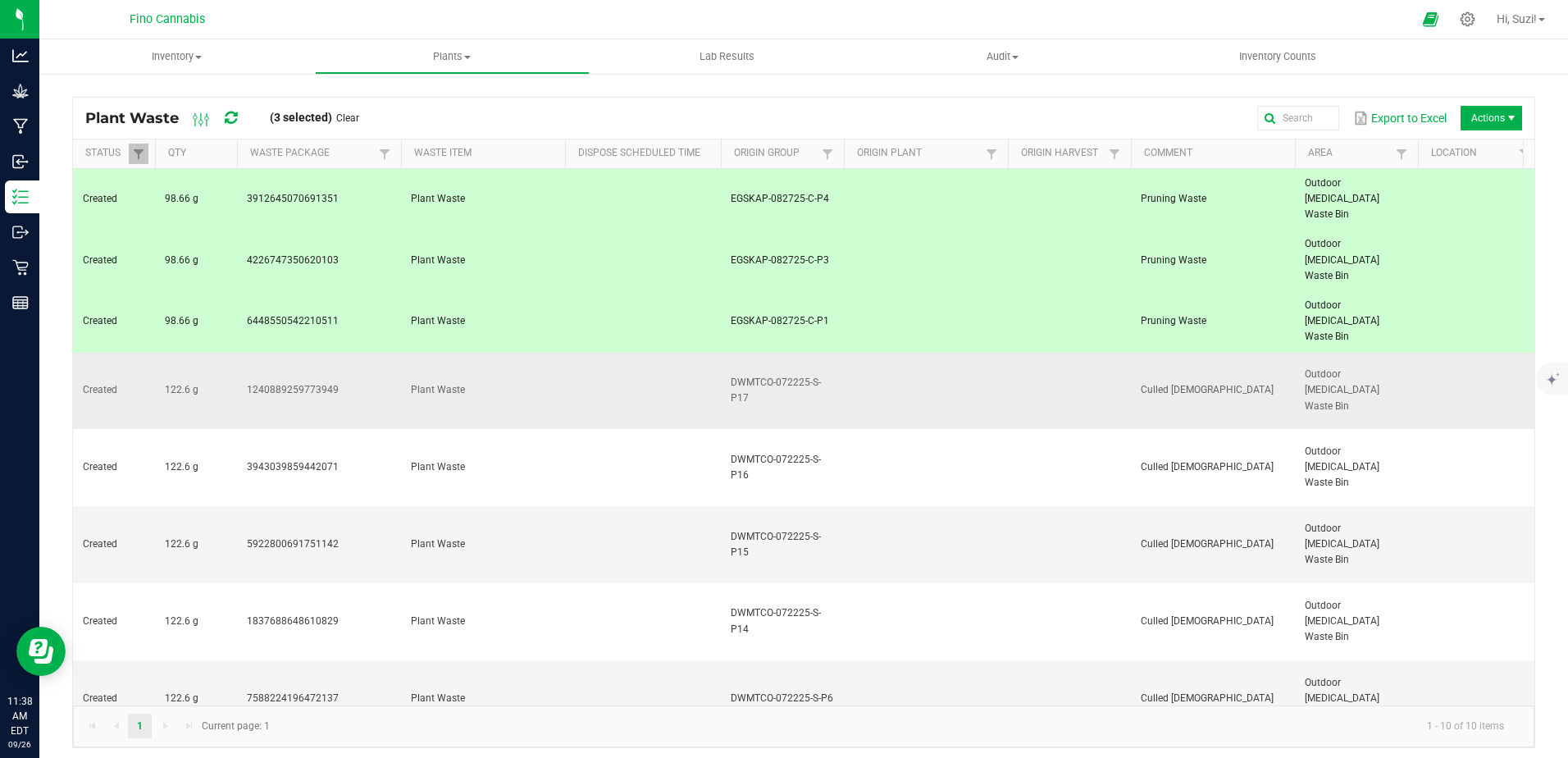
click at [1022, 353] on td at bounding box center [1069, 391] width 123 height 77
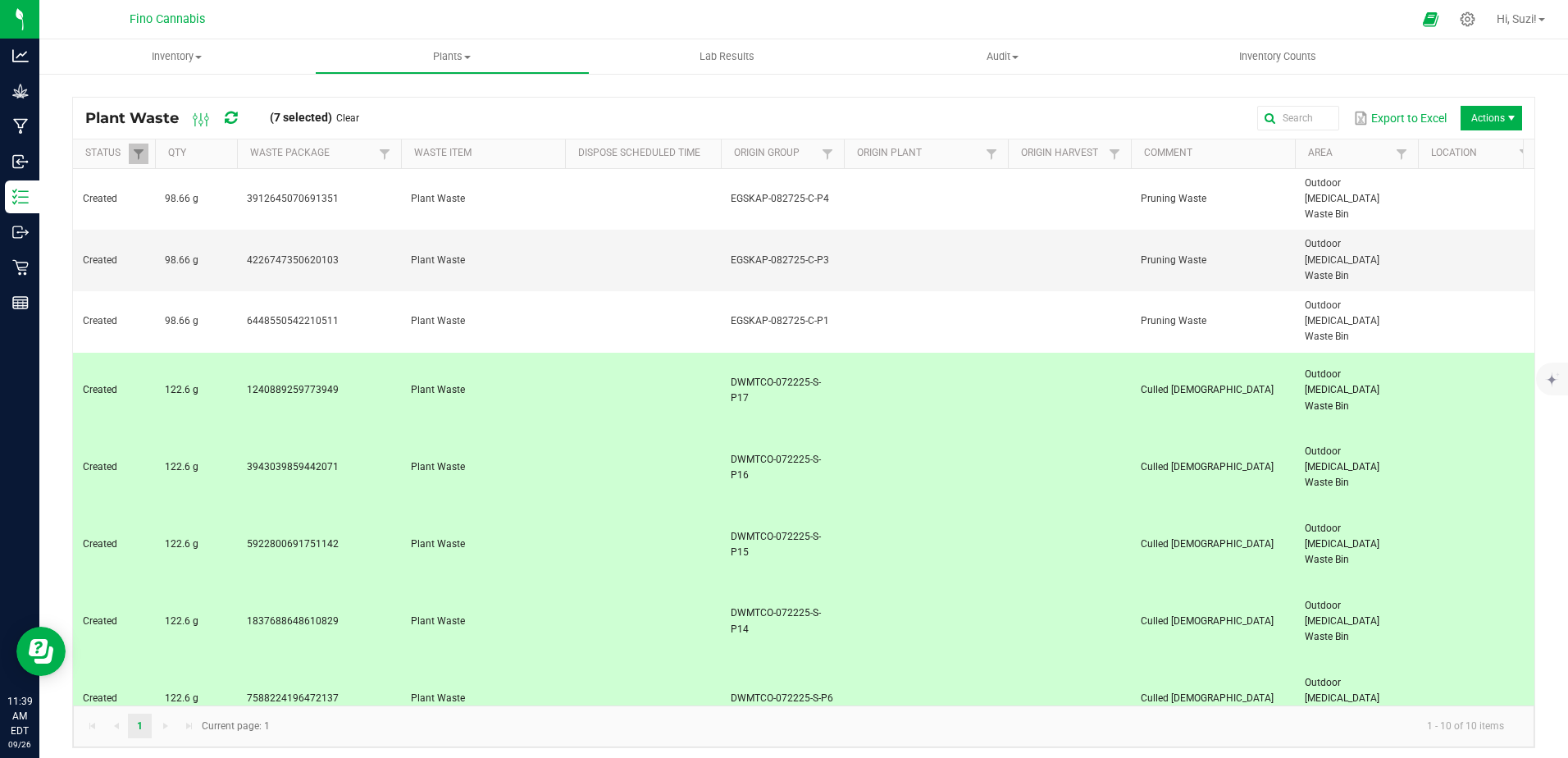
click at [494, 657] on div "Created 98.66 g 3912645070691351 Plant Waste EGSKAP-082725-C-P4 Pruning Waste O…" at bounding box center [804, 437] width 1462 height 536
click at [625, 110] on div "Export to Excel Actions" at bounding box center [946, 118] width 1150 height 28
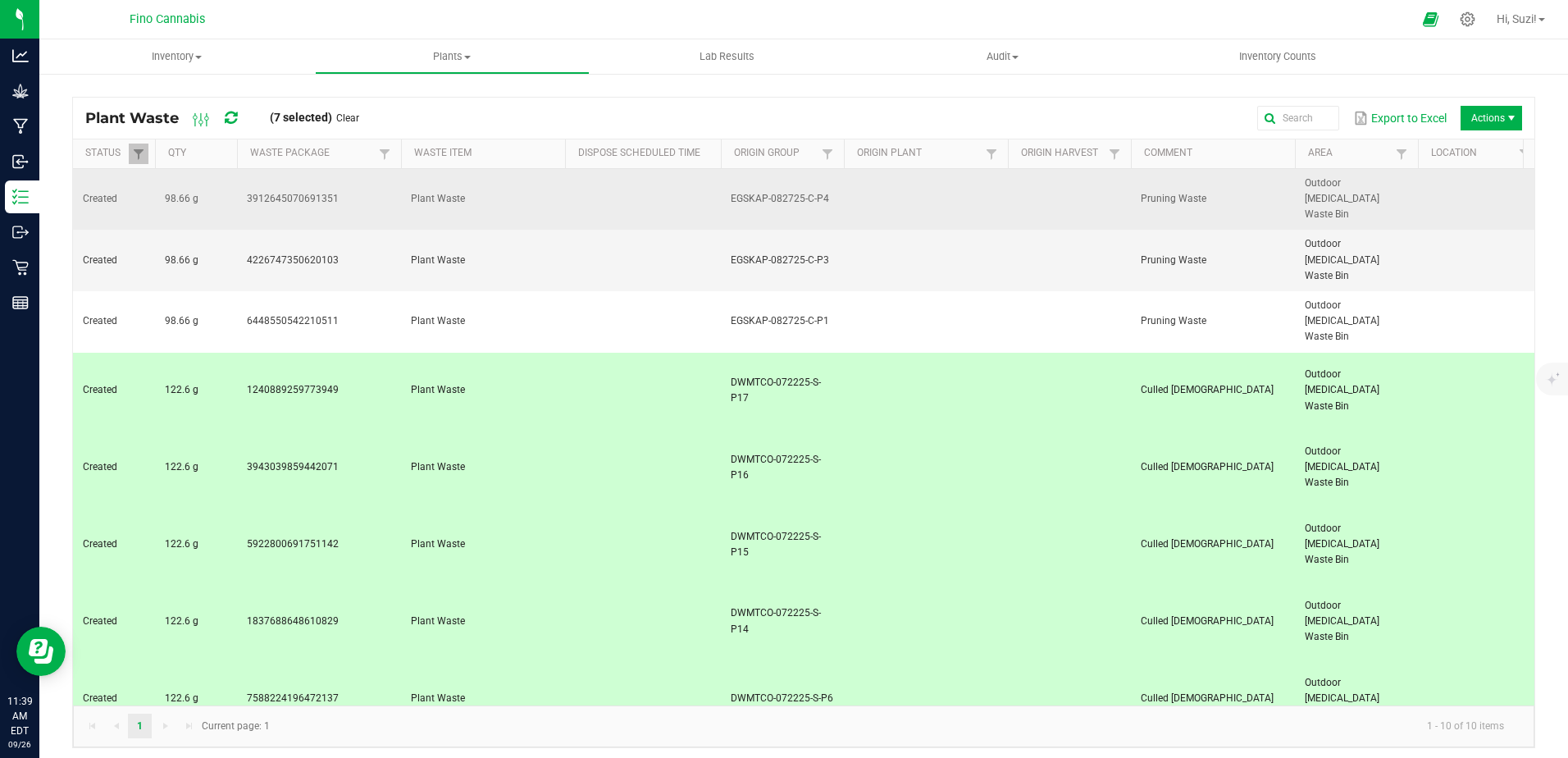
click at [598, 176] on td at bounding box center [643, 199] width 156 height 62
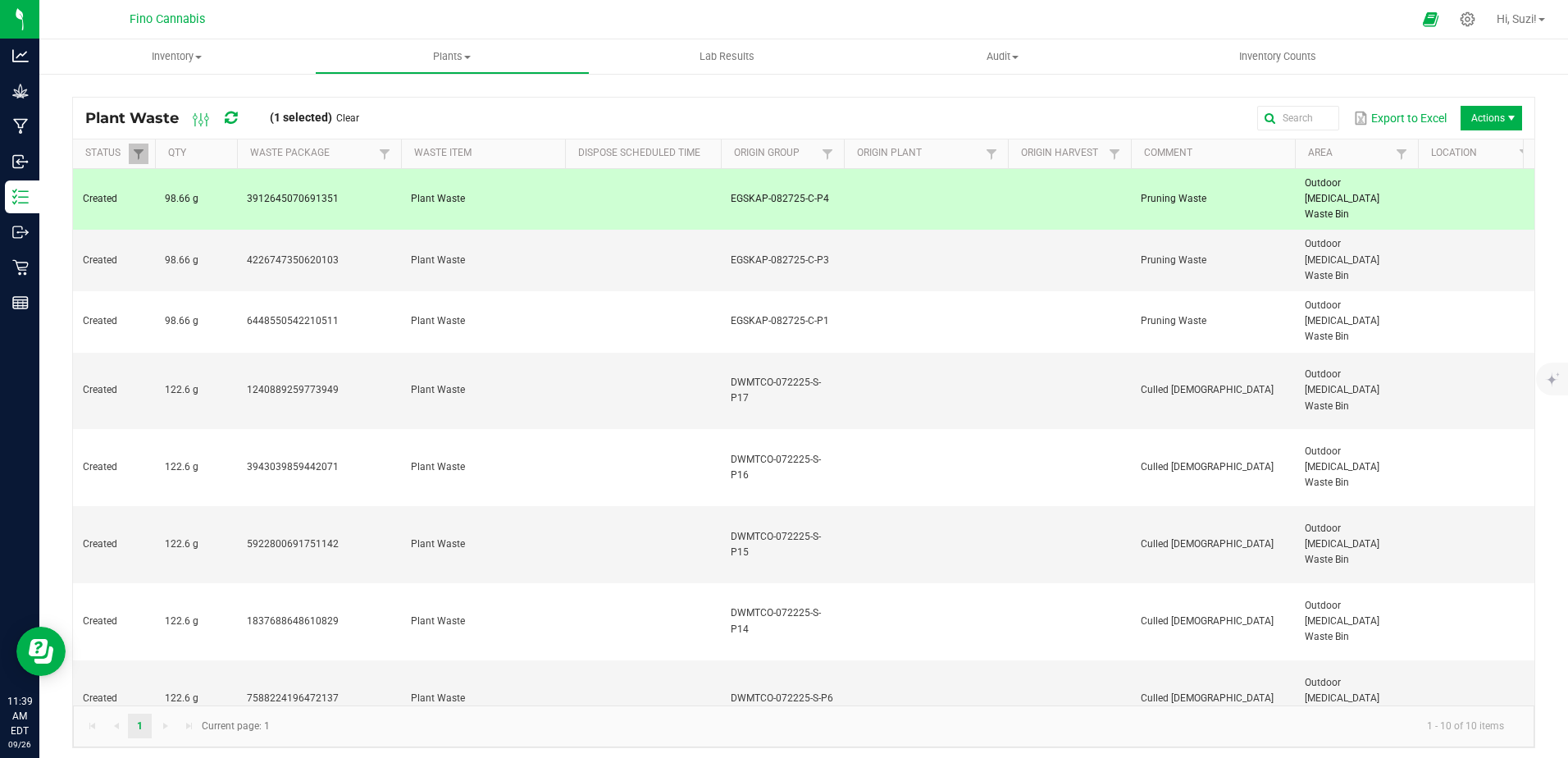
click at [648, 653] on div "Created 98.66 g 3912645070691351 Plant Waste EGSKAP-082725-C-P4 Pruning Waste O…" at bounding box center [804, 437] width 1462 height 536
click at [465, 58] on span at bounding box center [467, 57] width 7 height 3
click at [911, 88] on div "Plant Waste (1 selected) Clear Export to Excel Actions Status Qty Waste Package…" at bounding box center [804, 418] width 1529 height 693
click at [459, 653] on div "Created 98.66 g 3912645070691351 Plant Waste EGSKAP-082725-C-P4 Pruning Waste O…" at bounding box center [804, 437] width 1462 height 536
click at [658, 669] on div "Created 98.66 g 3912645070691351 Plant Waste EGSKAP-082725-C-P4 Pruning Waste O…" at bounding box center [804, 437] width 1462 height 536
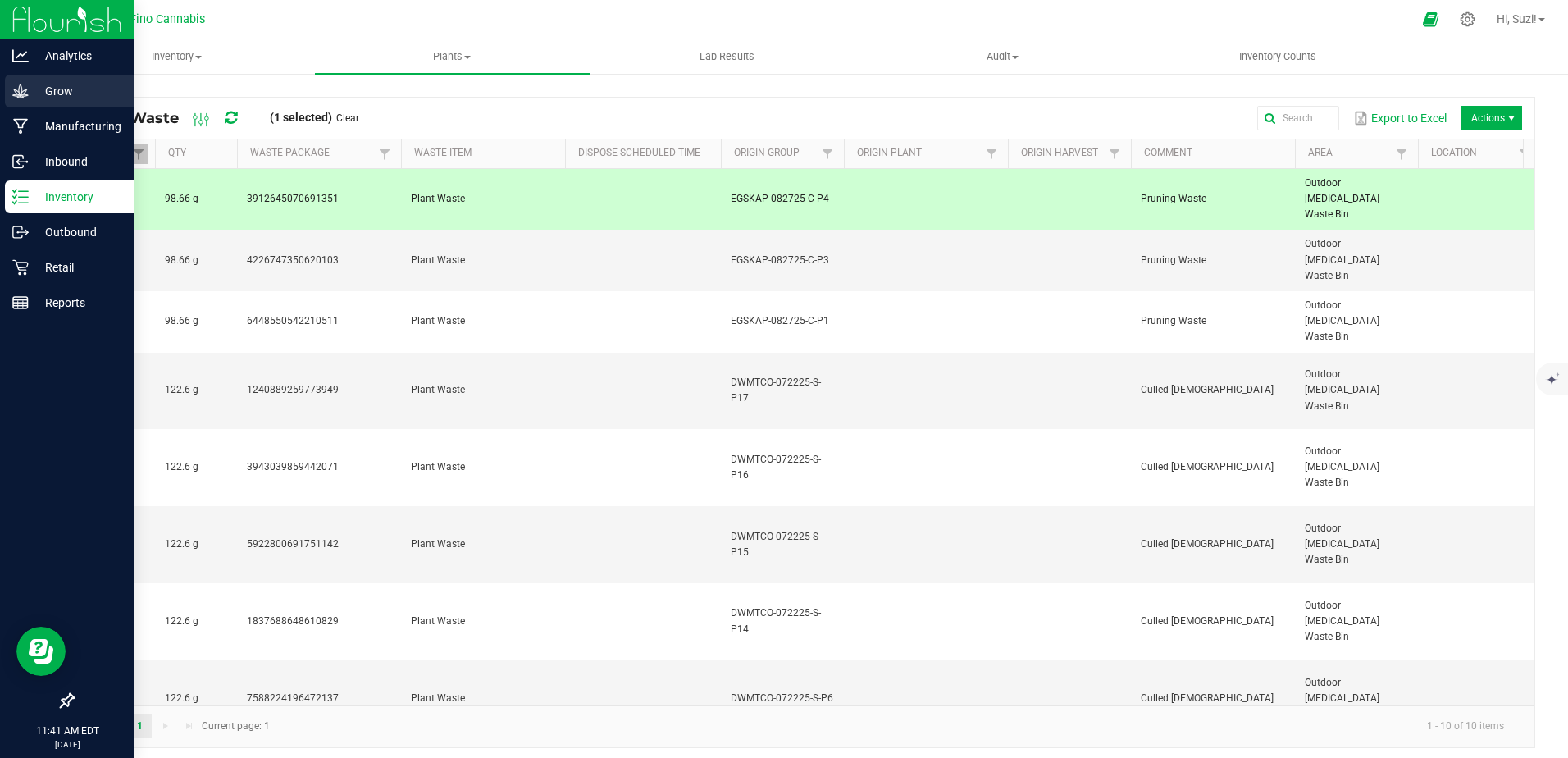
click at [19, 83] on icon at bounding box center [21, 91] width 17 height 17
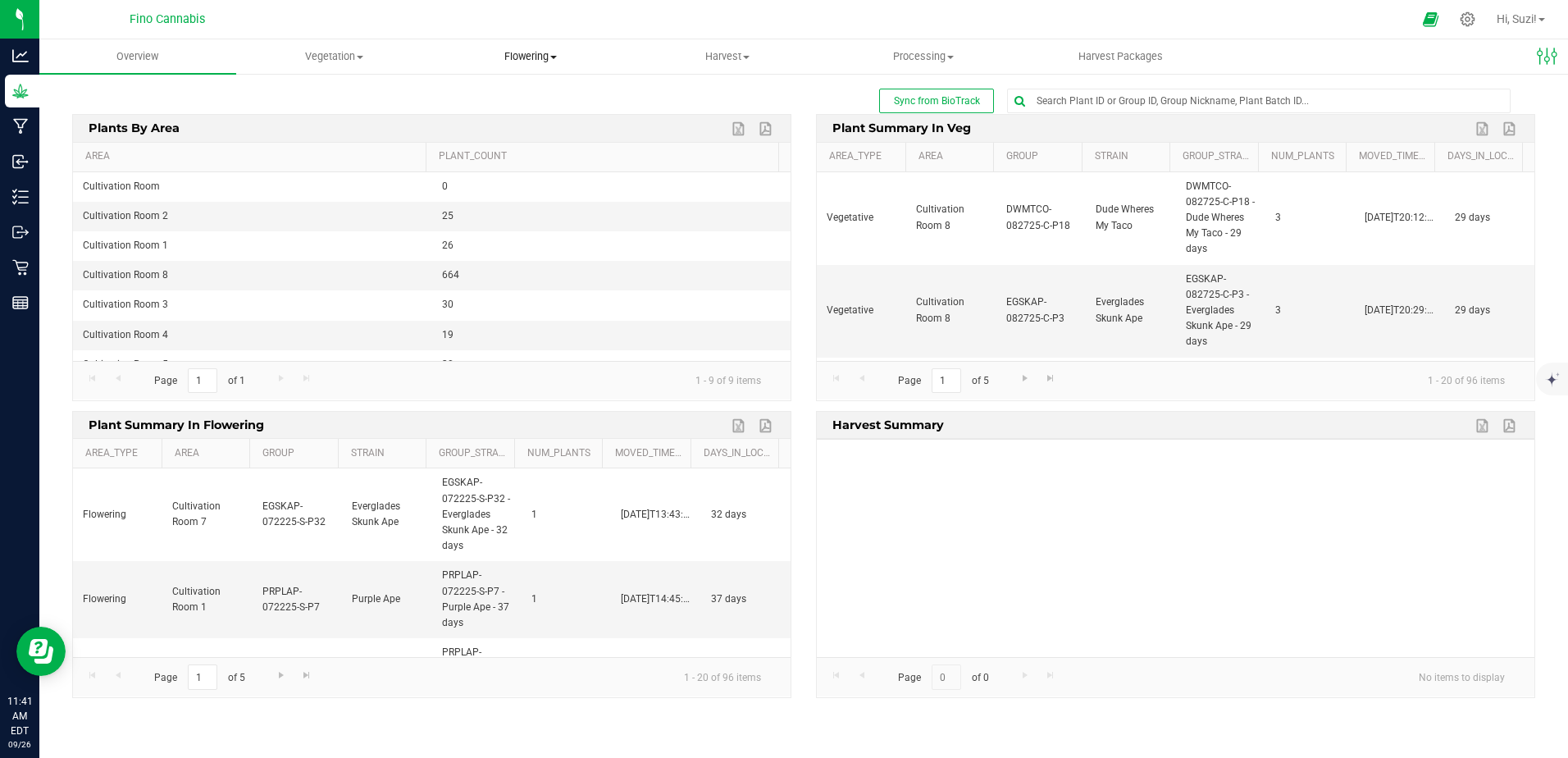
click at [553, 59] on span at bounding box center [554, 57] width 7 height 3
click at [551, 139] on span "Flowering plants" at bounding box center [499, 138] width 133 height 14
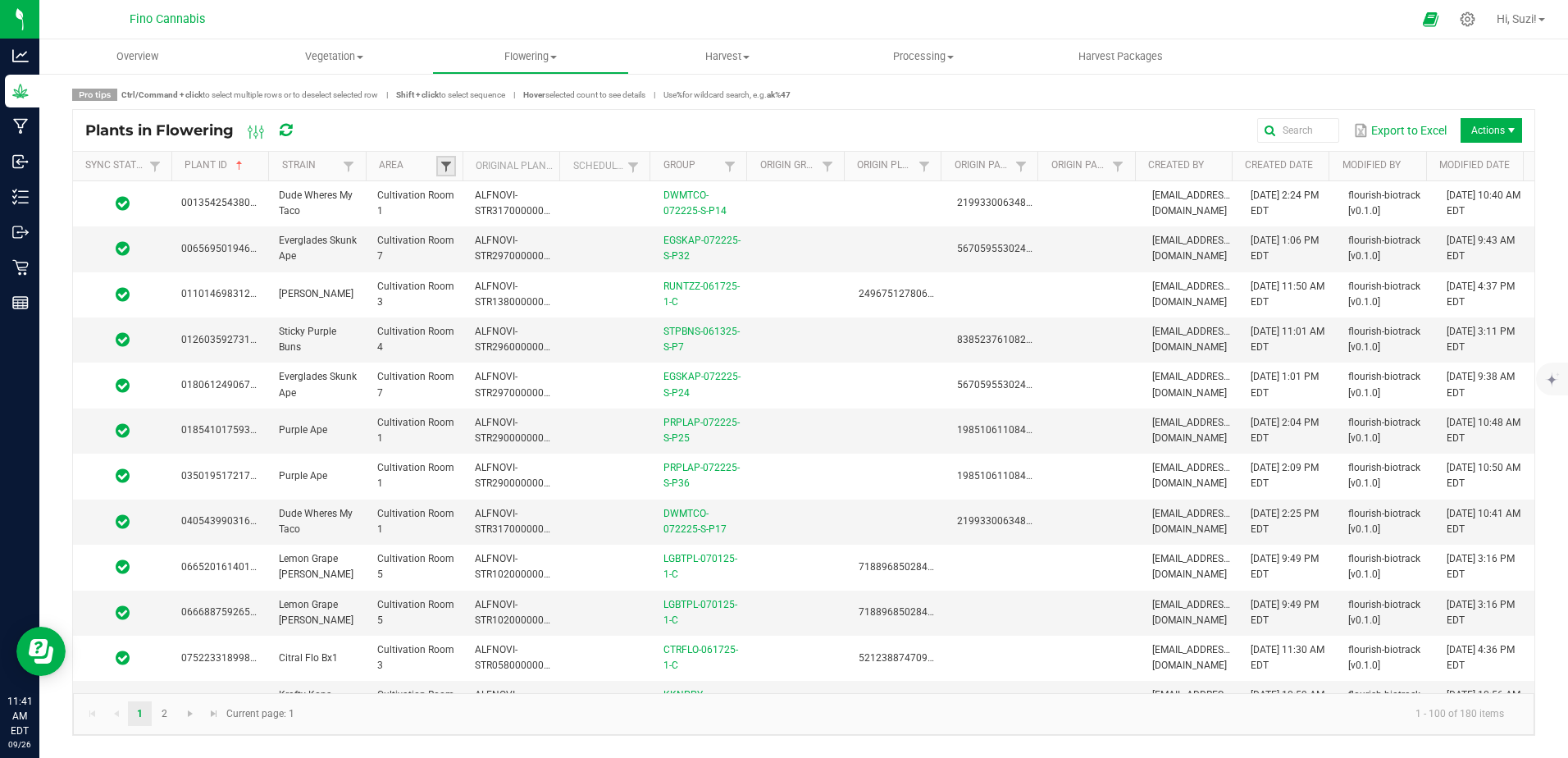
click at [439, 167] on span at bounding box center [445, 166] width 13 height 13
click at [462, 279] on li "Cultivation Room 3" at bounding box center [526, 277] width 159 height 21
checkbox 3 "true"
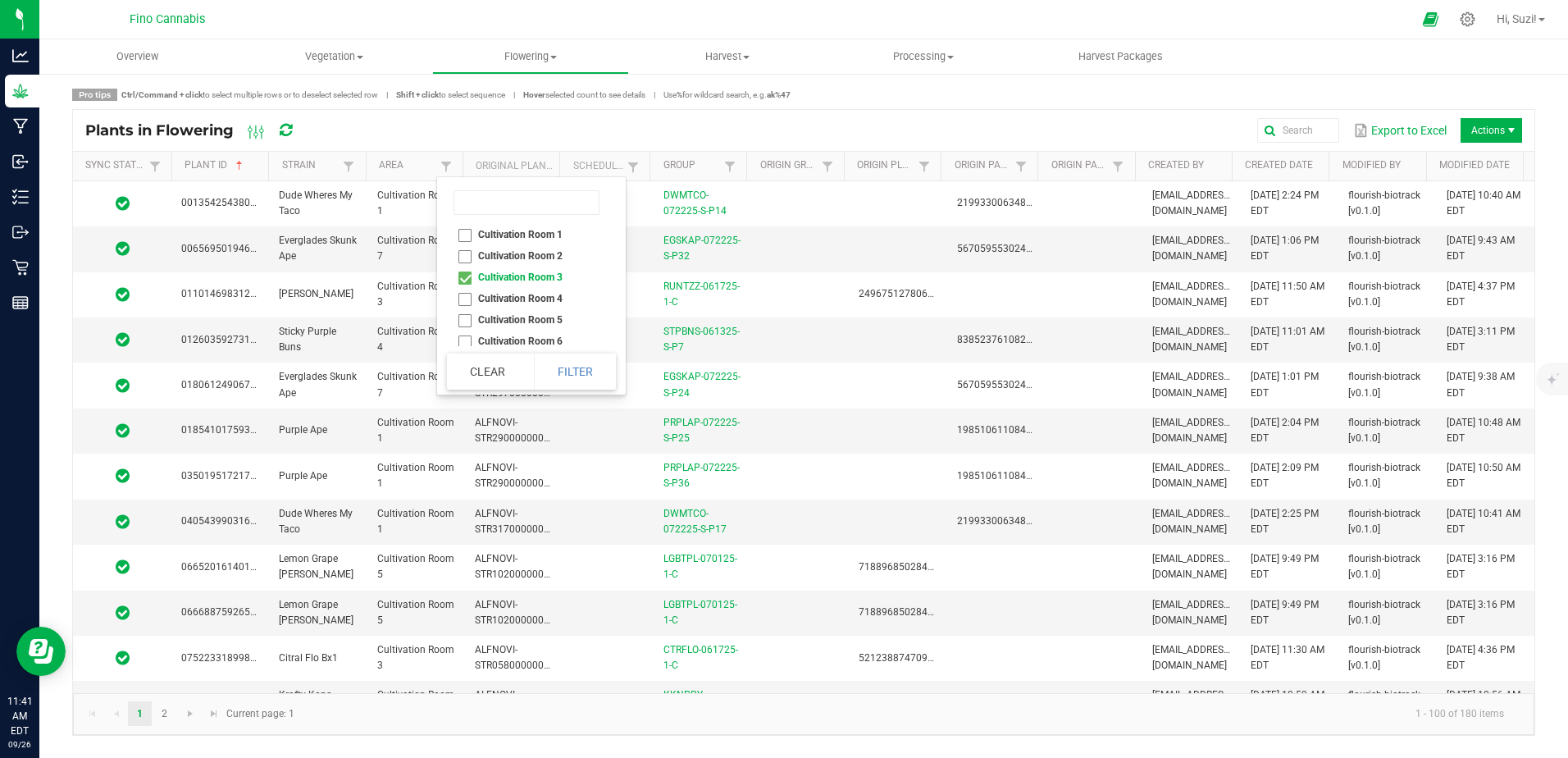
click at [463, 300] on li "Cultivation Room 4" at bounding box center [526, 299] width 159 height 21
checkbox 4 "true"
click at [587, 383] on button "Filter" at bounding box center [575, 371] width 82 height 36
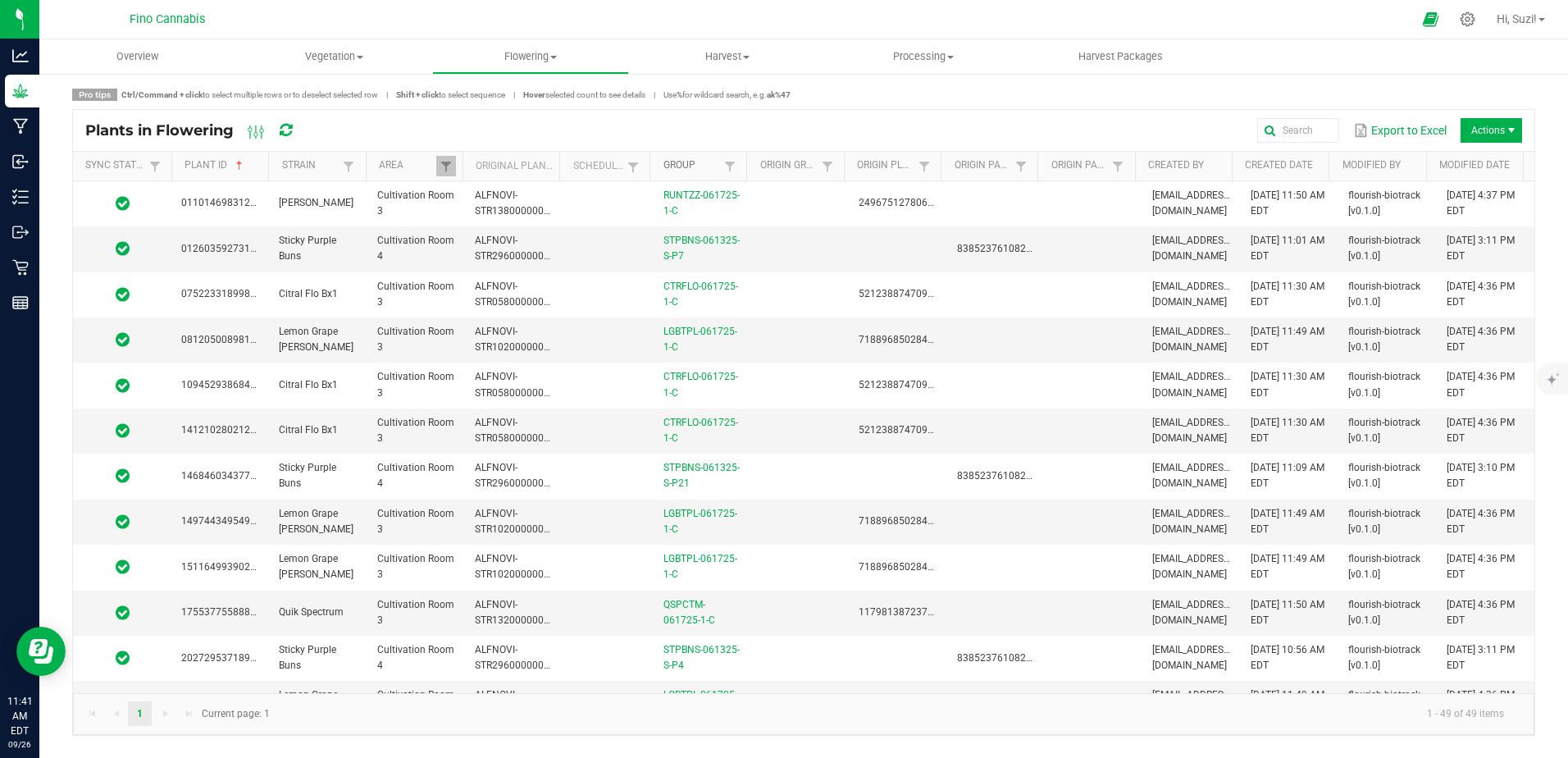
click at [693, 164] on link "Group" at bounding box center [691, 165] width 58 height 13
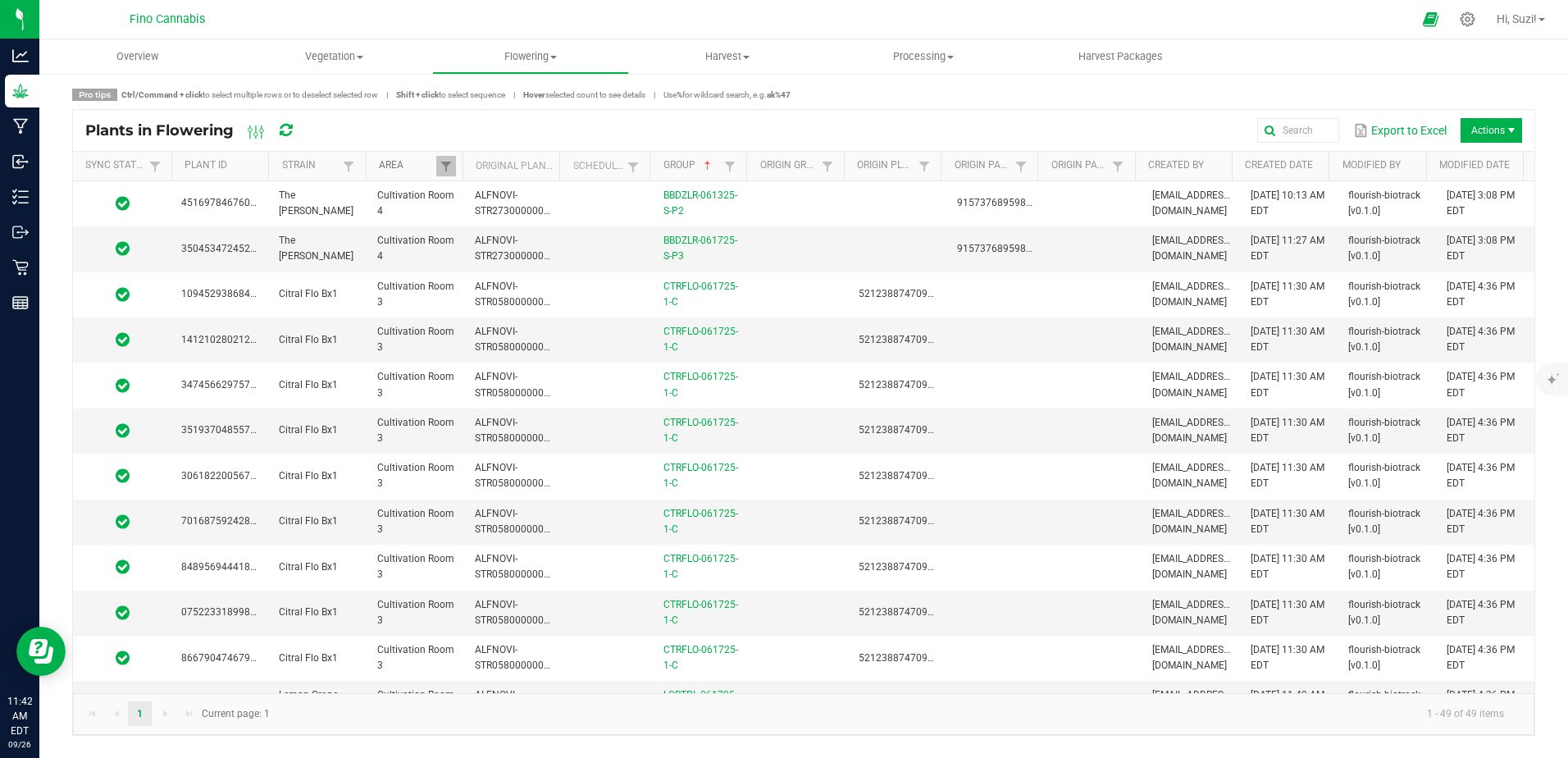
click at [387, 162] on link "Area" at bounding box center [407, 165] width 58 height 13
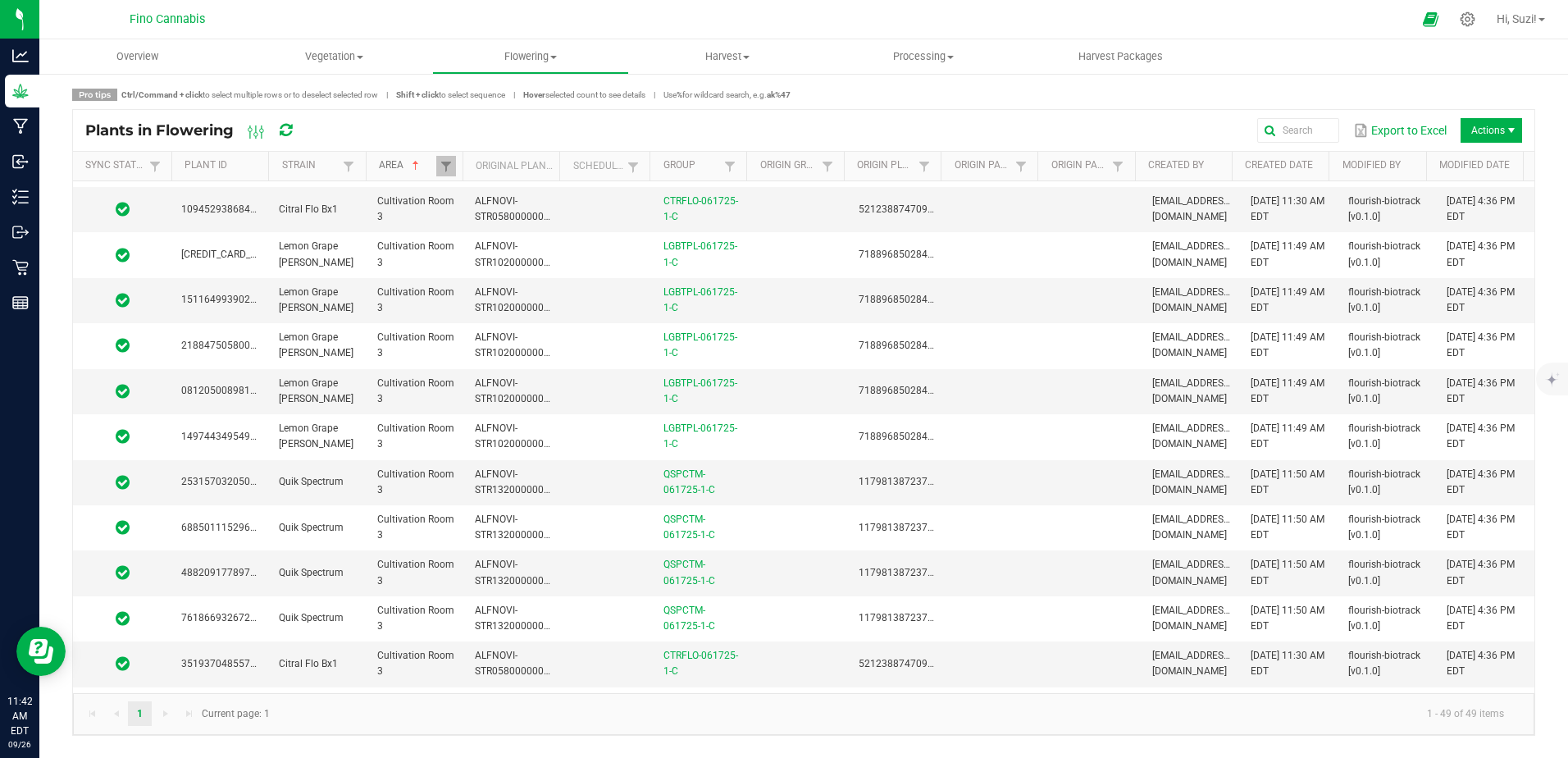
scroll to position [410, 0]
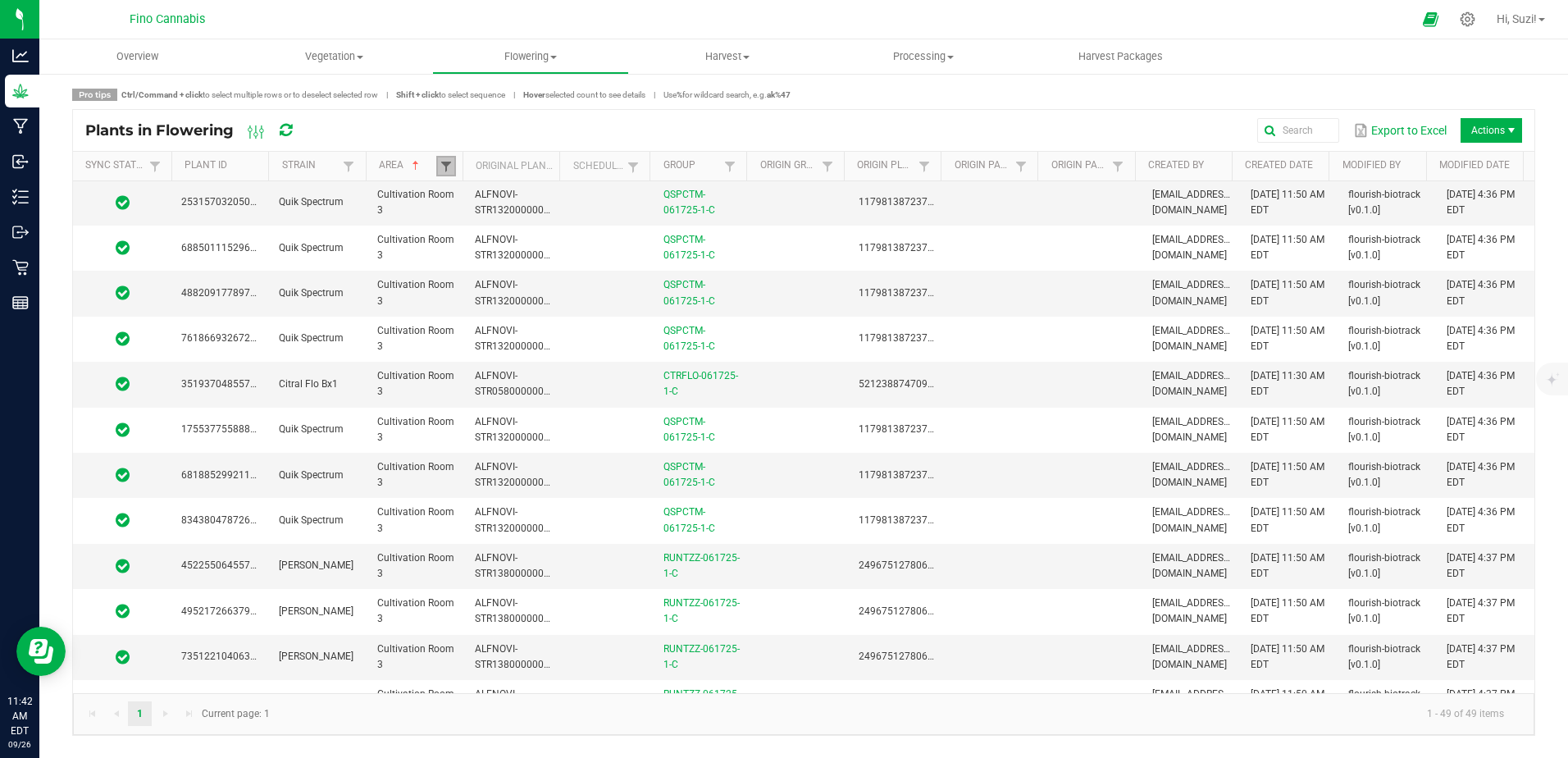
click at [442, 165] on span at bounding box center [445, 166] width 13 height 13
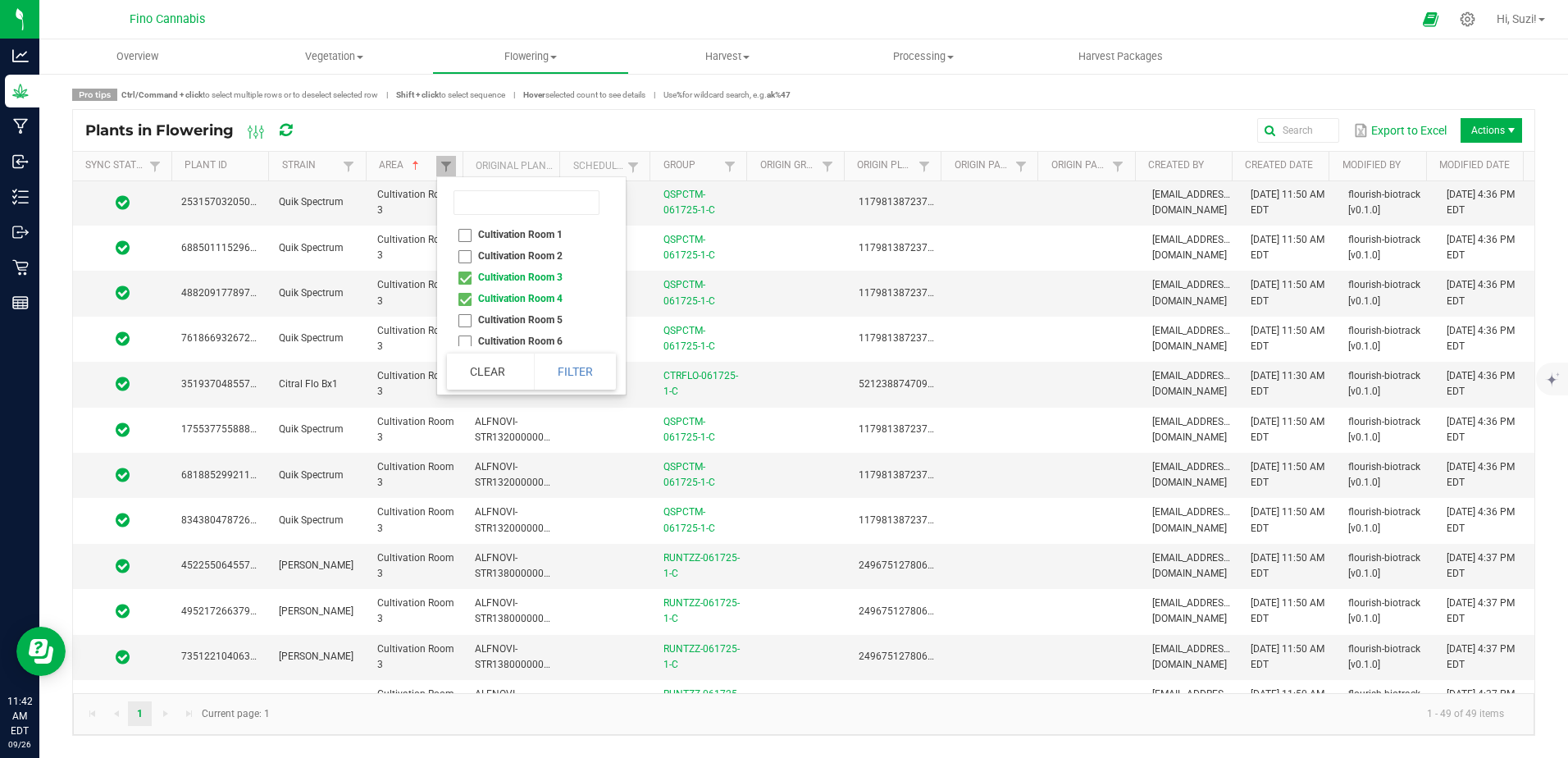
click at [465, 275] on li "Cultivation Room 3" at bounding box center [526, 277] width 159 height 21
checkbox 3 "false"
click at [584, 376] on button "Filter" at bounding box center [575, 371] width 82 height 36
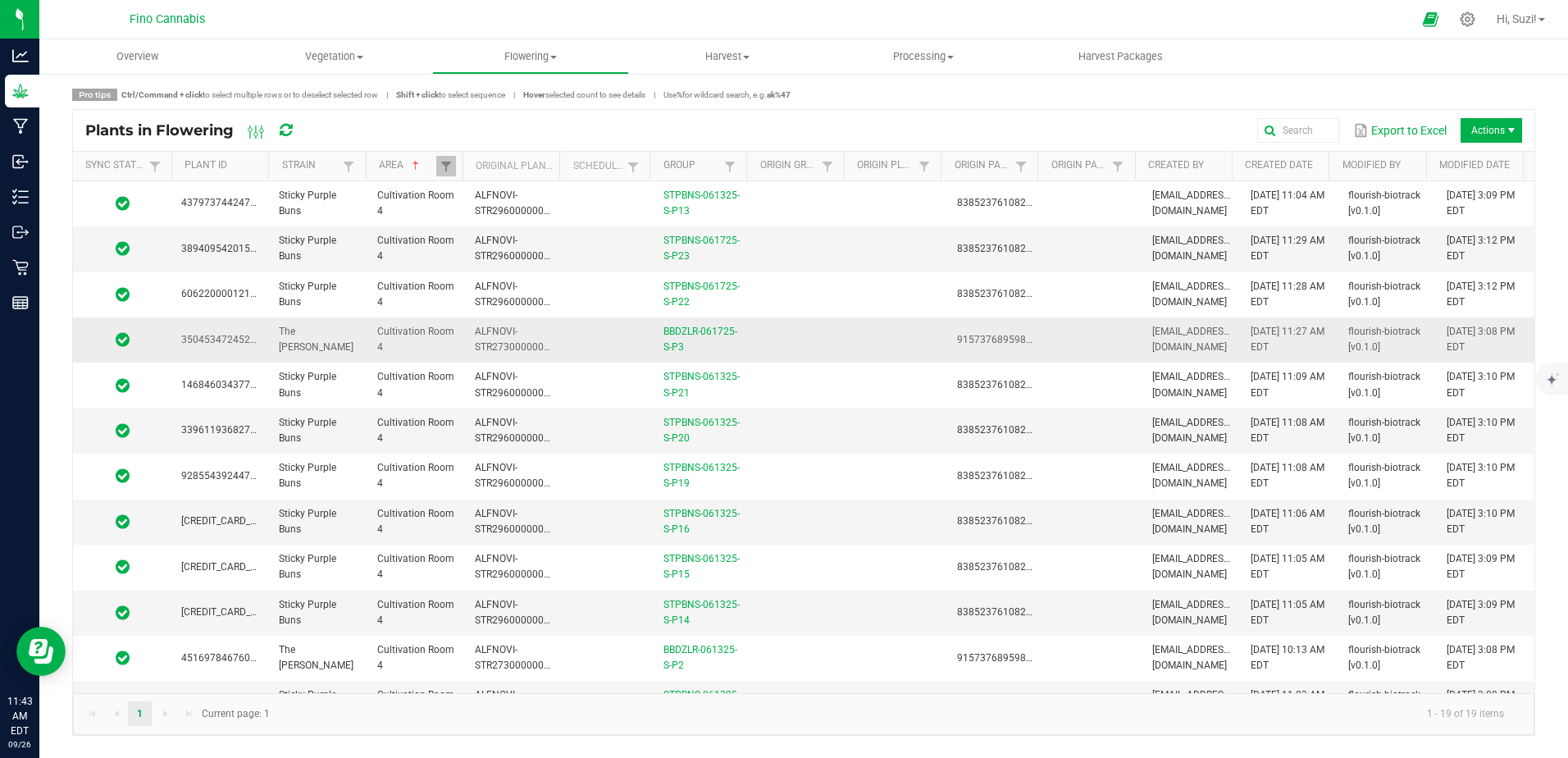
click at [797, 333] on td at bounding box center [800, 340] width 98 height 45
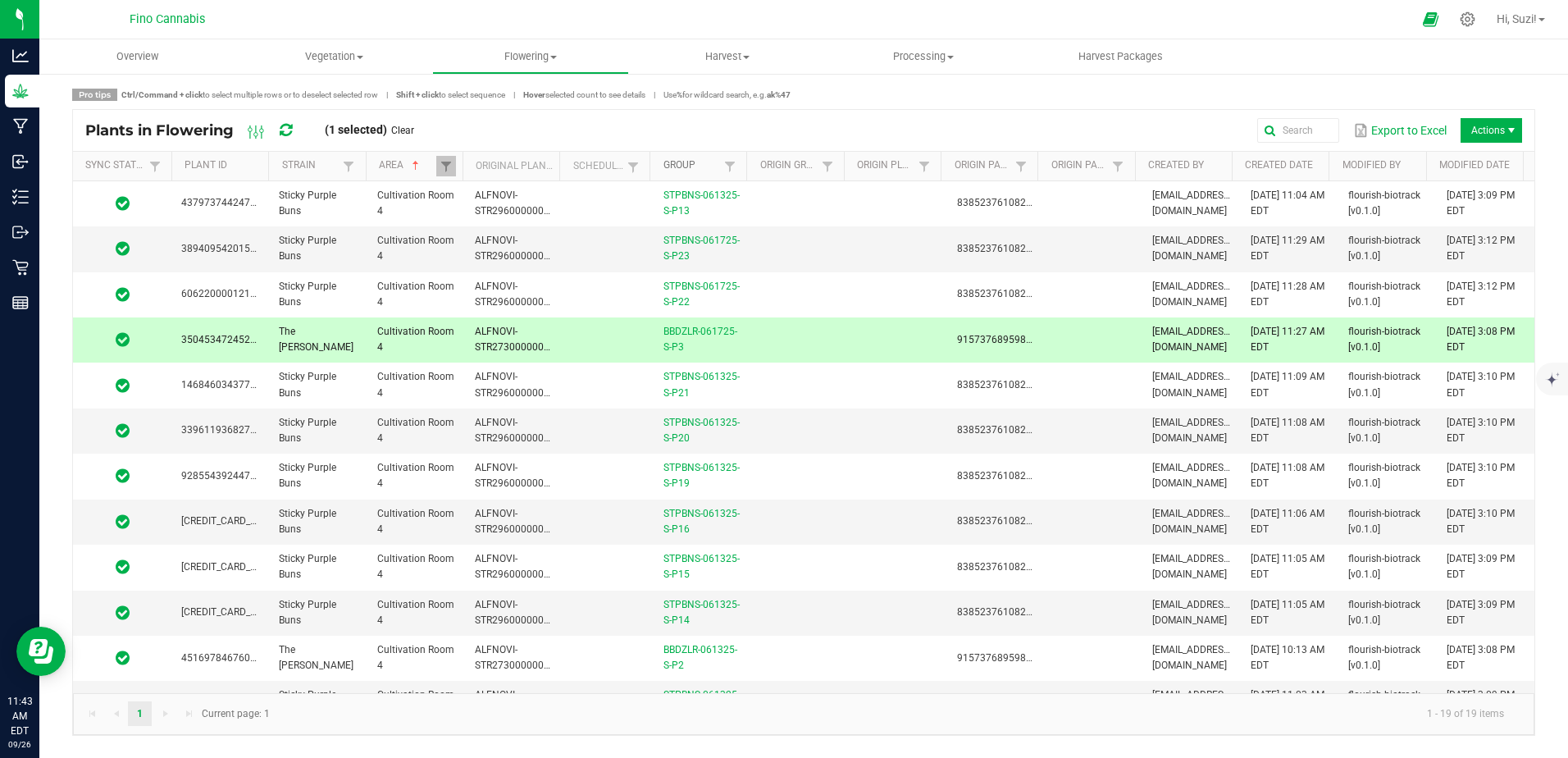
click at [671, 161] on link "Group" at bounding box center [691, 165] width 58 height 13
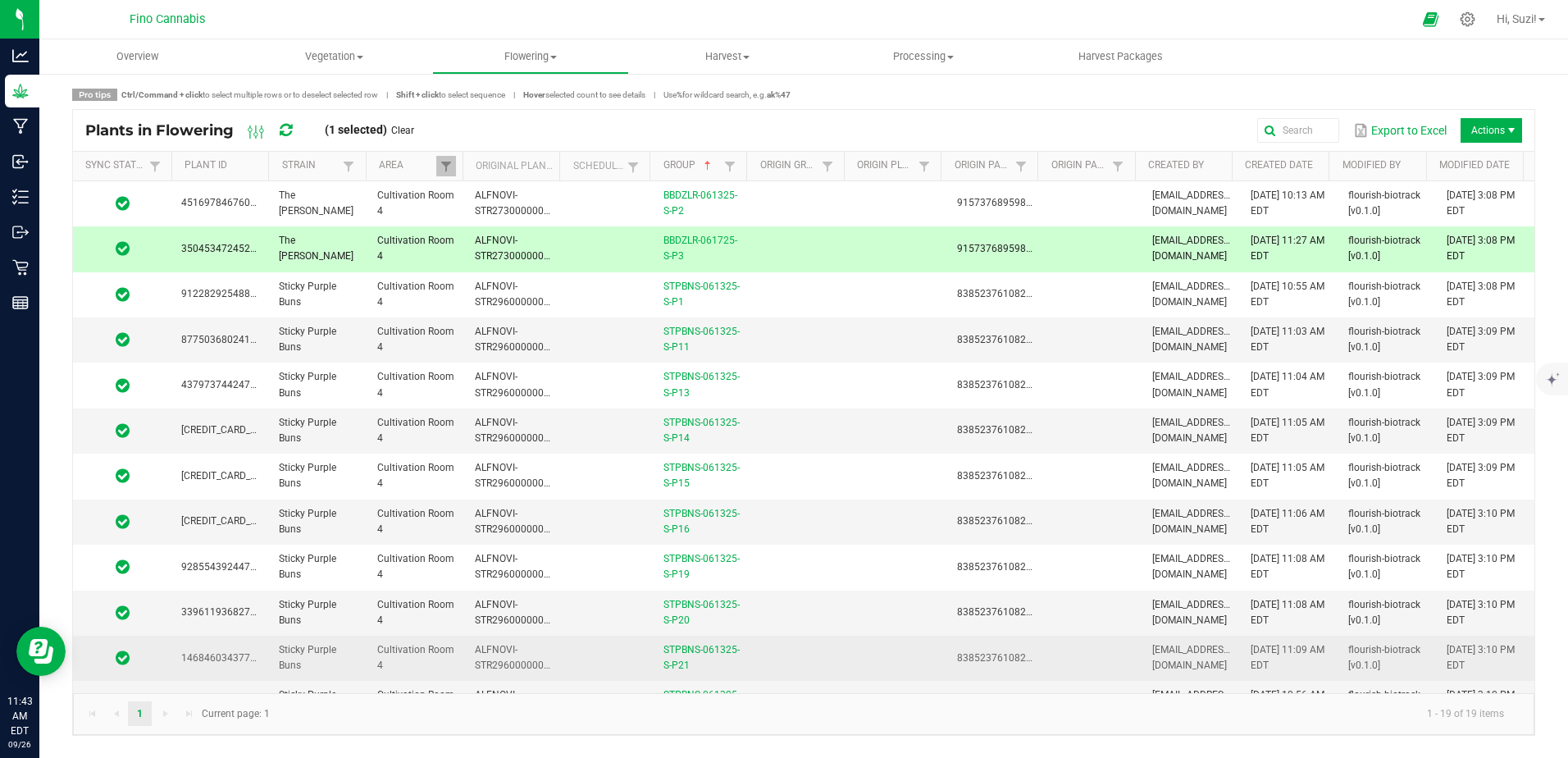
click at [828, 658] on td at bounding box center [800, 658] width 98 height 45
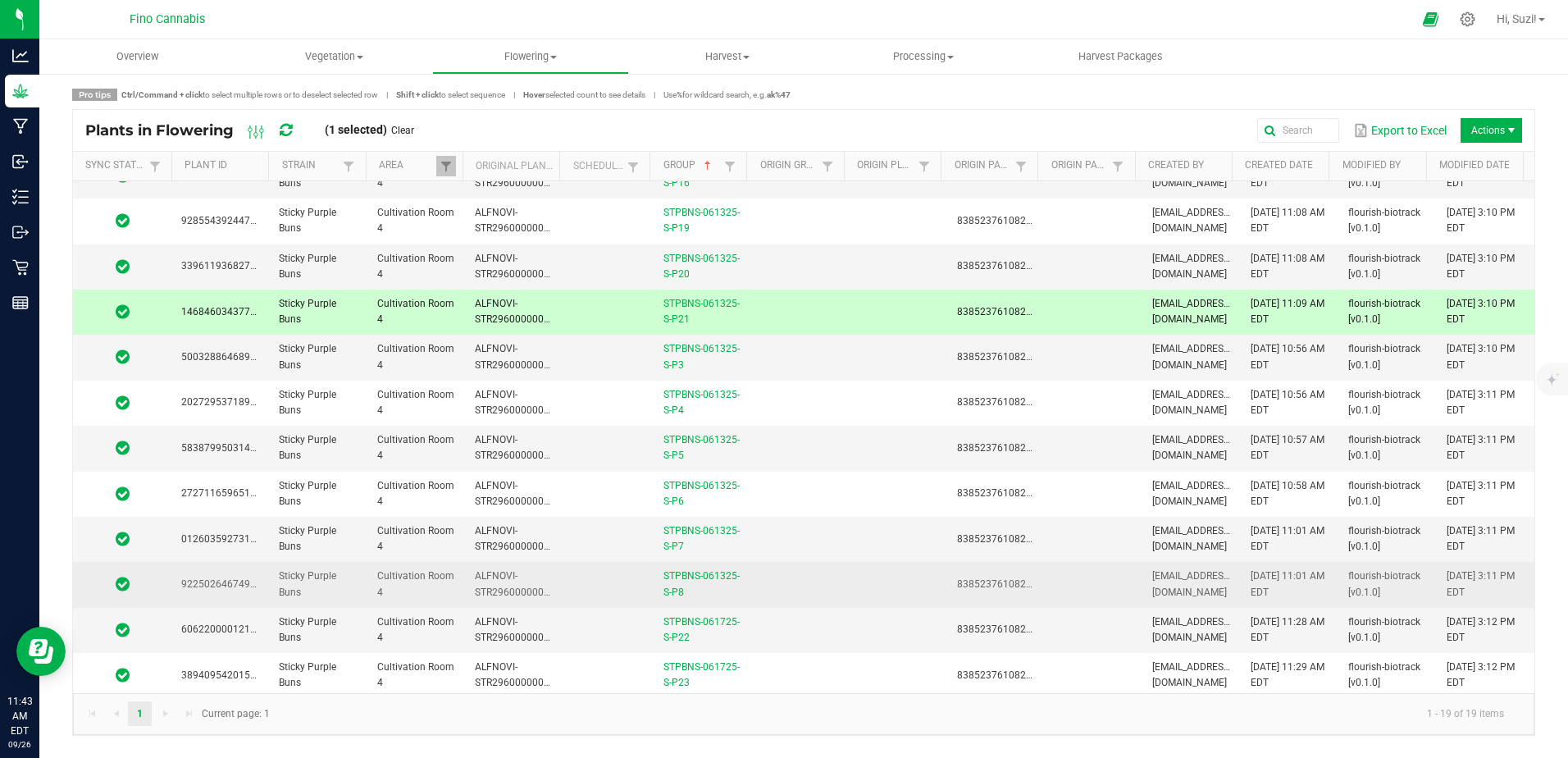
scroll to position [351, 0]
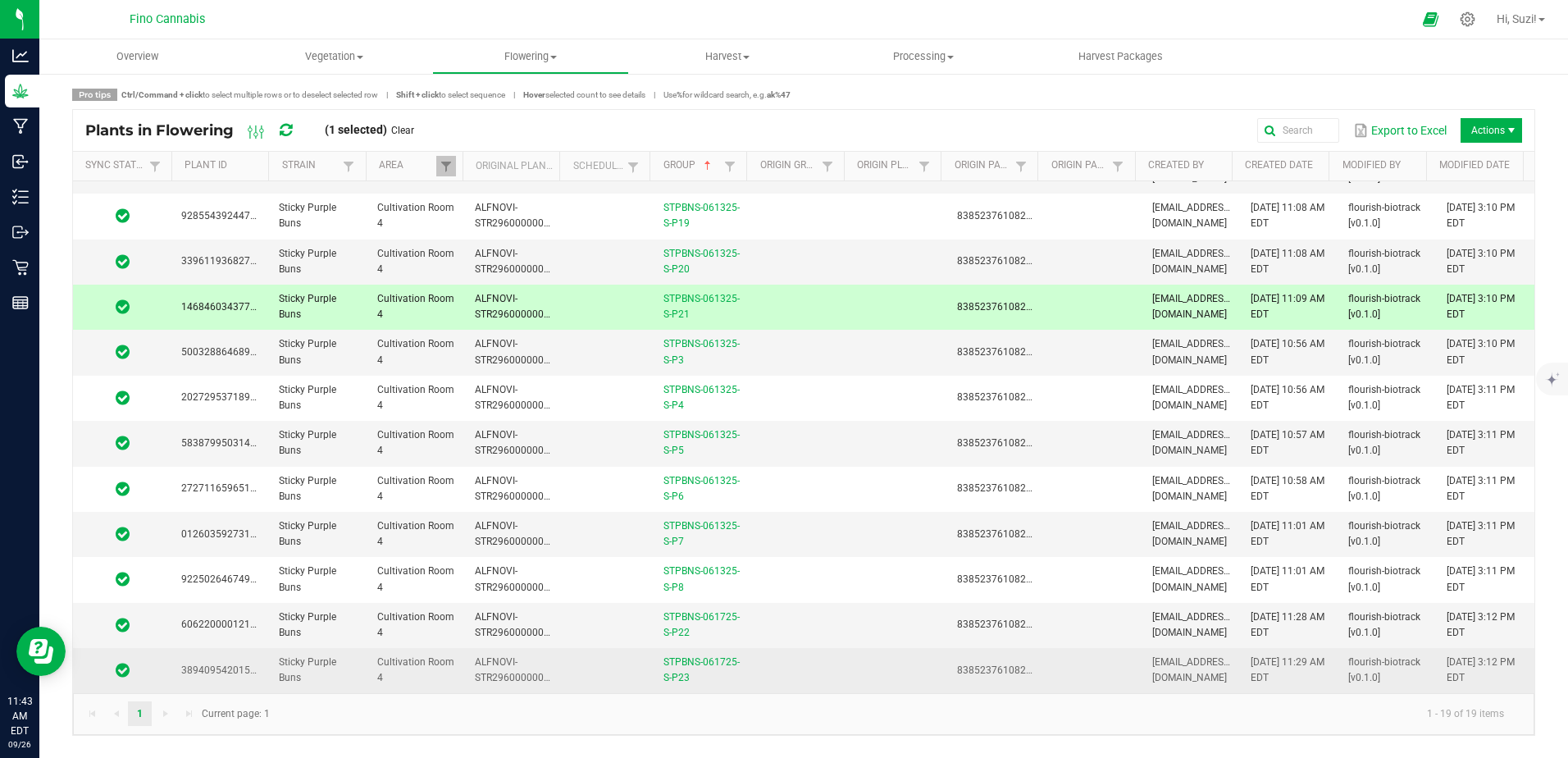
click at [612, 682] on td at bounding box center [608, 670] width 90 height 44
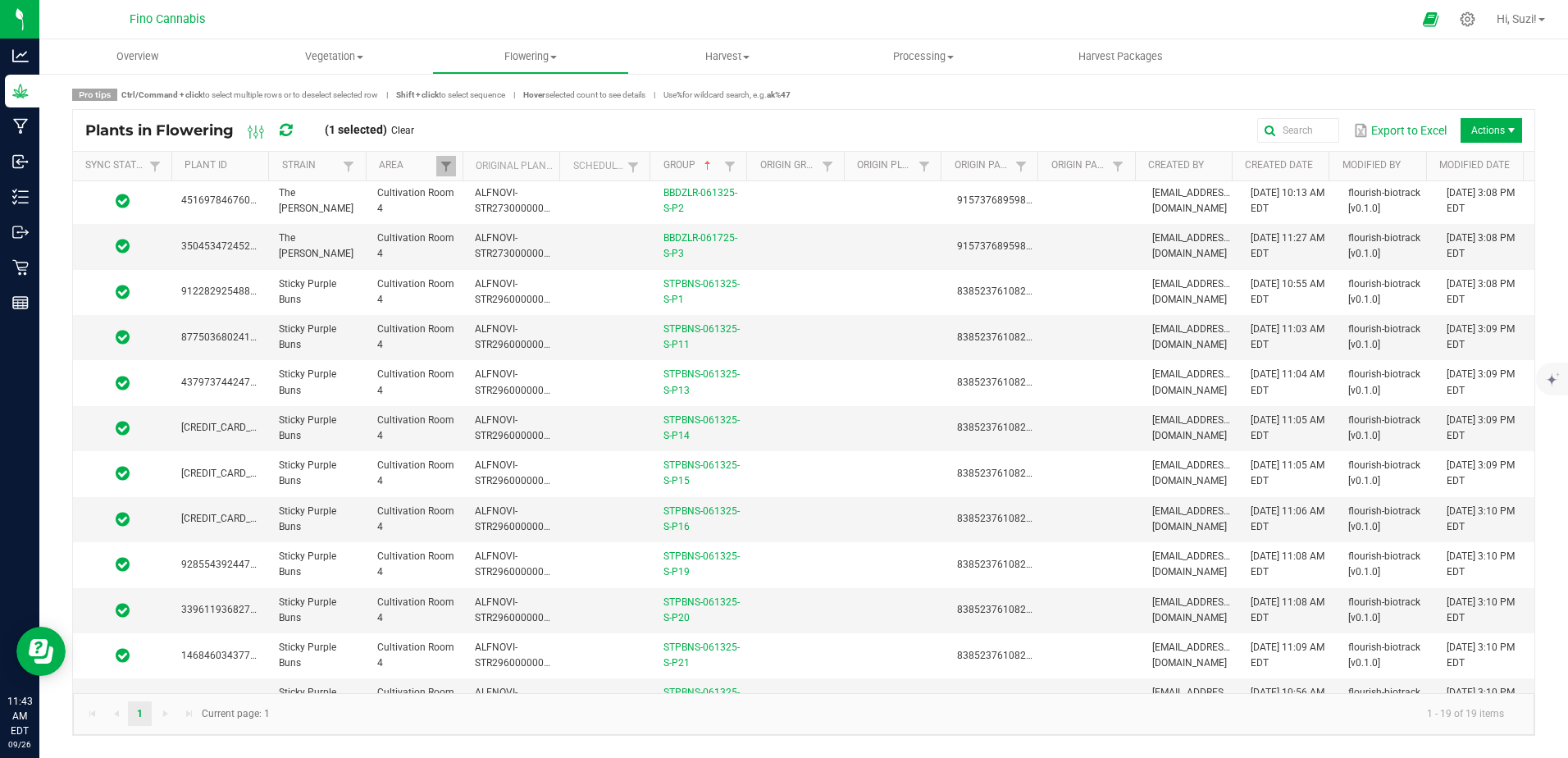
scroll to position [0, 0]
click at [633, 169] on span at bounding box center [633, 167] width 13 height 13
click at [654, 234] on li "Scheduled" at bounding box center [713, 235] width 159 height 21
checkbox input "true"
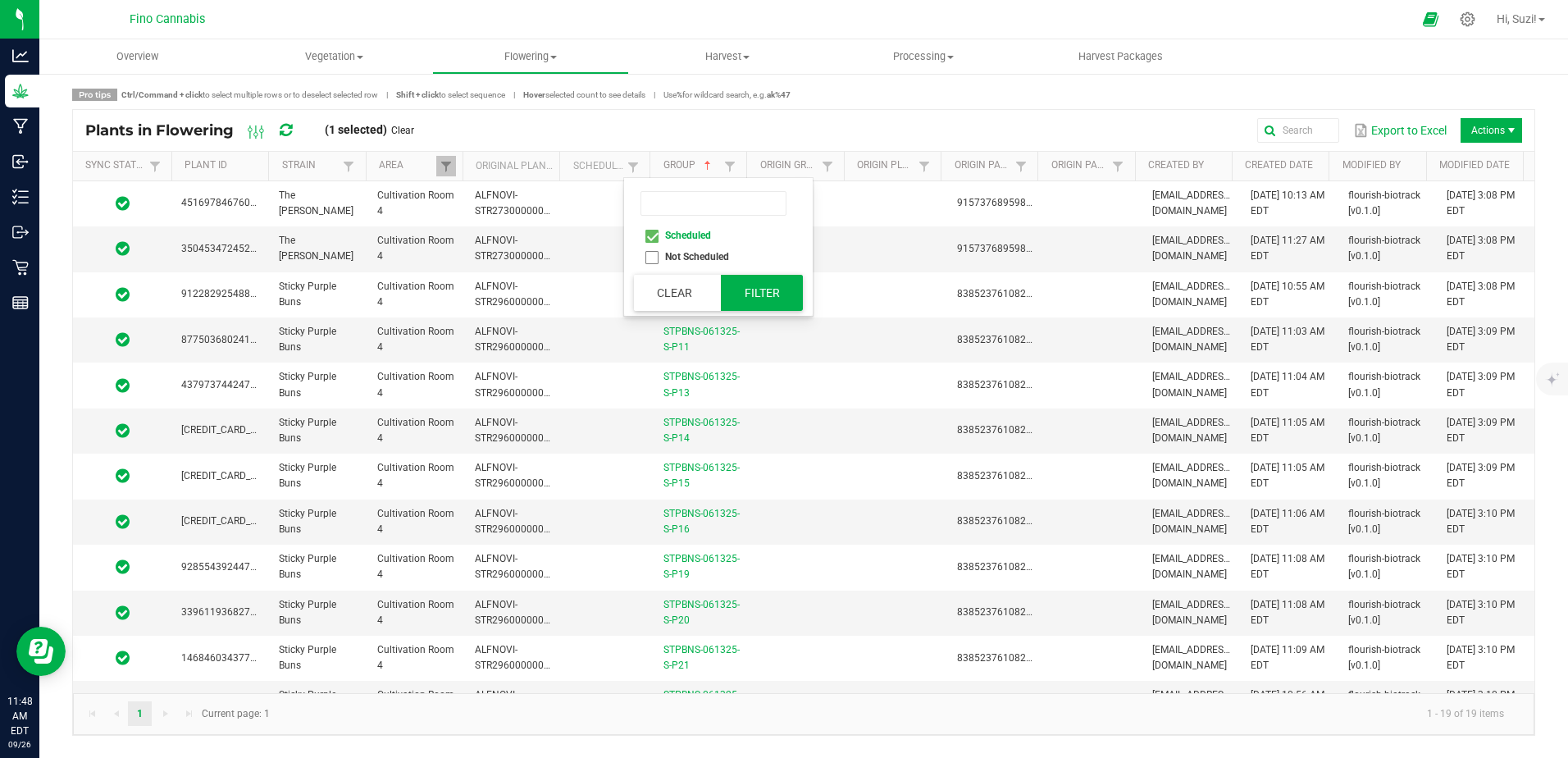
click at [752, 292] on button "Filter" at bounding box center [762, 292] width 82 height 36
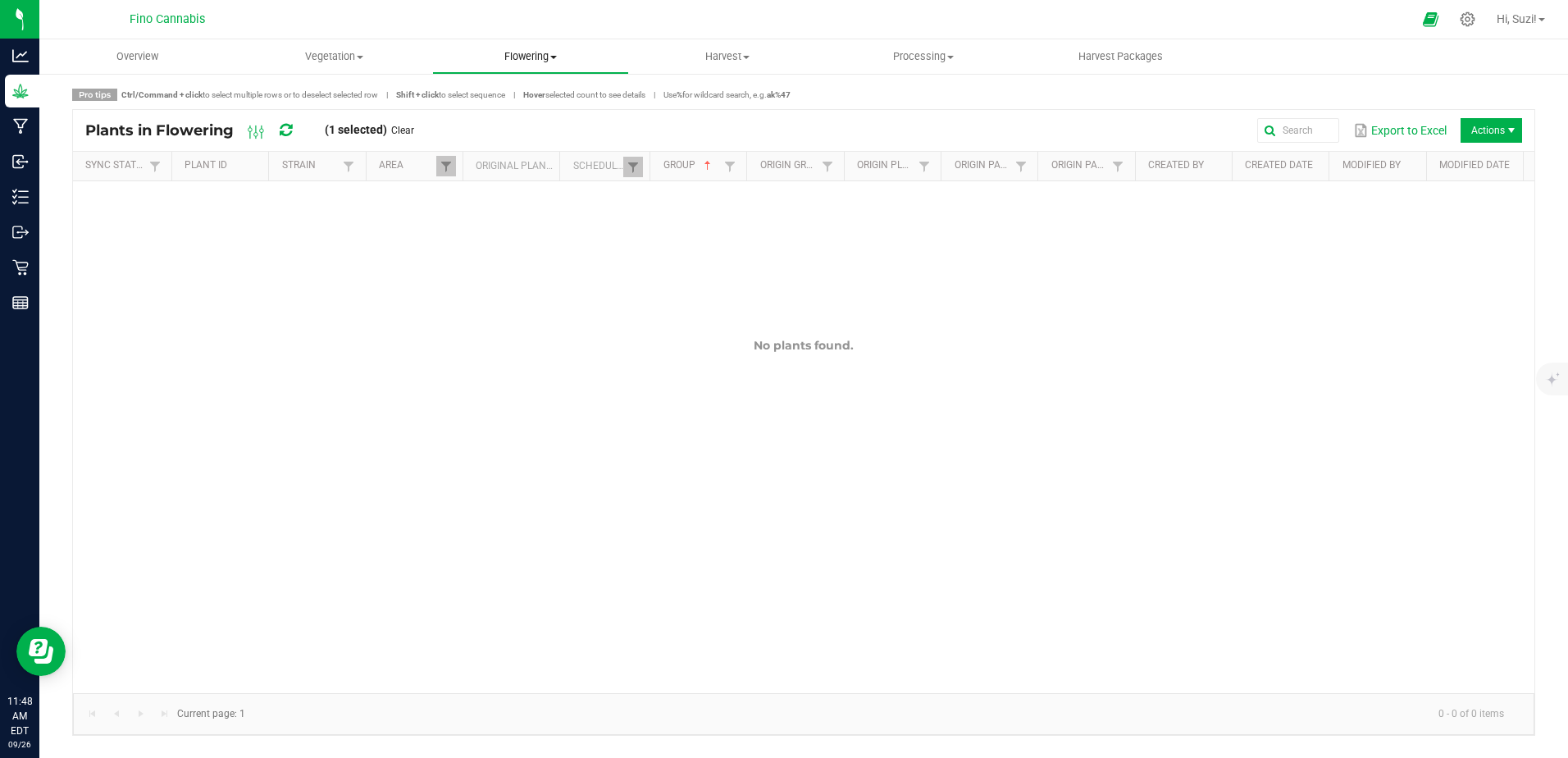
click at [551, 56] on span "Flowering" at bounding box center [530, 56] width 195 height 15
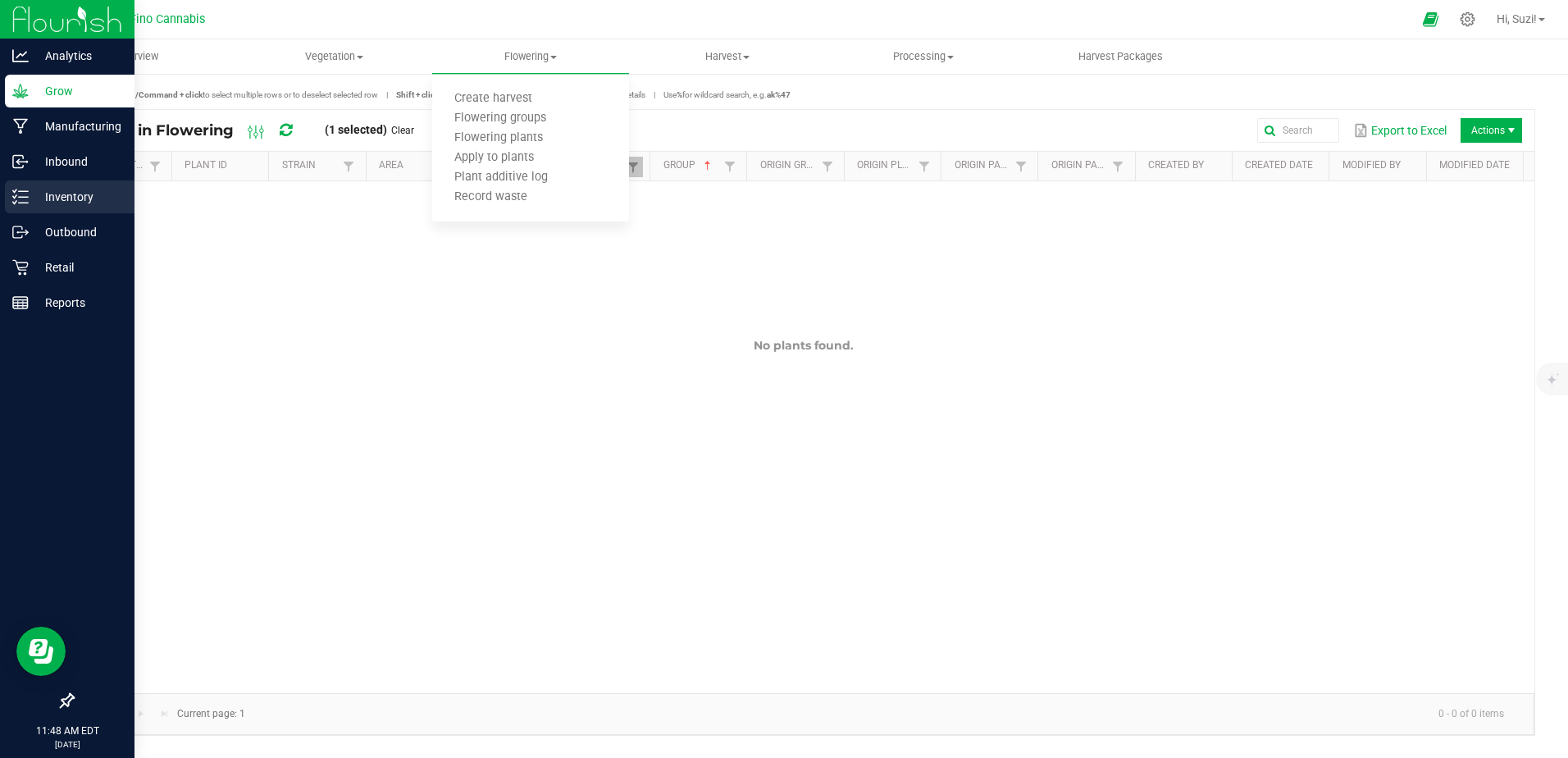
drag, startPoint x: 25, startPoint y: 198, endPoint x: 134, endPoint y: 193, distance: 109.1
click at [26, 198] on icon at bounding box center [21, 196] width 17 height 17
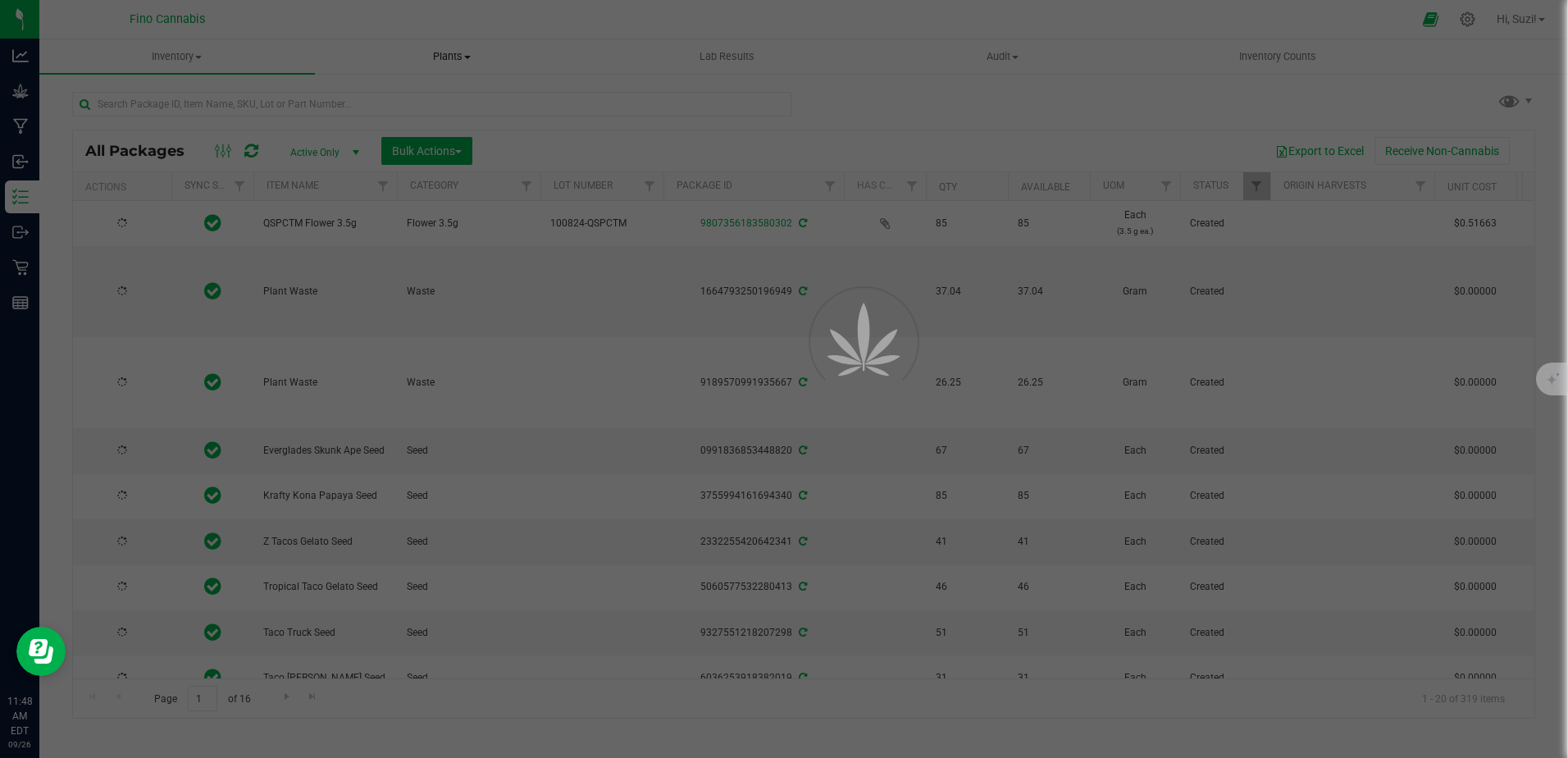
click at [467, 56] on span at bounding box center [467, 57] width 7 height 3
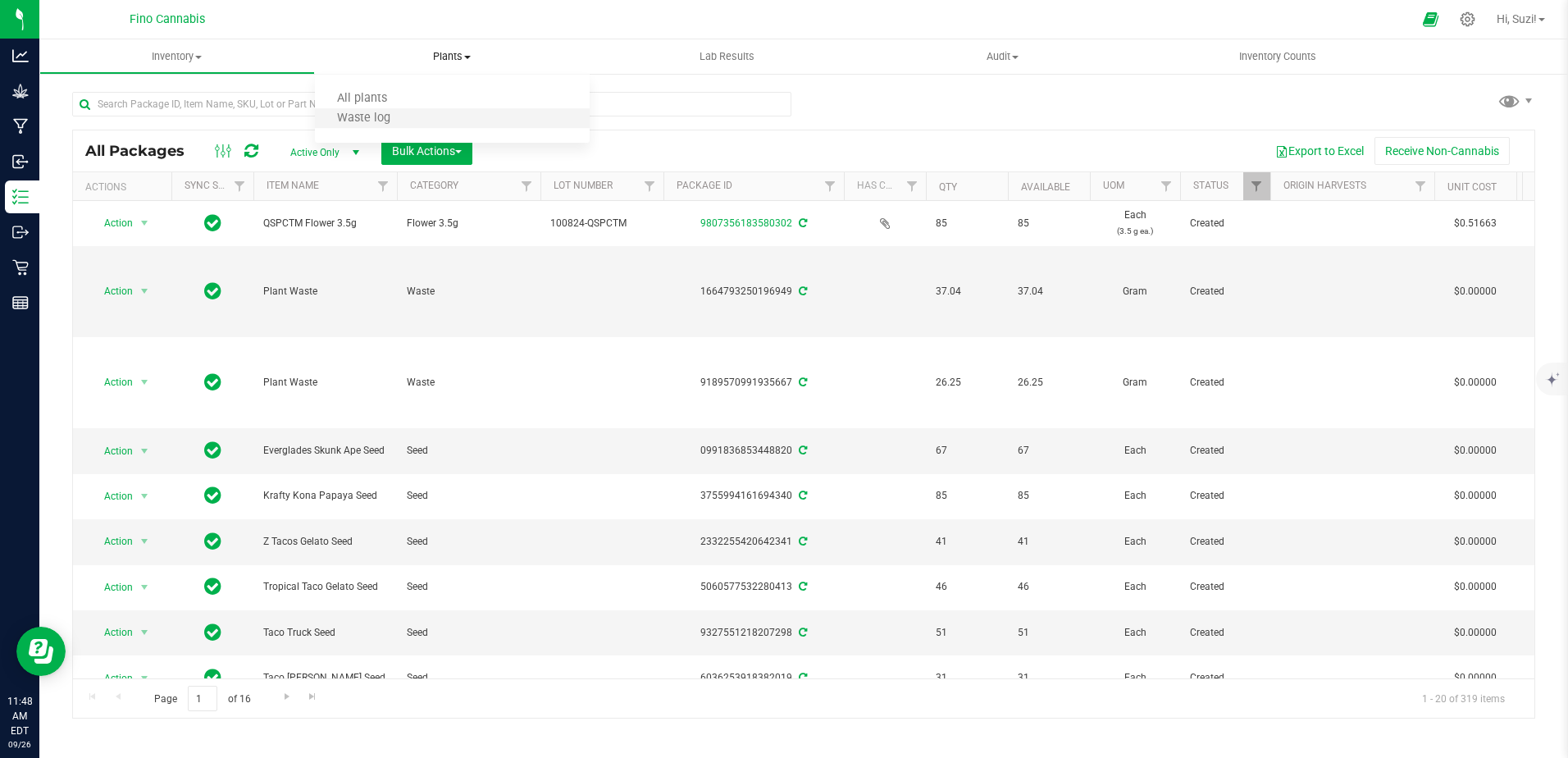
click at [439, 120] on li "Waste log" at bounding box center [453, 119] width 275 height 20
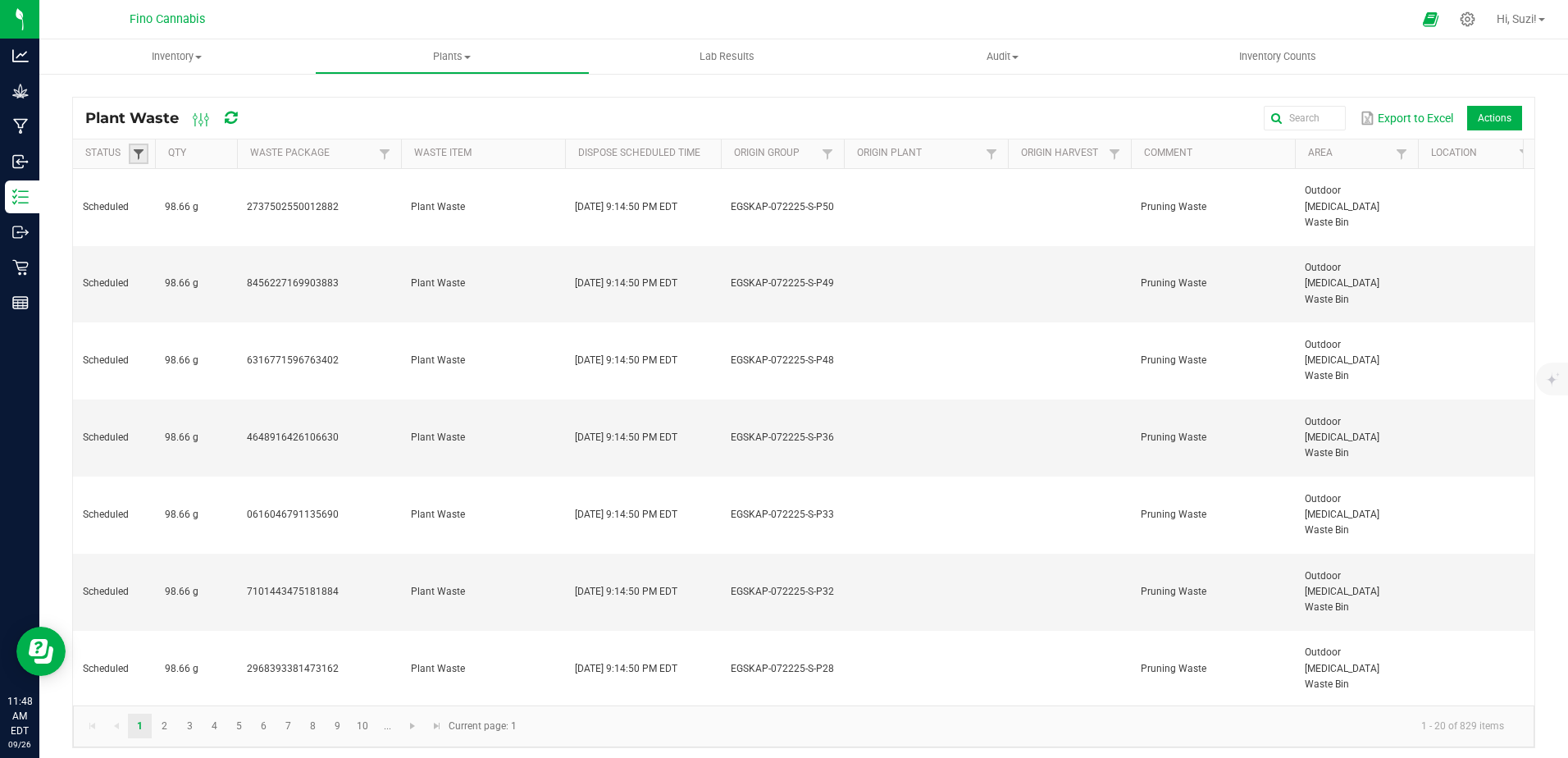
click at [141, 156] on span at bounding box center [138, 153] width 13 height 13
click at [159, 284] on li "Scheduled" at bounding box center [219, 286] width 159 height 21
checkbox input "true"
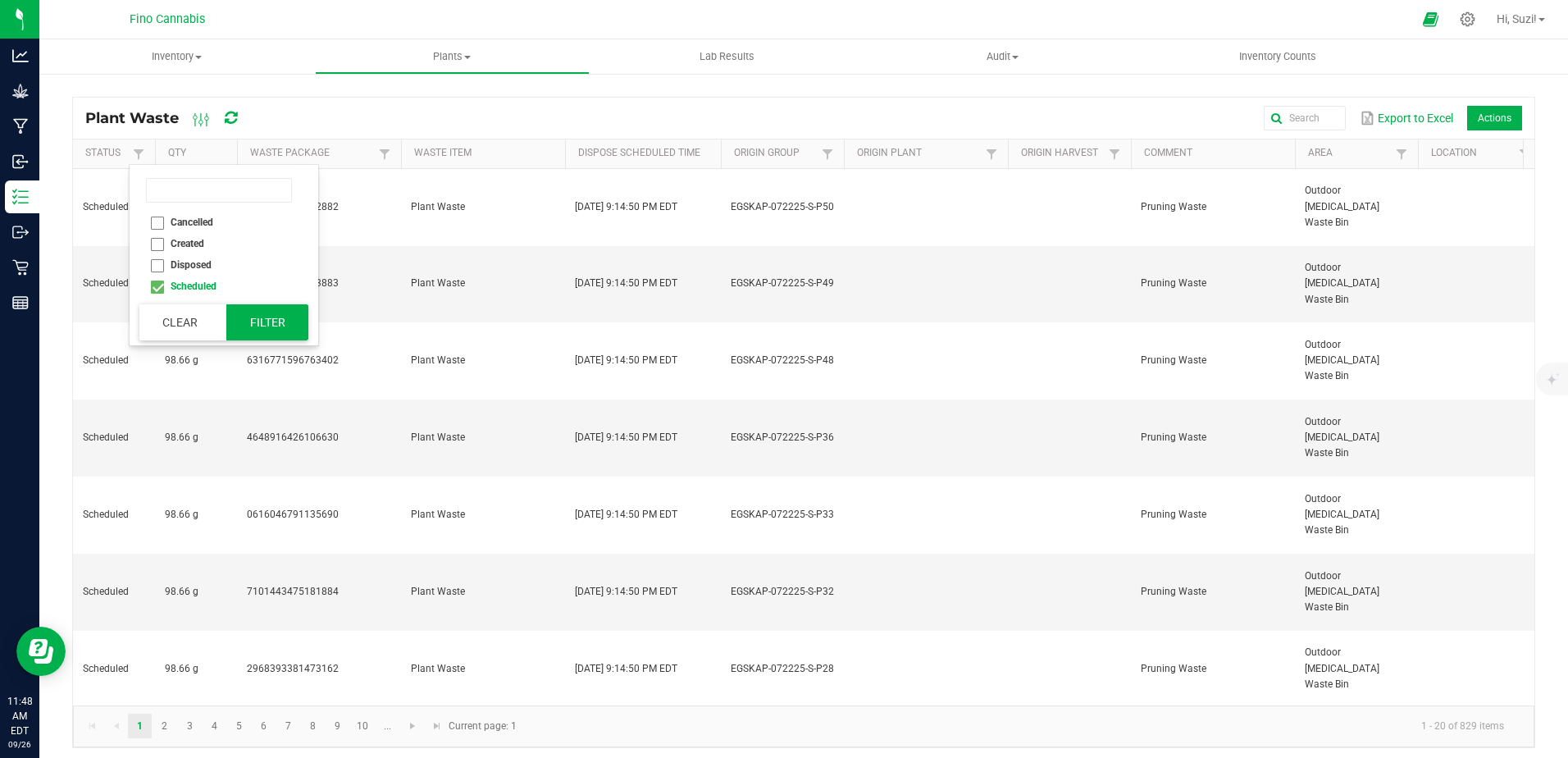
click at [249, 324] on button "Filter" at bounding box center [268, 322] width 82 height 36
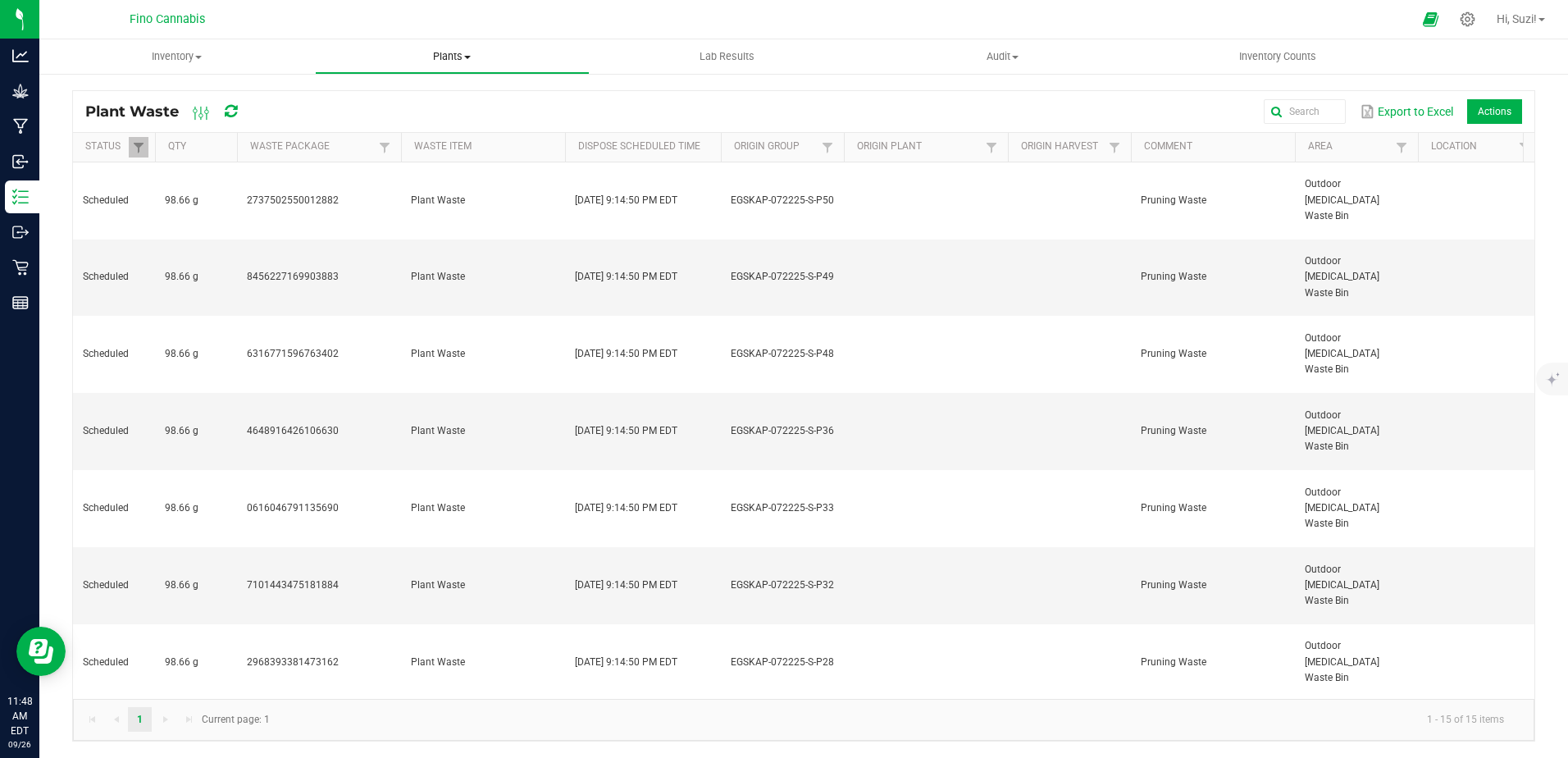
click at [468, 56] on span at bounding box center [467, 57] width 7 height 3
click at [379, 105] on span "All plants" at bounding box center [362, 99] width 95 height 14
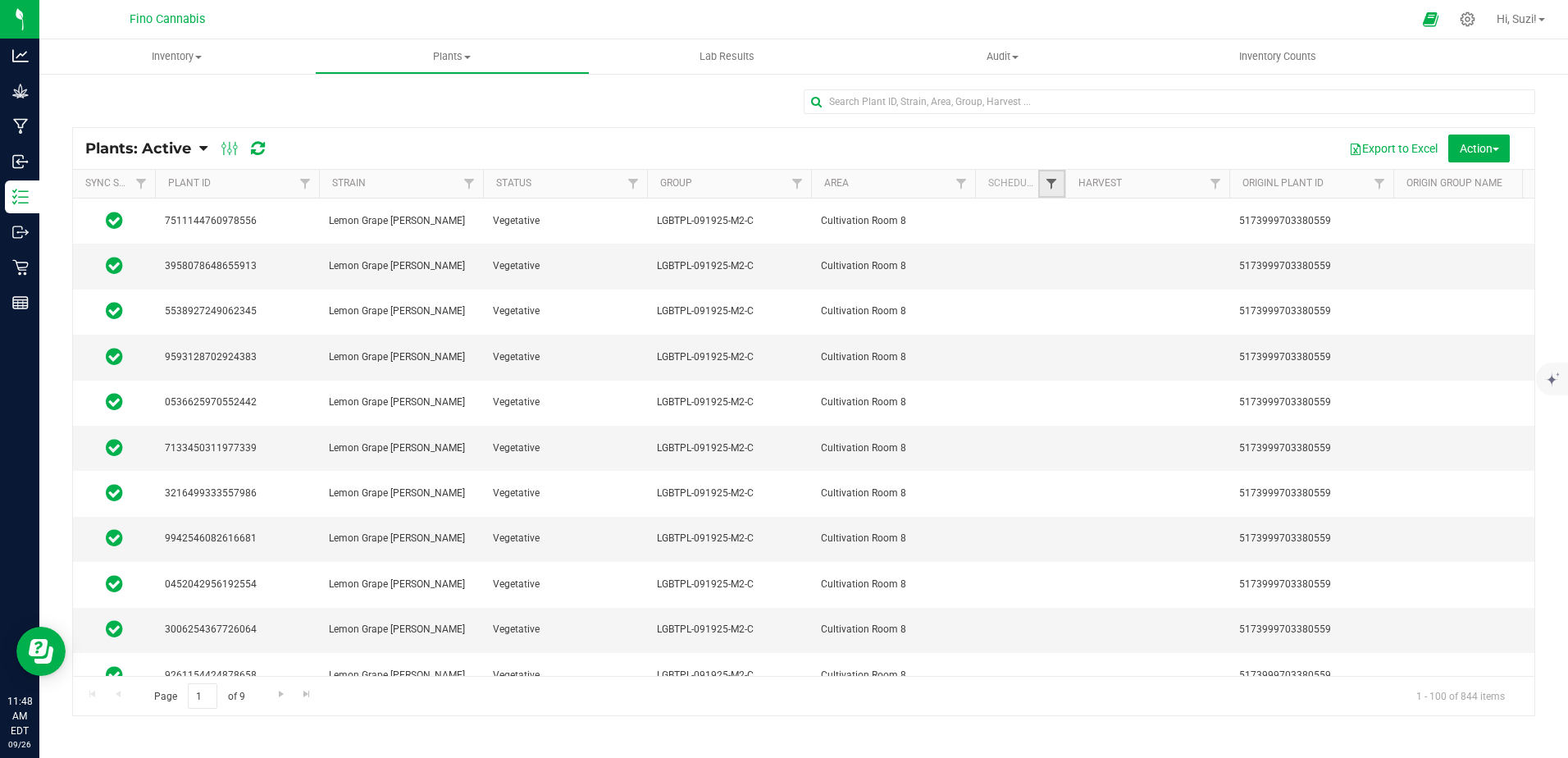
click at [1054, 184] on span "Filter" at bounding box center [1051, 183] width 13 height 13
click at [1060, 233] on input "Yes" at bounding box center [1059, 232] width 11 height 11
checkbox input "true"
click at [1094, 320] on button "Filter" at bounding box center [1087, 317] width 79 height 36
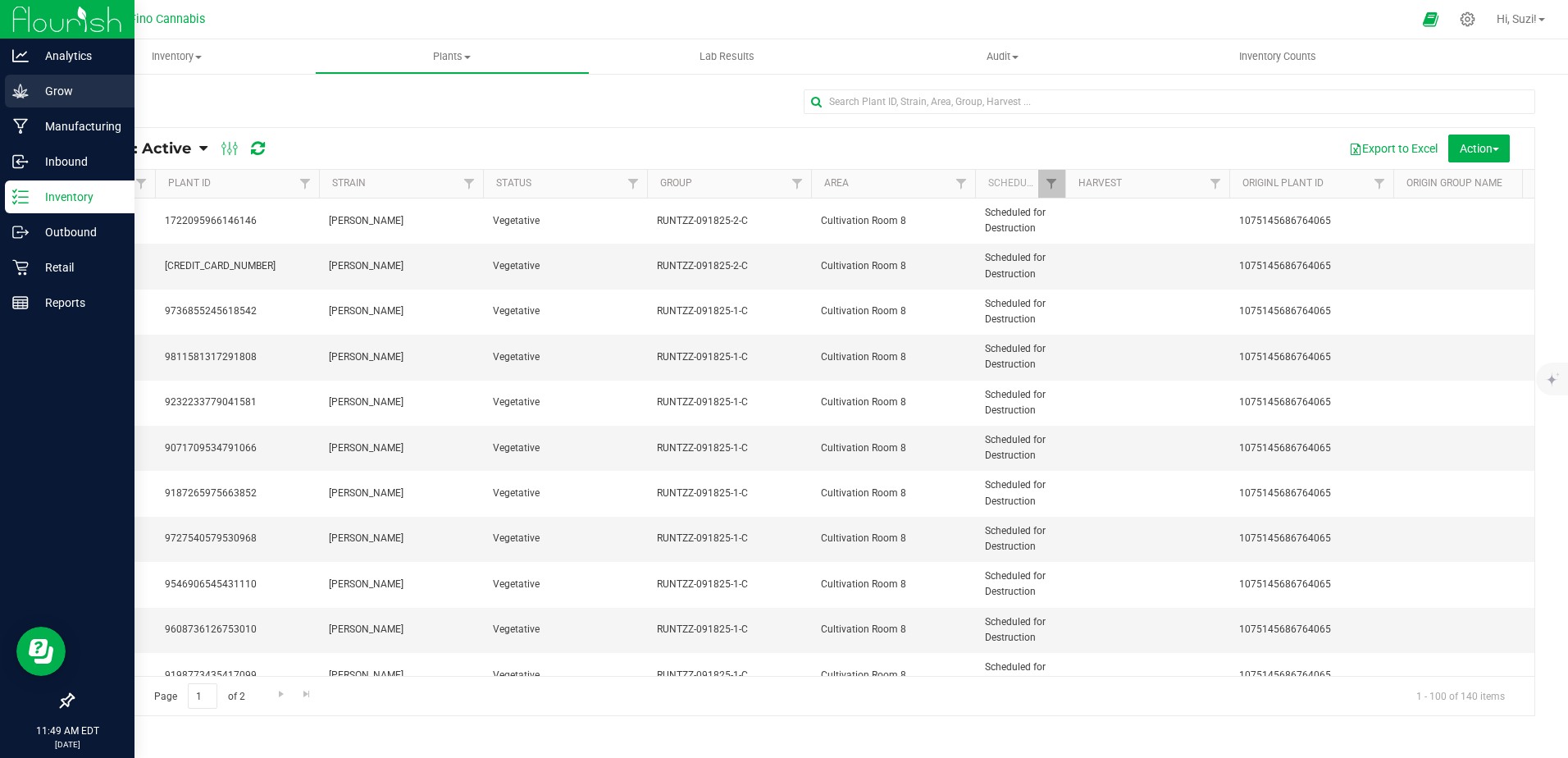
click at [17, 95] on icon at bounding box center [21, 91] width 17 height 17
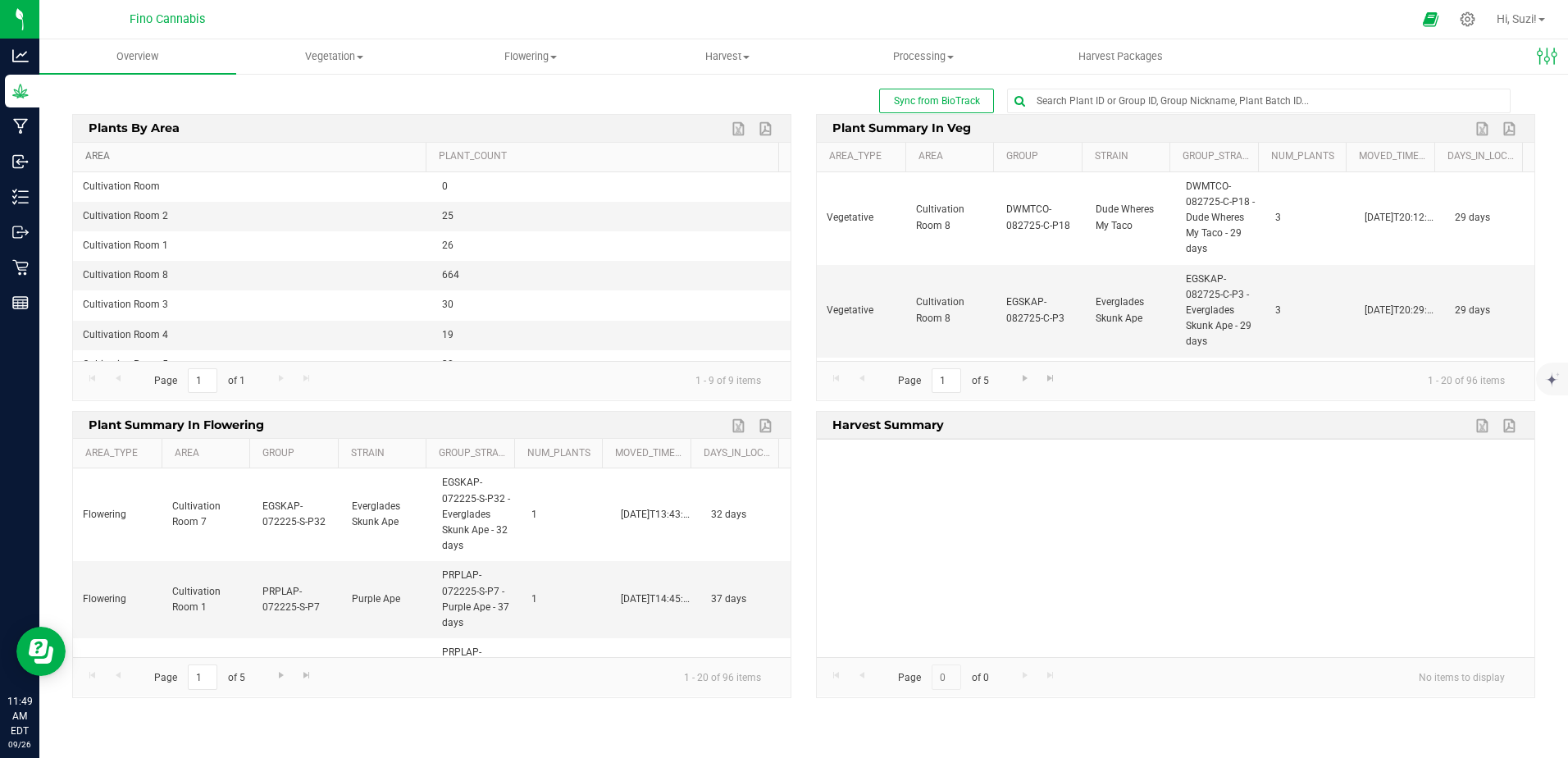
drag, startPoint x: 104, startPoint y: 162, endPoint x: 231, endPoint y: 168, distance: 127.1
click at [105, 161] on link "Area" at bounding box center [252, 156] width 334 height 13
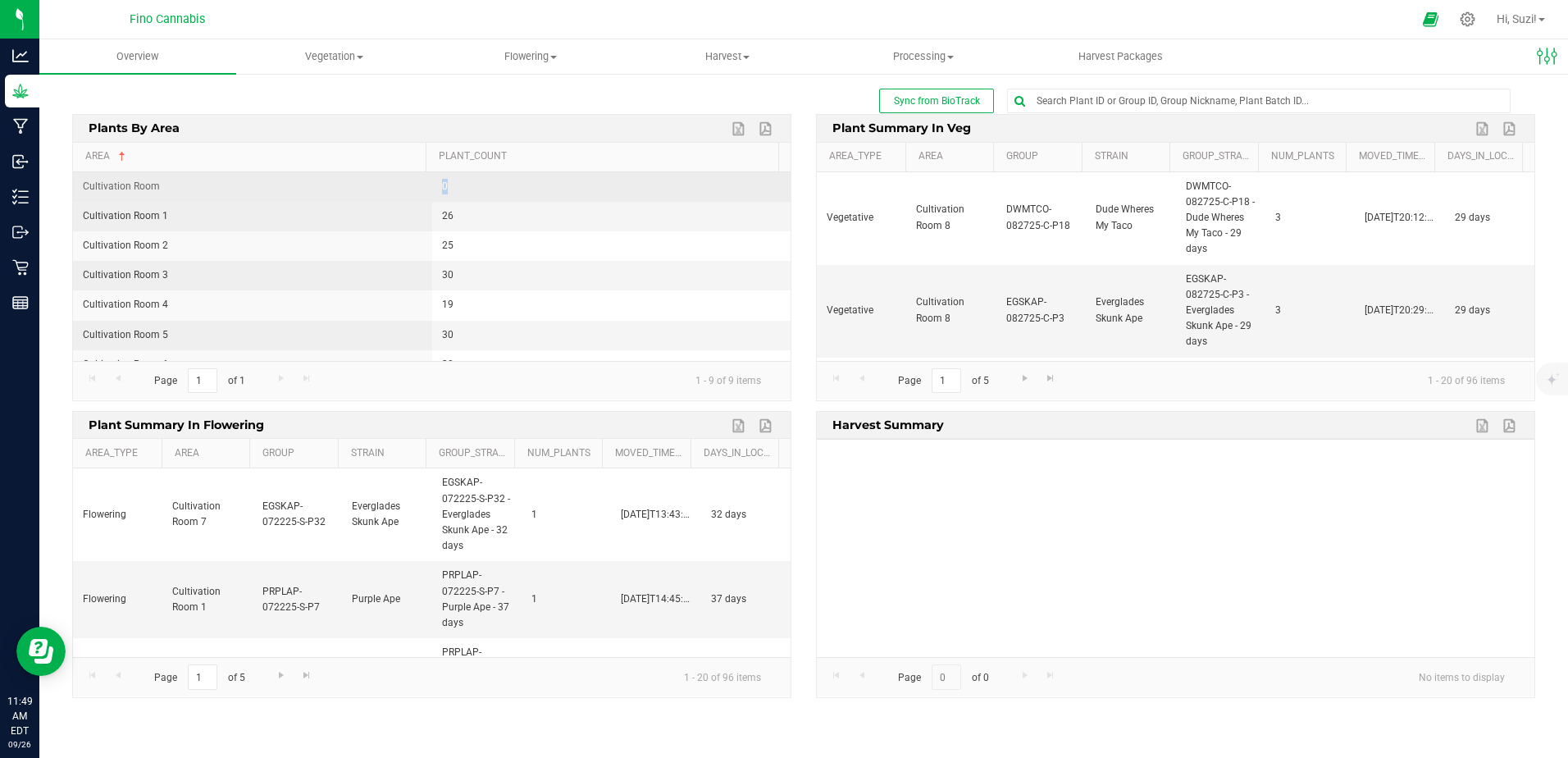
drag, startPoint x: 434, startPoint y: 190, endPoint x: 449, endPoint y: 190, distance: 15.0
click at [449, 190] on td "0" at bounding box center [612, 187] width 359 height 29
drag, startPoint x: 449, startPoint y: 190, endPoint x: 617, endPoint y: 95, distance: 193.0
click at [617, 95] on div "Sync from BioTrack" at bounding box center [804, 101] width 1463 height 24
click at [356, 57] on span "Vegetation" at bounding box center [335, 56] width 195 height 15
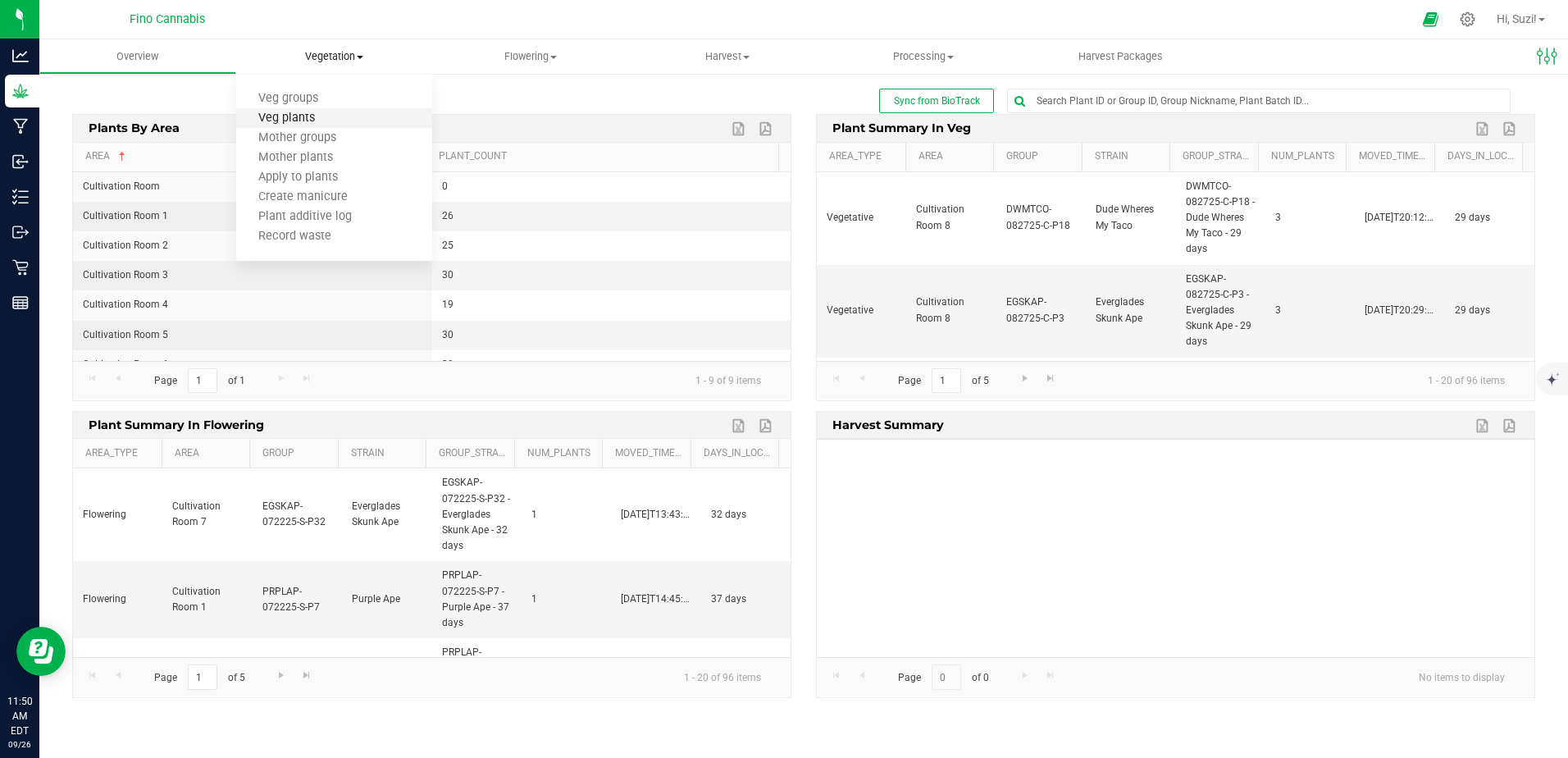
click at [315, 113] on span "Veg plants" at bounding box center [286, 118] width 101 height 14
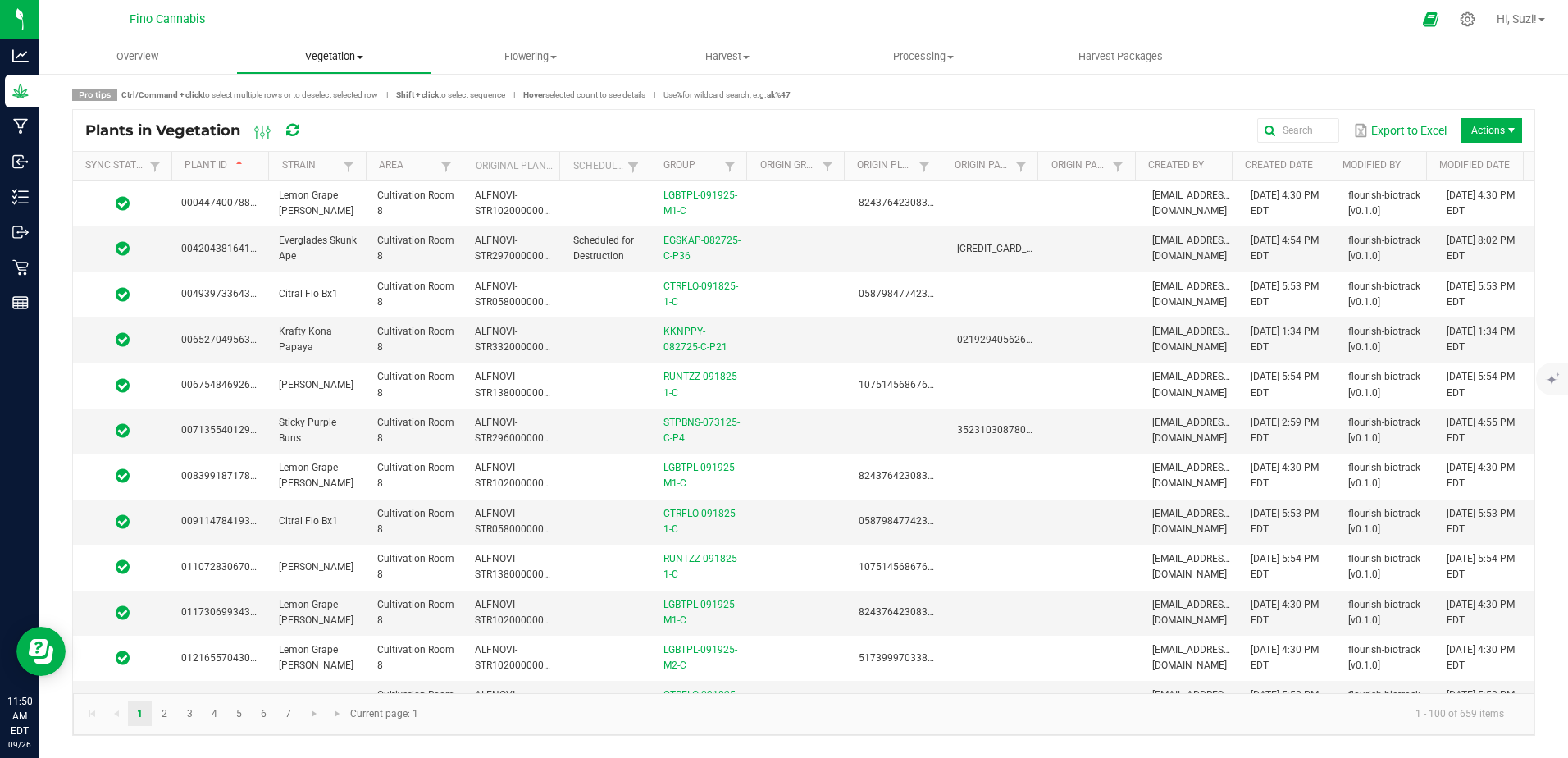
click at [363, 61] on span "Vegetation" at bounding box center [335, 56] width 195 height 15
click at [330, 98] on span "Veg groups" at bounding box center [288, 99] width 104 height 14
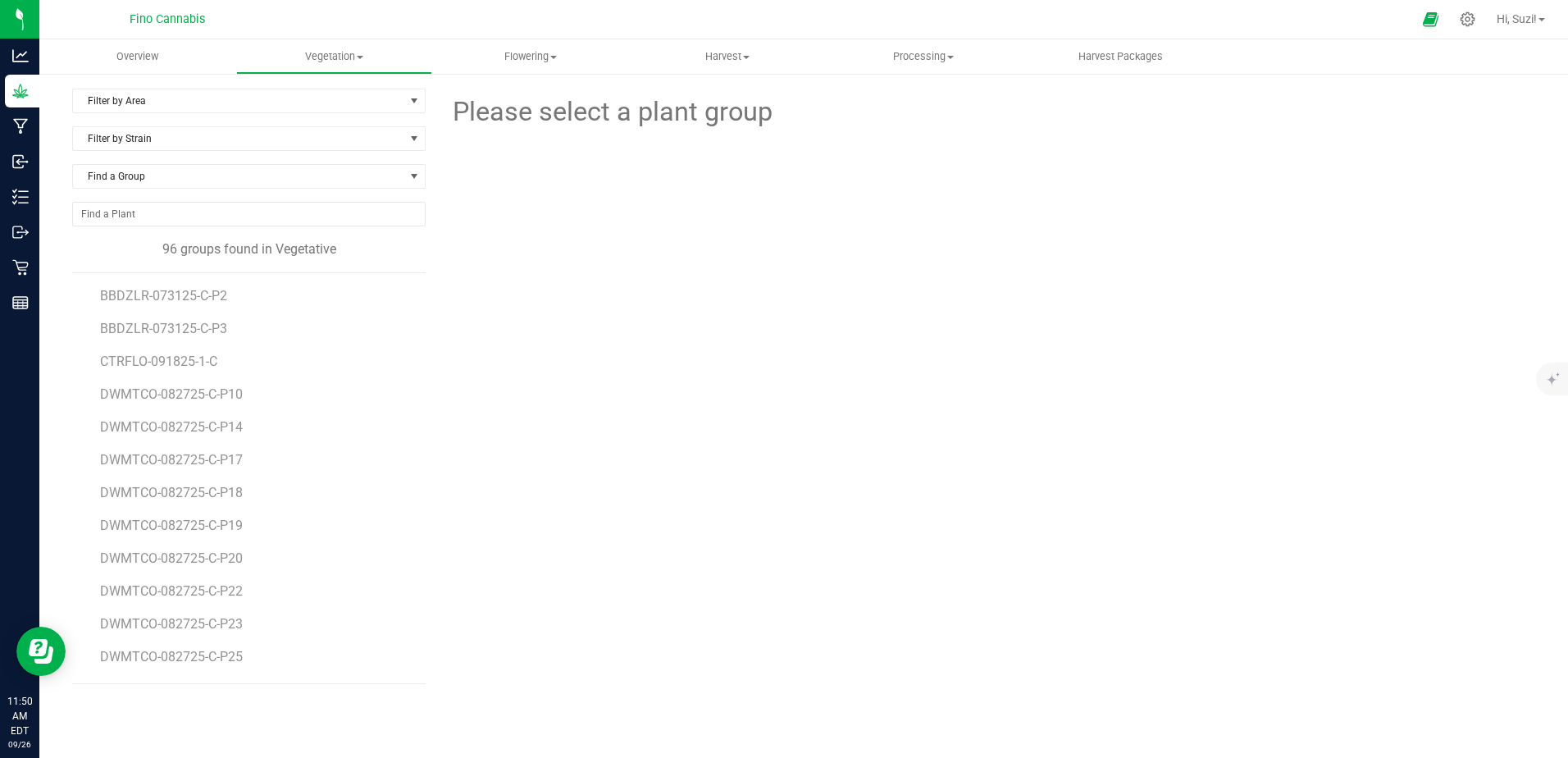
click at [173, 369] on li "CTRFLO-091825-1-C" at bounding box center [256, 356] width 313 height 33
click at [359, 58] on span at bounding box center [359, 57] width 7 height 3
click at [350, 156] on span "Mother plants" at bounding box center [296, 158] width 119 height 14
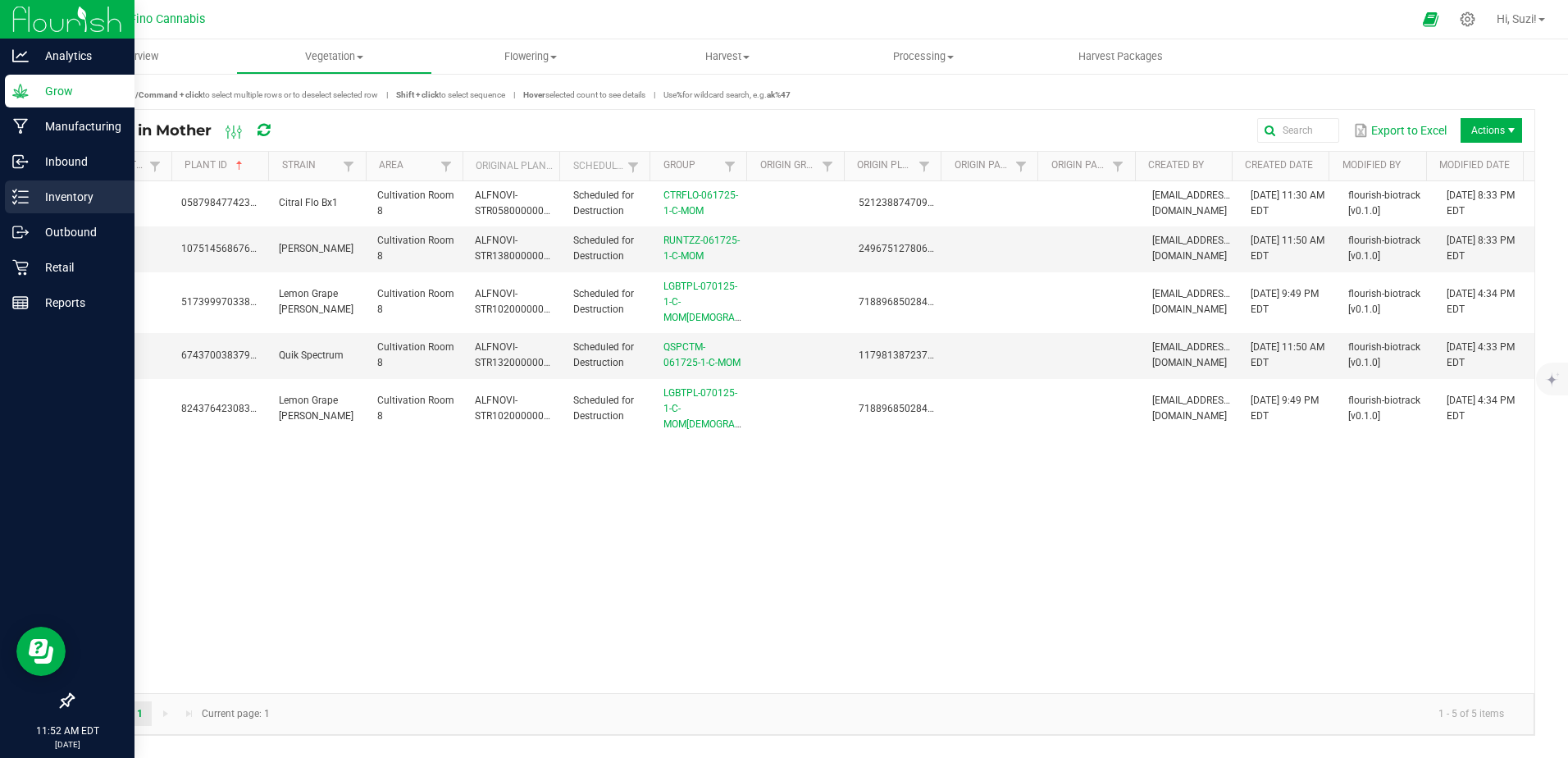
click at [43, 198] on p "Inventory" at bounding box center [77, 196] width 99 height 20
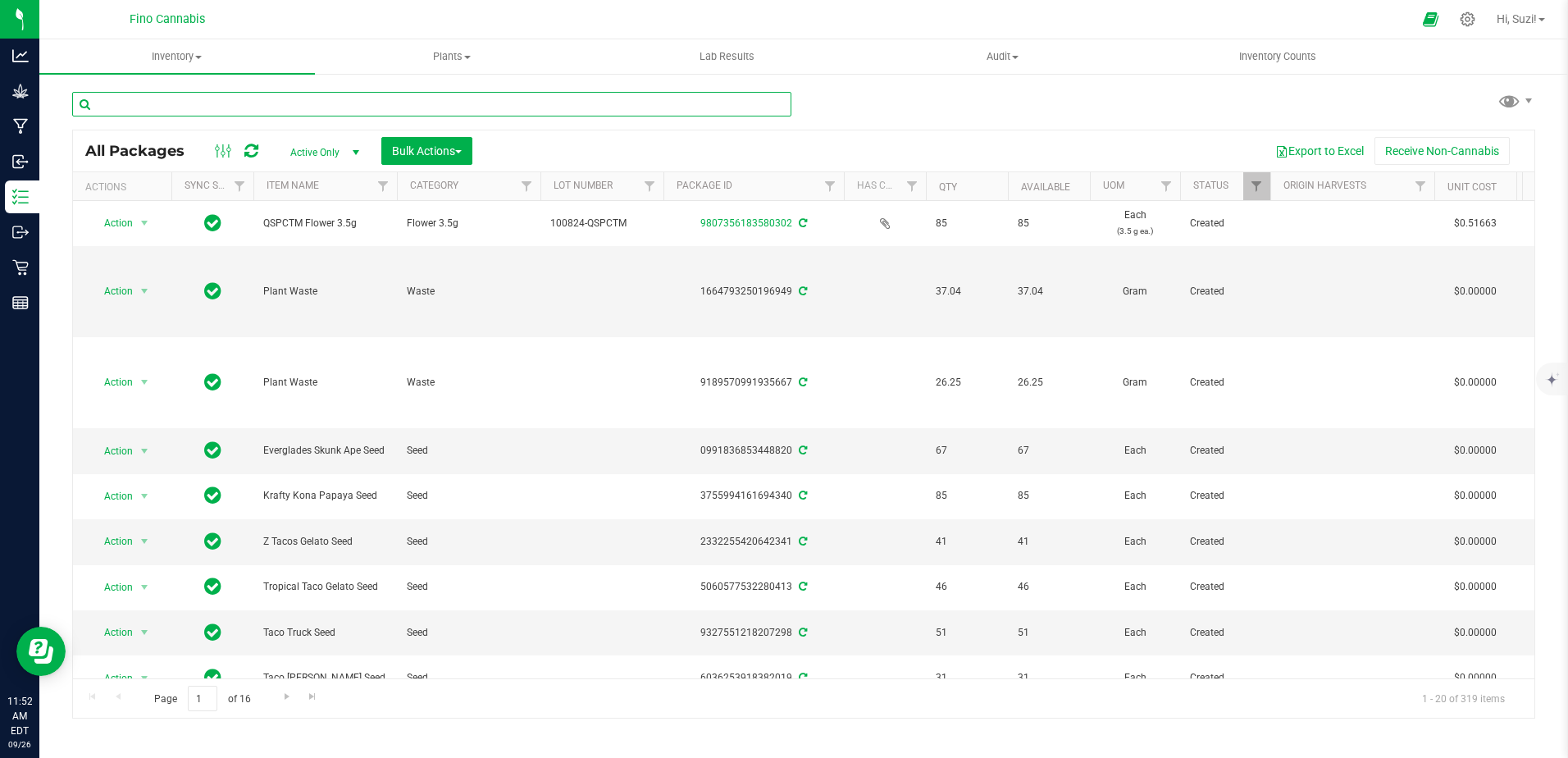
click at [282, 105] on input "text" at bounding box center [432, 104] width 720 height 24
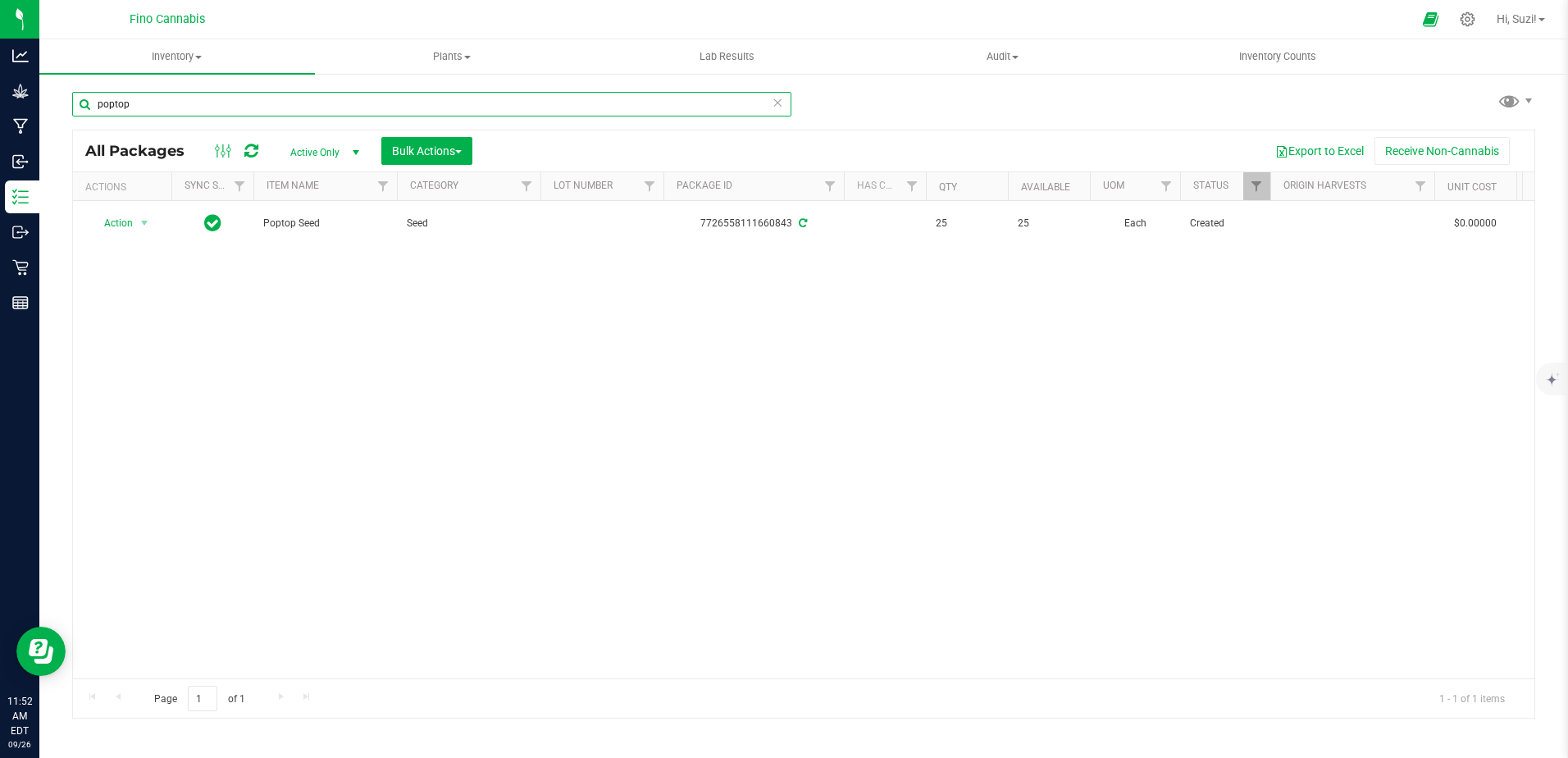
drag, startPoint x: 270, startPoint y: 107, endPoint x: 87, endPoint y: 85, distance: 184.3
click at [87, 85] on div "poptop" at bounding box center [437, 104] width 731 height 53
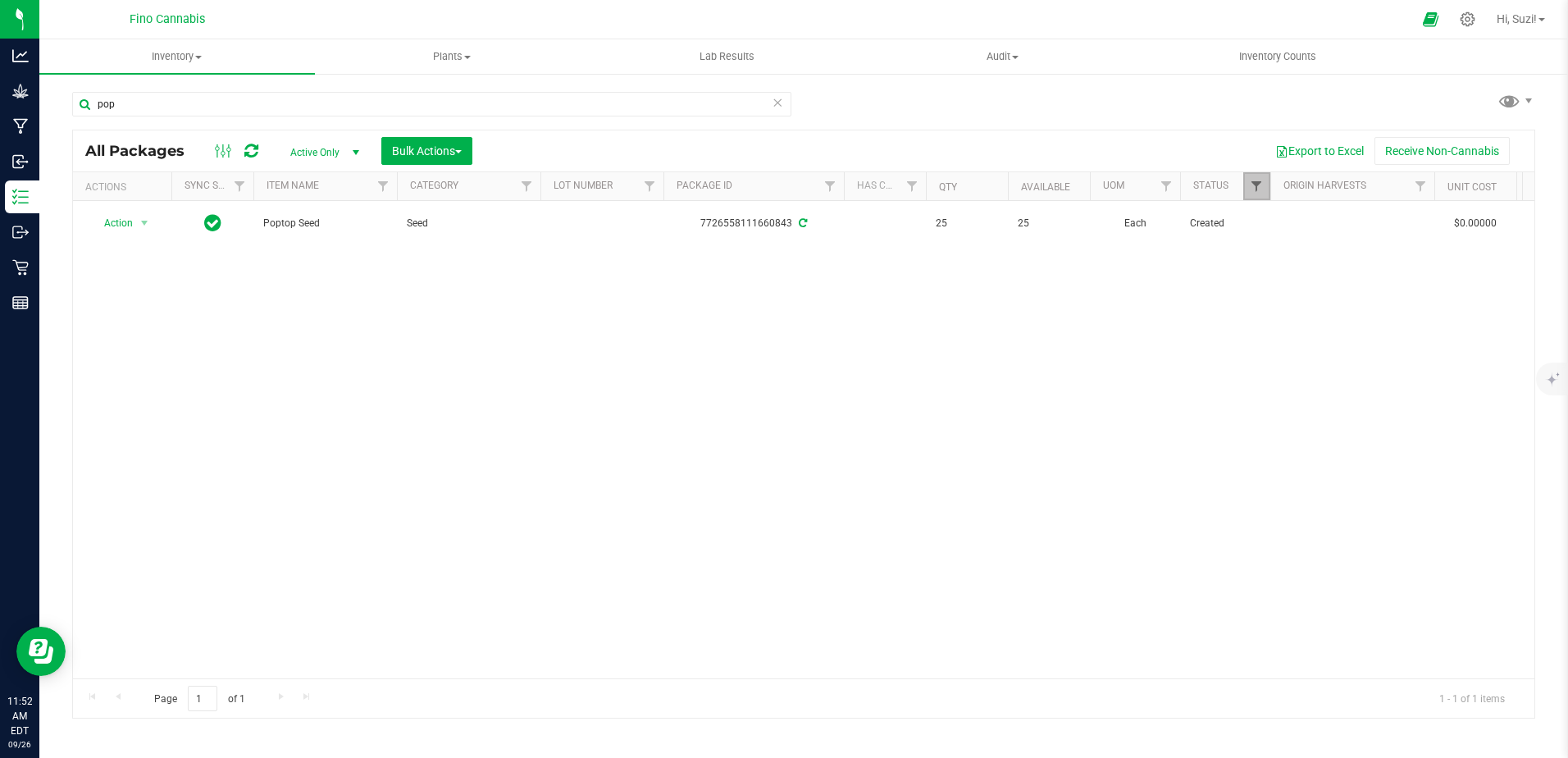
click at [1259, 186] on span "Filter" at bounding box center [1256, 186] width 13 height 13
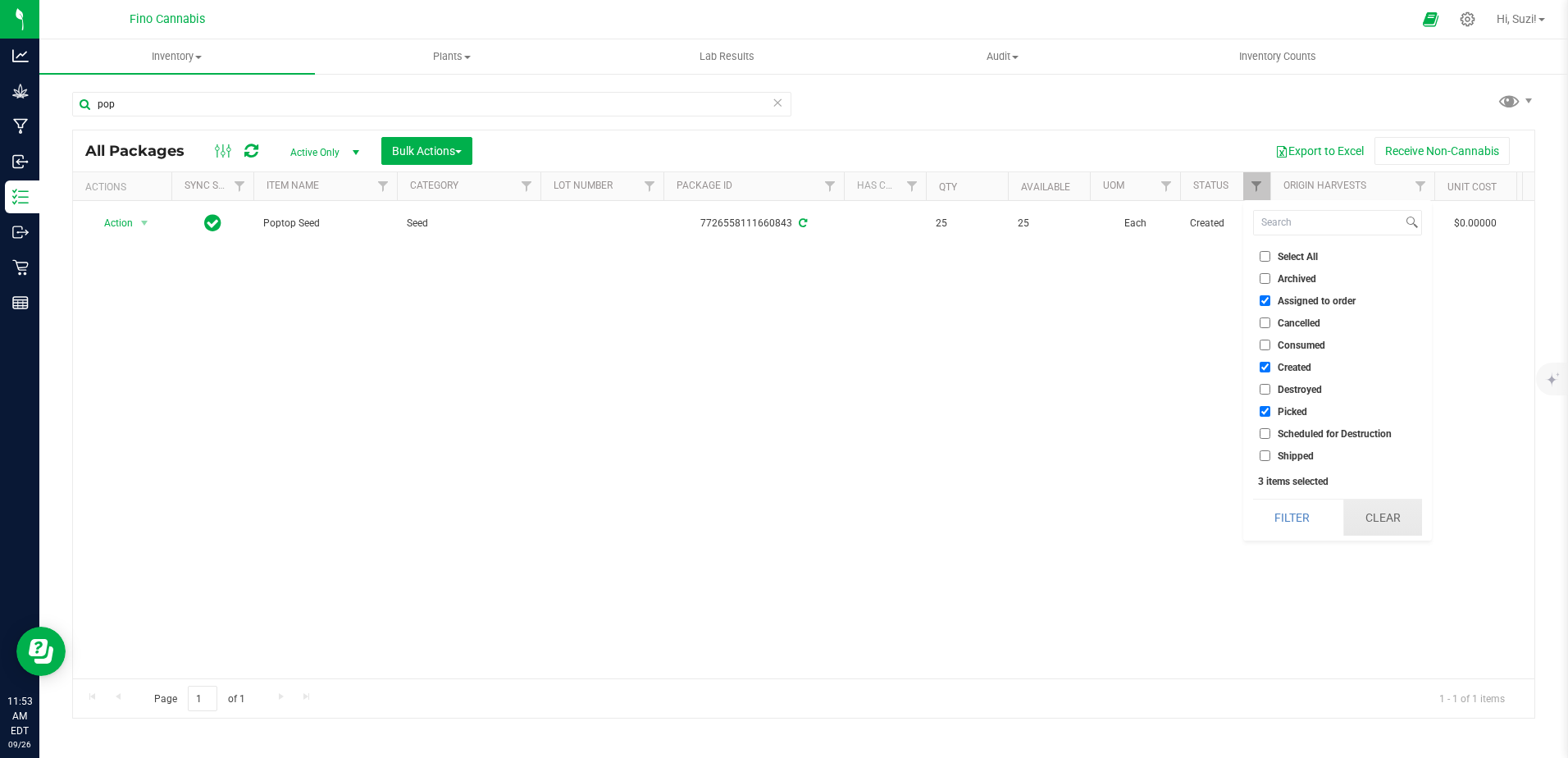
click at [1398, 521] on button "Clear" at bounding box center [1382, 518] width 79 height 36
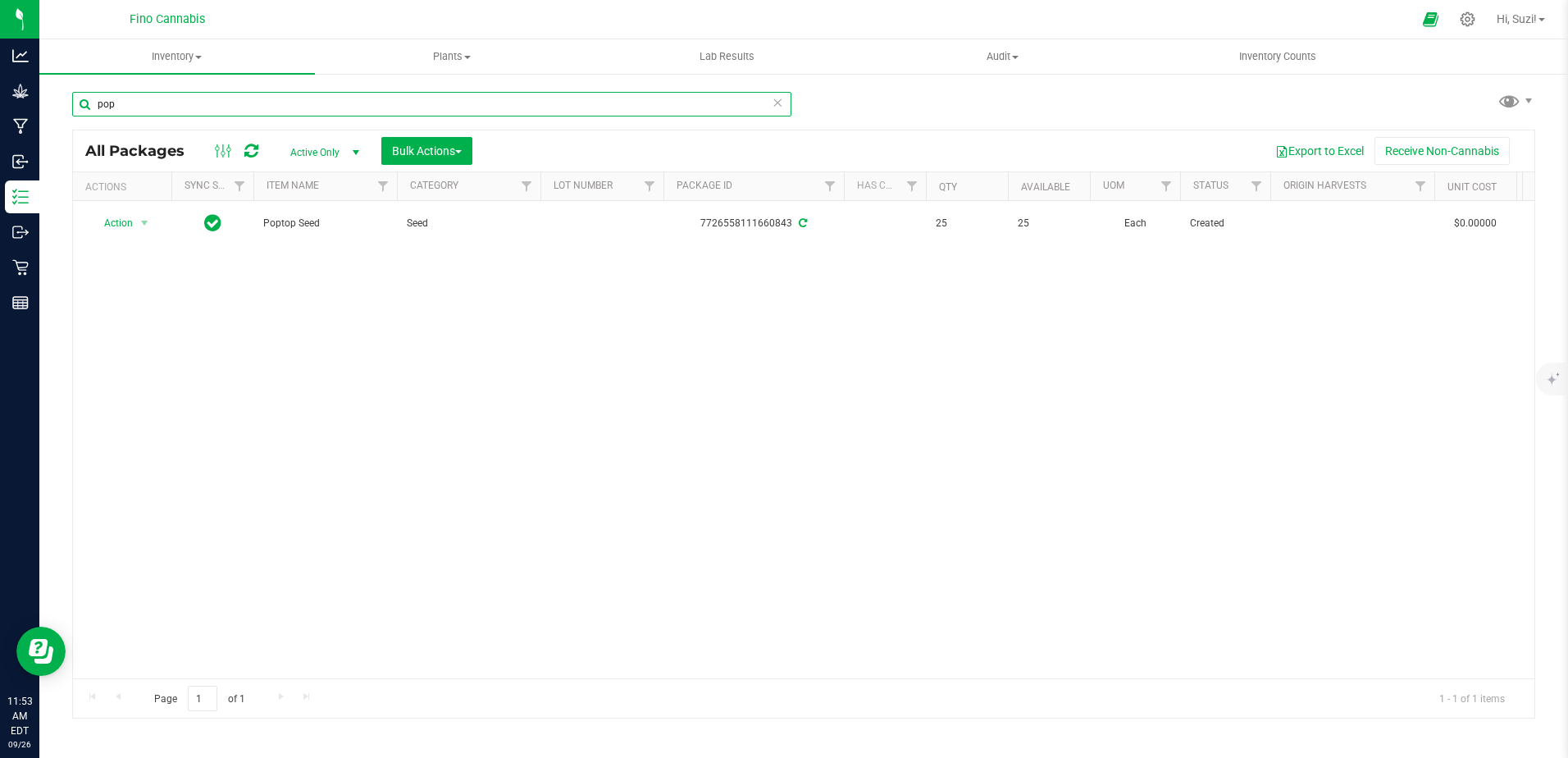
click at [210, 106] on input "pop" at bounding box center [432, 104] width 720 height 24
type input "p"
type input "t"
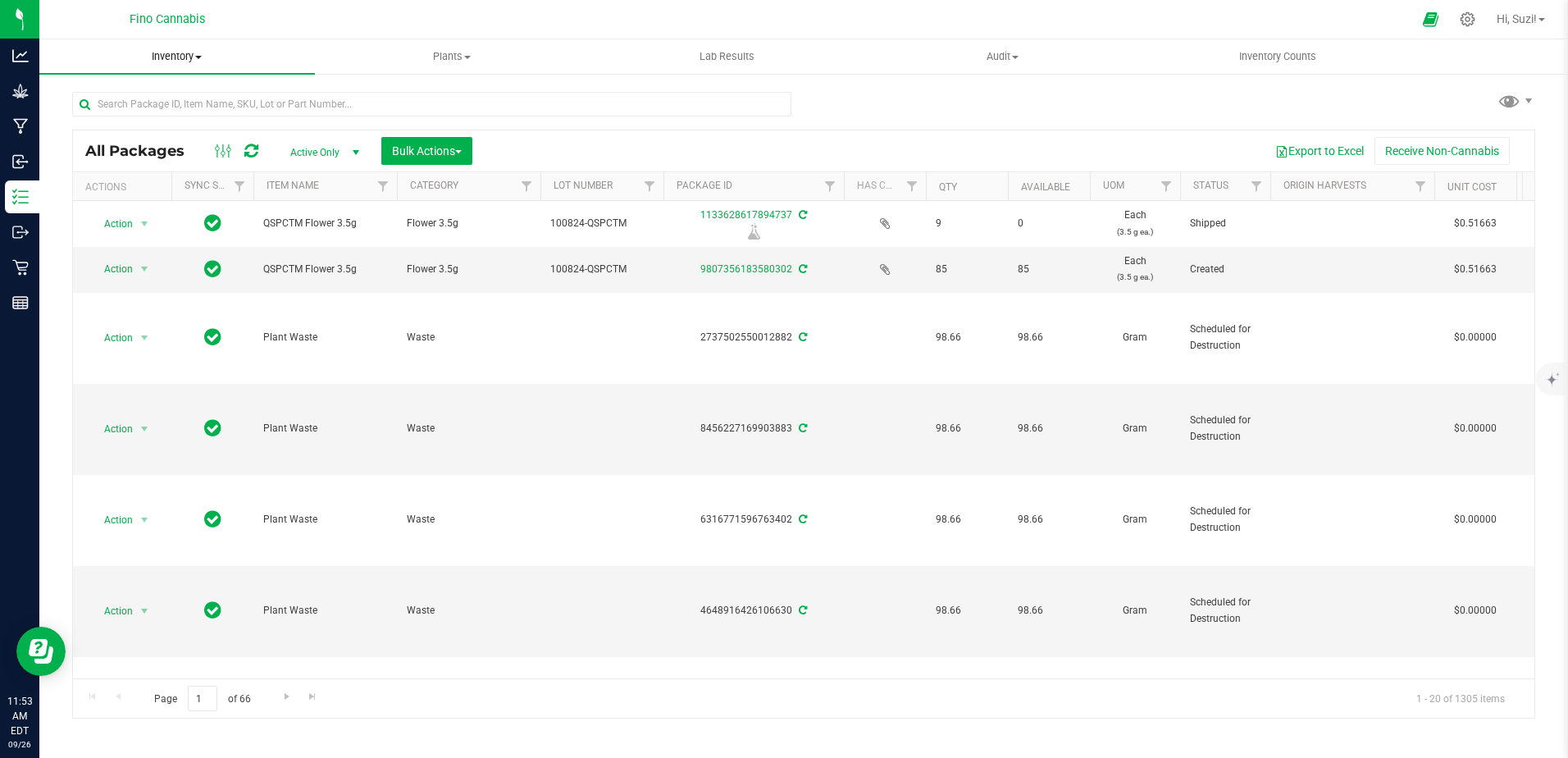
click at [196, 59] on span "Inventory" at bounding box center [177, 56] width 275 height 15
click at [156, 119] on li "All inventory" at bounding box center [177, 119] width 275 height 20
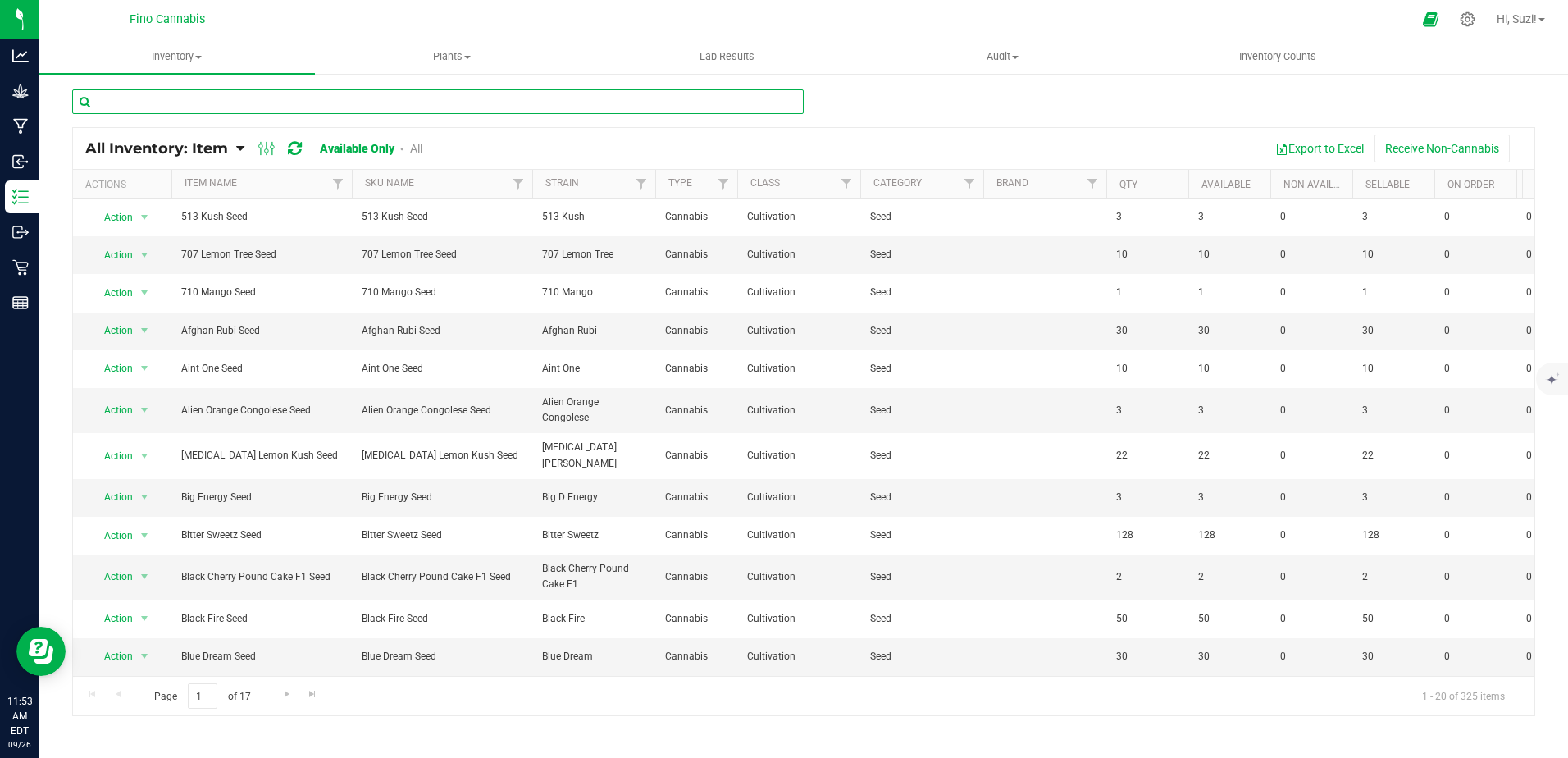
click at [163, 108] on input "text" at bounding box center [437, 102] width 731 height 24
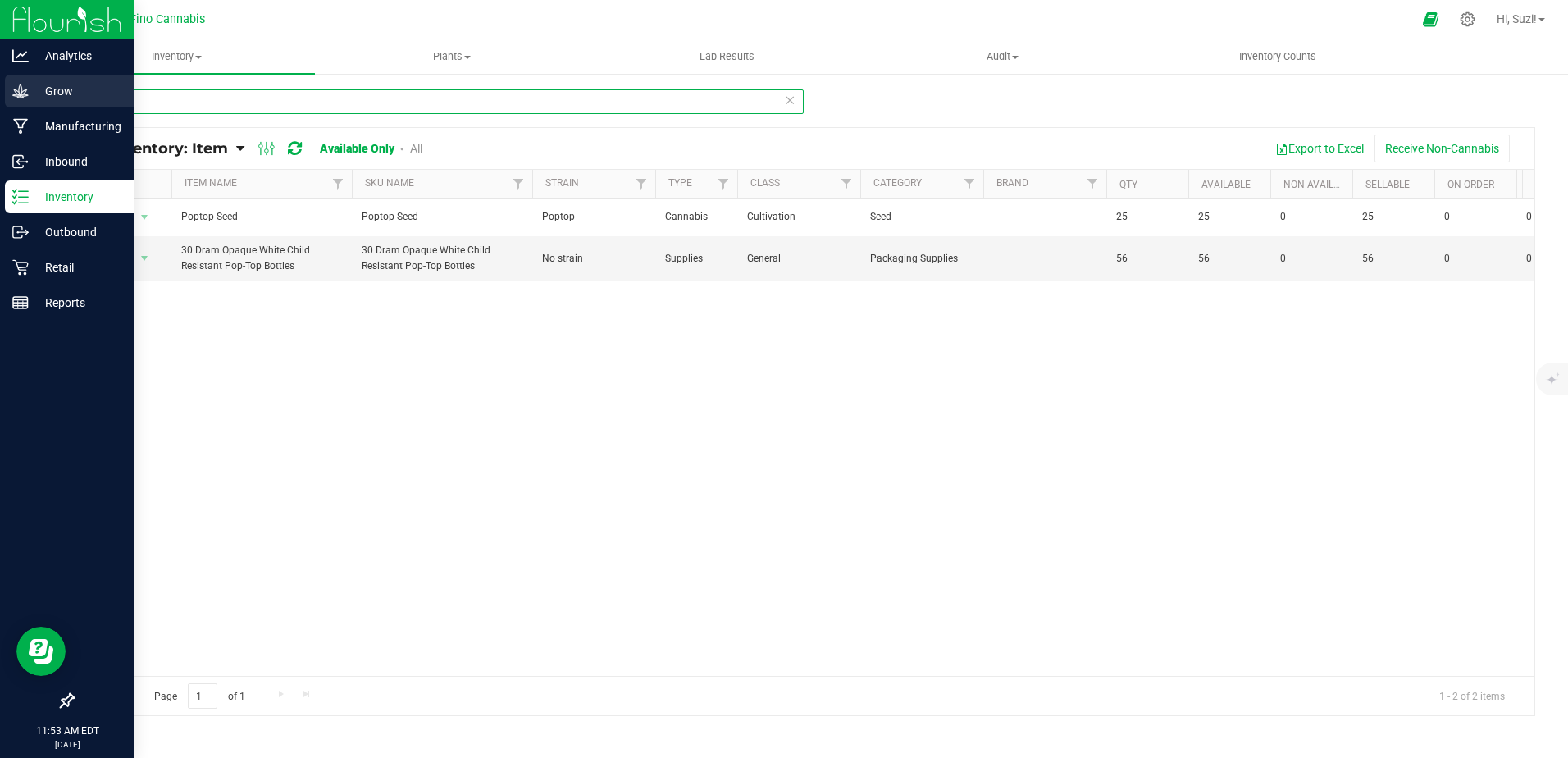
drag, startPoint x: 153, startPoint y: 105, endPoint x: 38, endPoint y: 88, distance: 116.2
click at [38, 88] on div "Analytics Grow Manufacturing Inbound Inventory Outbound Retail Reports 11:53 AM…" at bounding box center [784, 379] width 1568 height 758
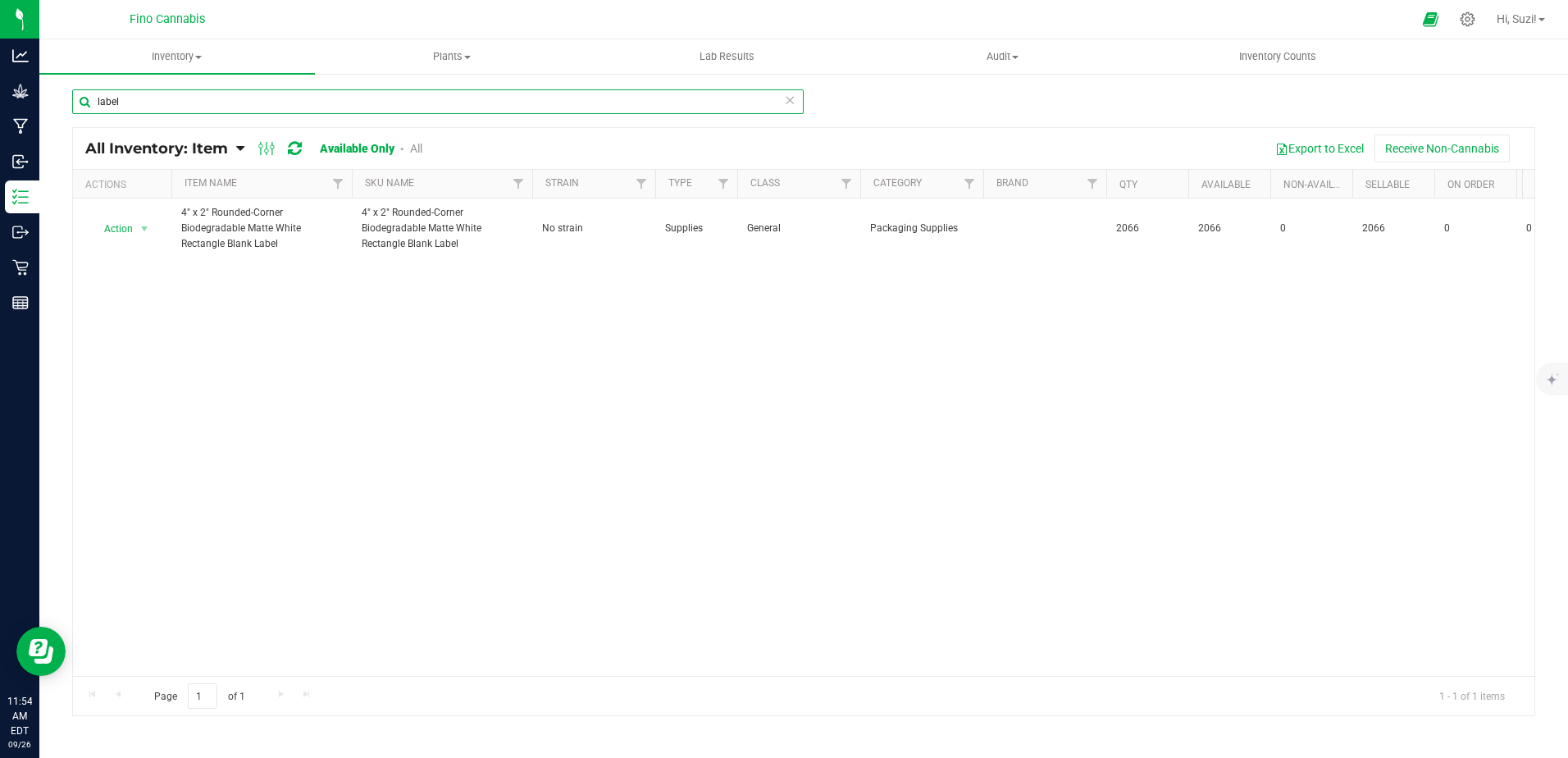
type input "label"
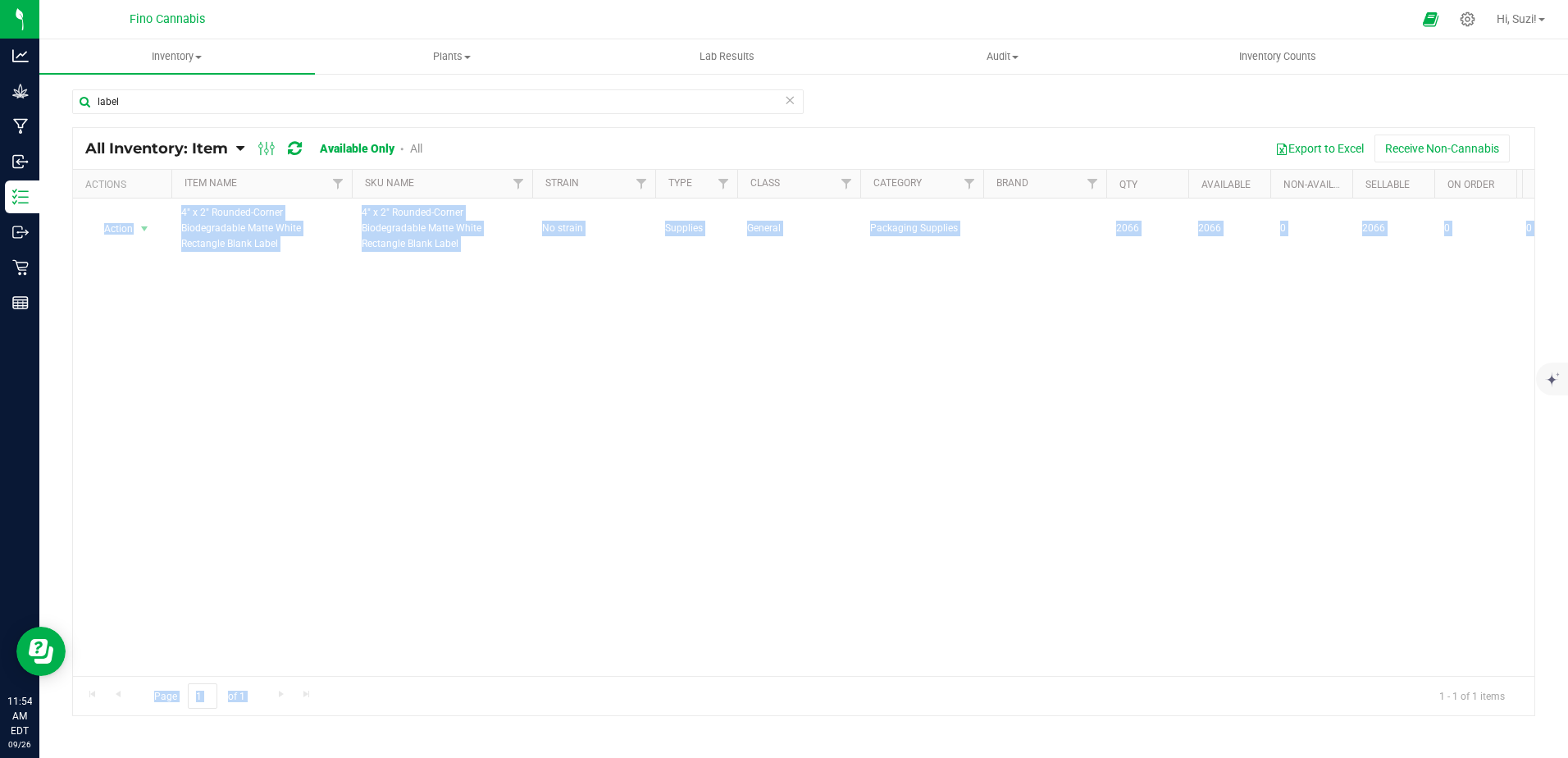
drag, startPoint x: 574, startPoint y: 663, endPoint x: 977, endPoint y: 714, distance: 406.2
click at [977, 714] on div "All Inventory: Item Item Summary Item (default) Item by Strain Item by Location…" at bounding box center [804, 421] width 1463 height 589
click at [301, 415] on div "Action Action Adjust qty Edit lots/costs Global inventory Locate inventory Prin…" at bounding box center [804, 437] width 1462 height 478
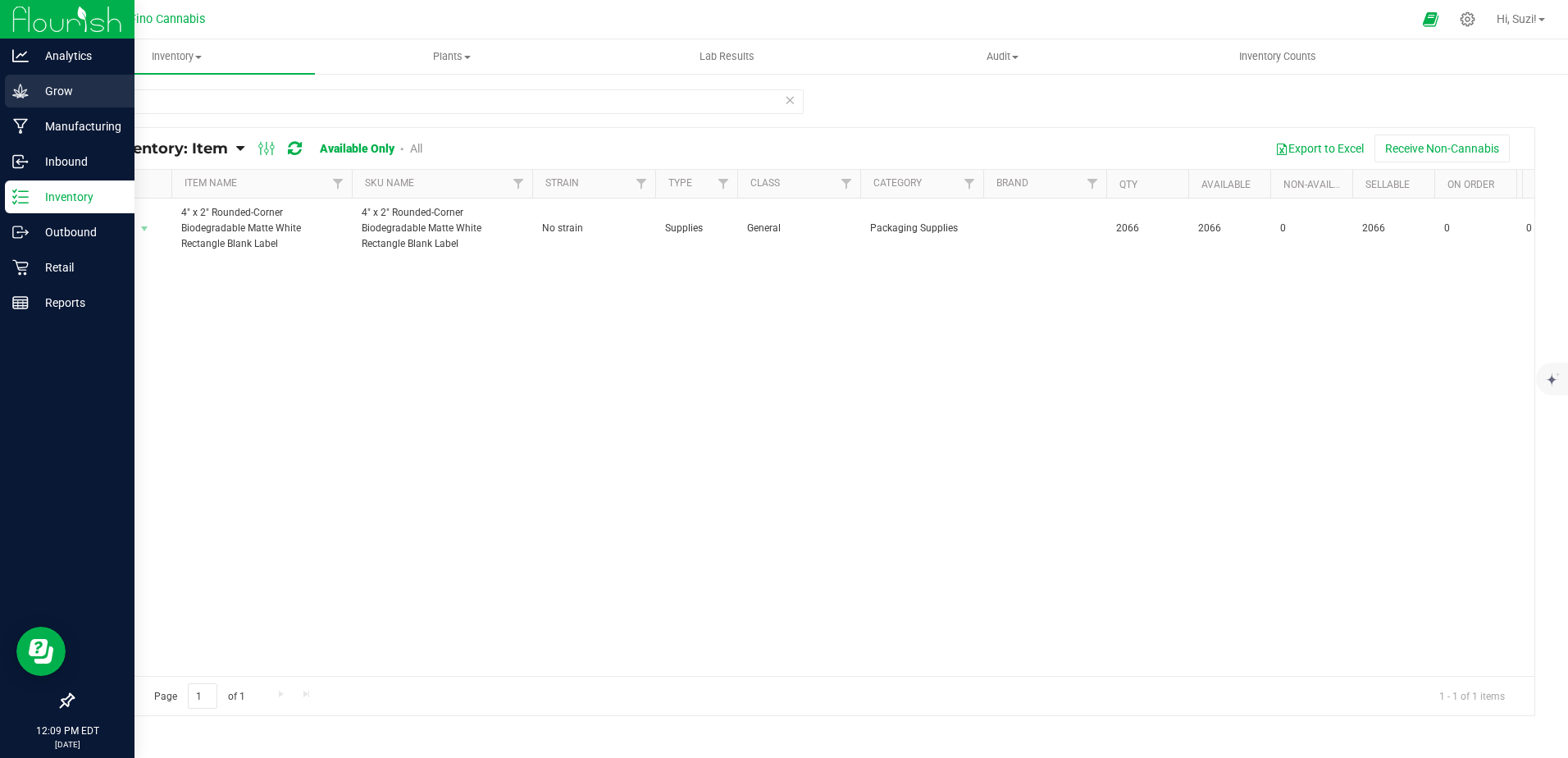
click at [75, 95] on p "Grow" at bounding box center [77, 91] width 99 height 20
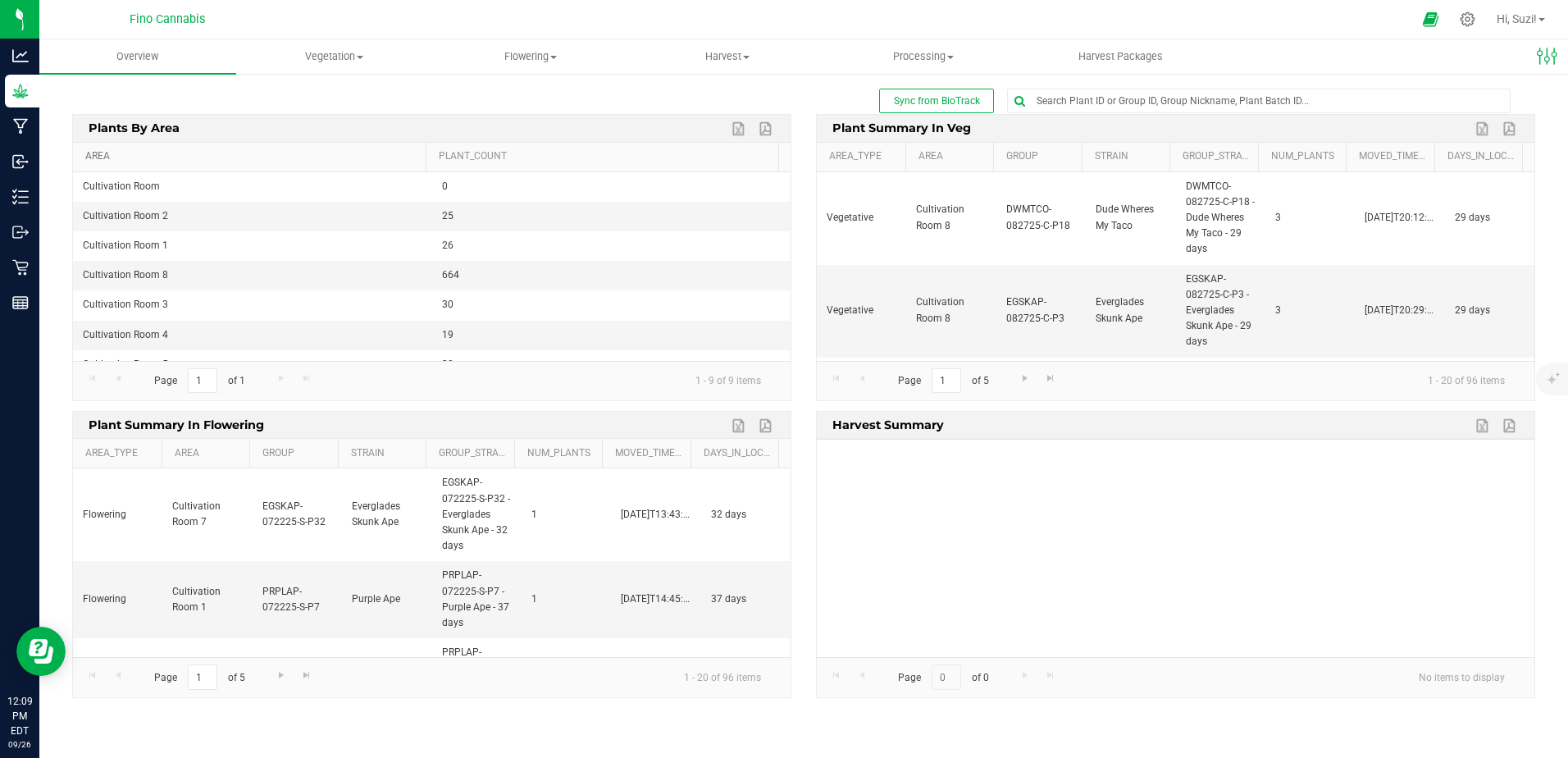
click at [104, 157] on link "Area" at bounding box center [252, 156] width 334 height 13
click at [358, 59] on span at bounding box center [359, 57] width 7 height 3
click at [562, 98] on div "Sync from BioTrack" at bounding box center [804, 101] width 1463 height 24
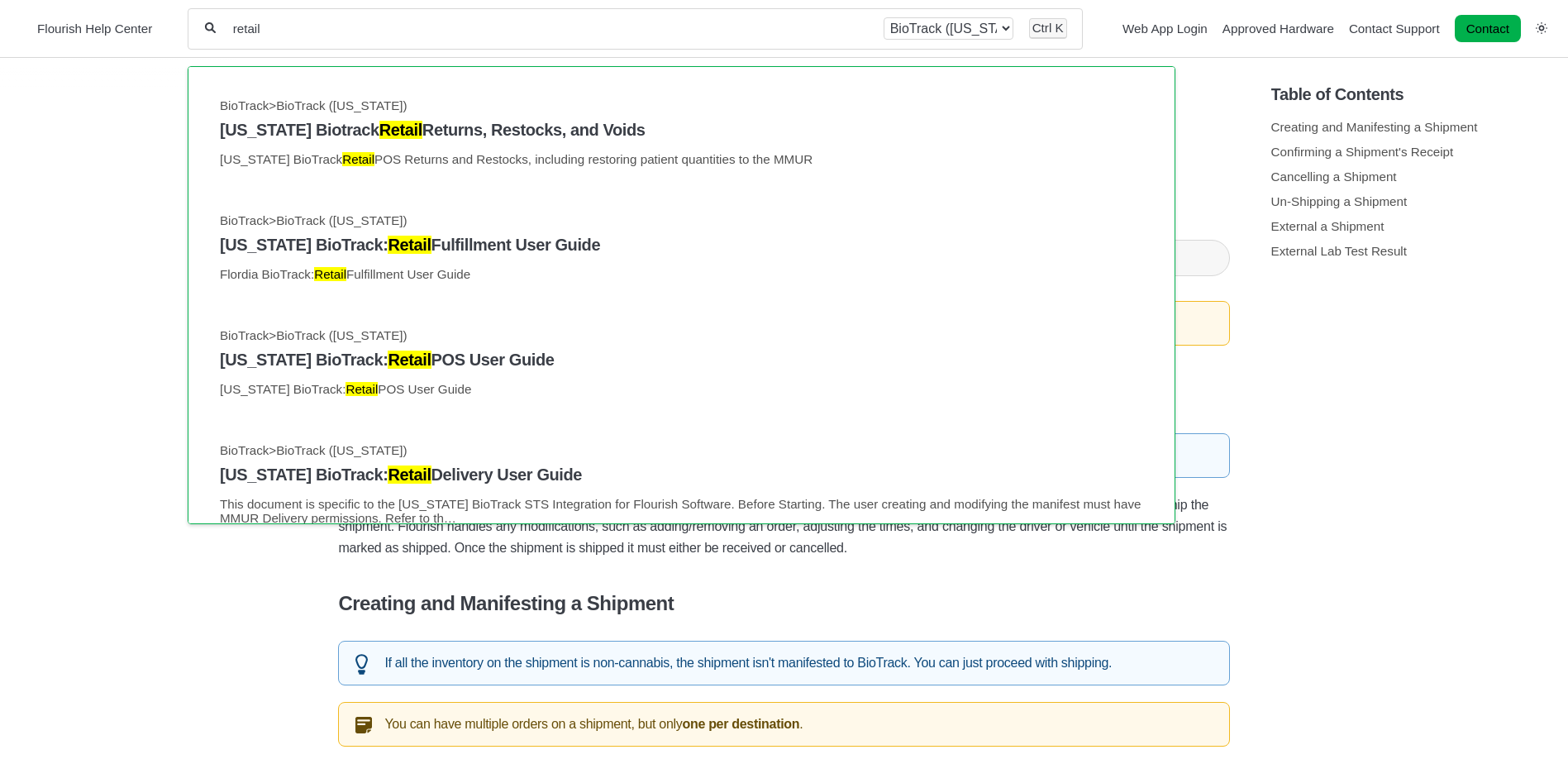
scroll to position [972, 0]
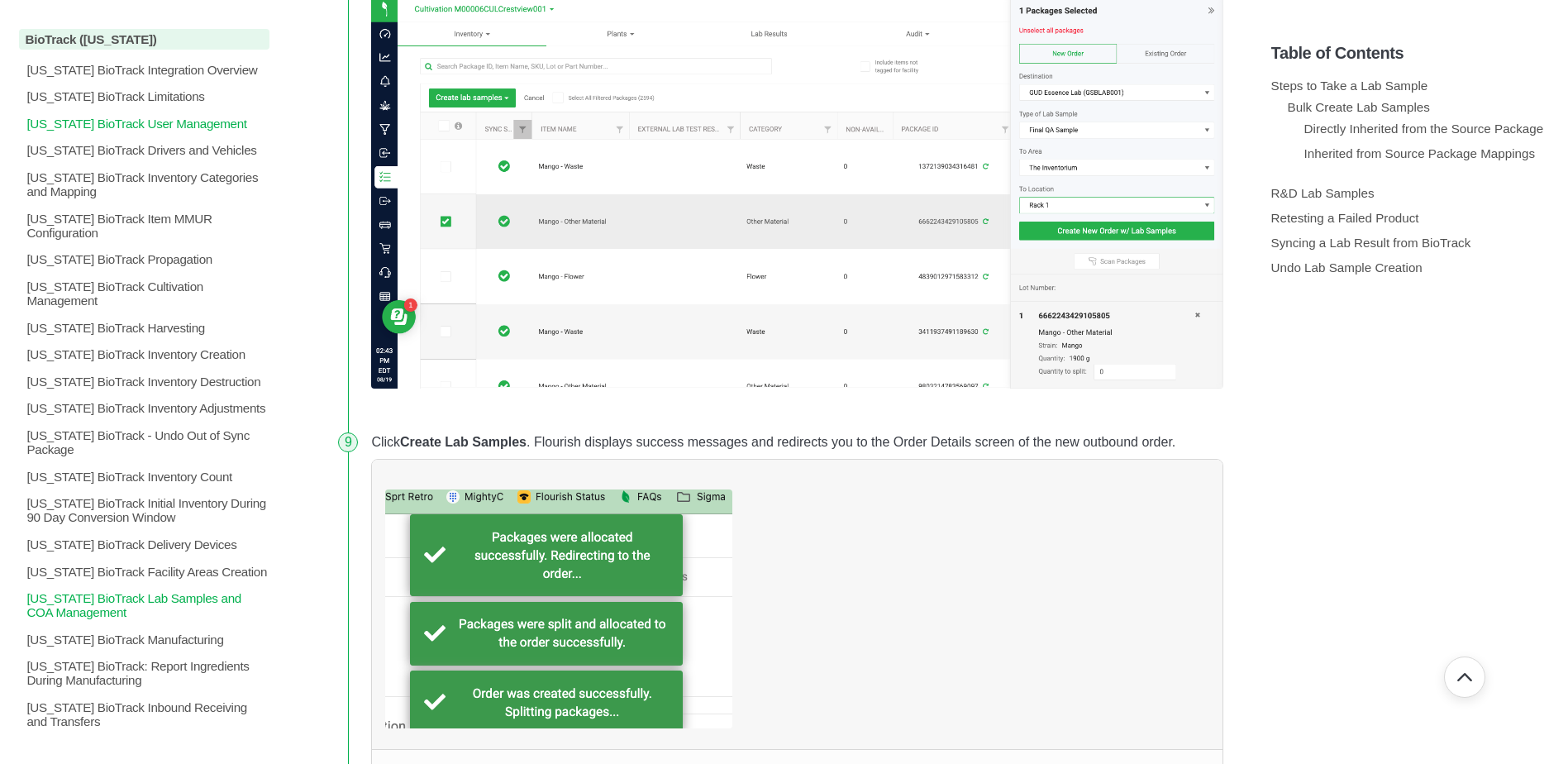
scroll to position [444, 0]
